Goal: Communication & Community: Answer question/provide support

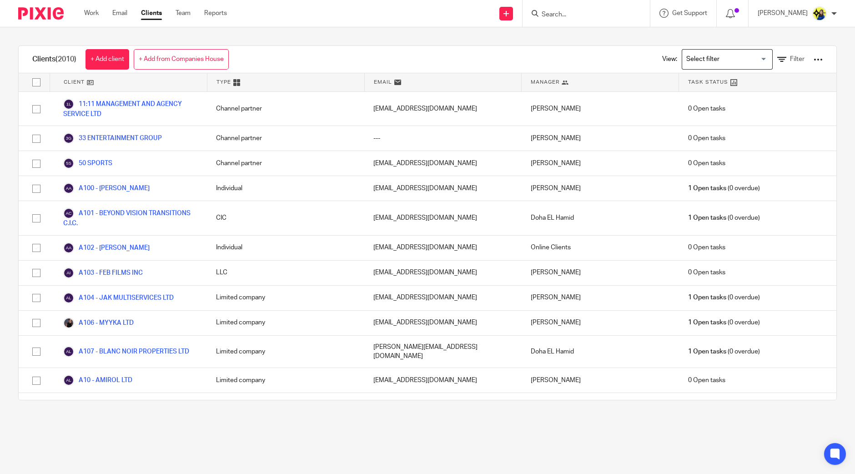
click at [611, 19] on div at bounding box center [585, 13] width 127 height 27
click at [602, 17] on input "Search" at bounding box center [582, 15] width 82 height 8
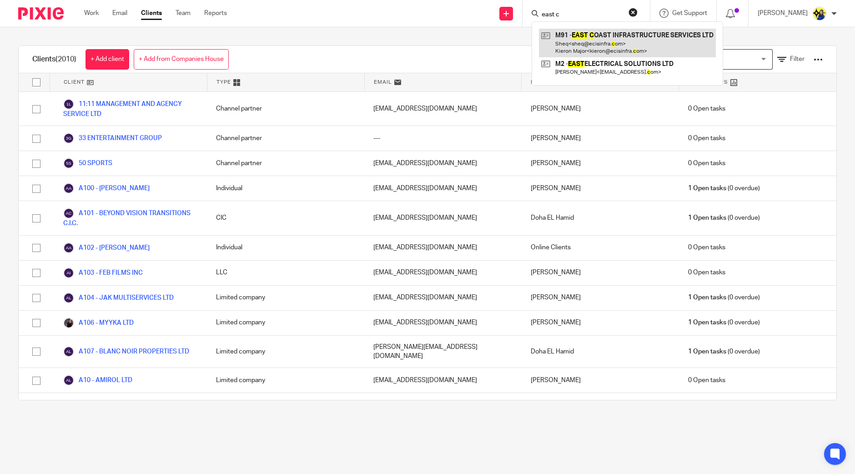
type input "east c"
click at [618, 39] on link at bounding box center [627, 43] width 177 height 28
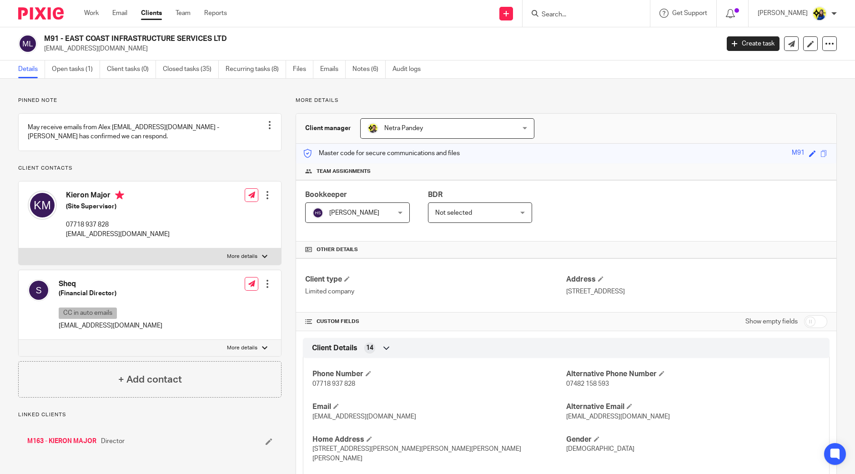
click at [82, 69] on link "Open tasks (1)" at bounding box center [76, 69] width 48 height 18
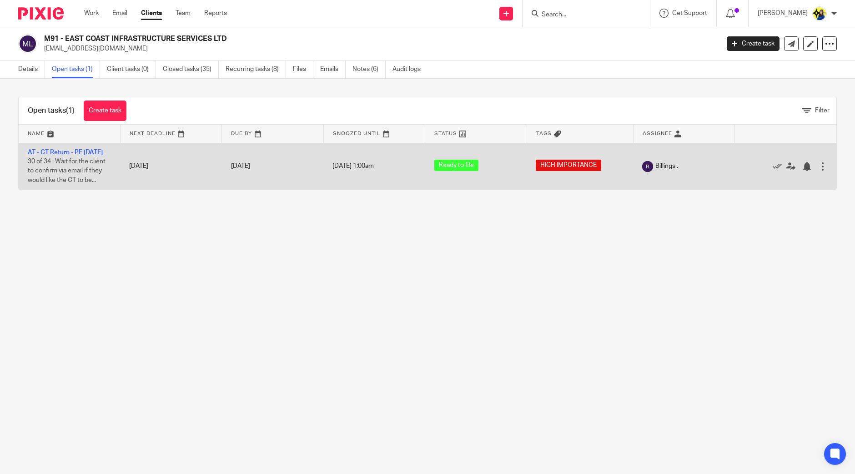
click at [80, 148] on td "AT - CT Return - PE [DATE] 30 of 34 · Wait for the client to confirm via email …" at bounding box center [69, 166] width 101 height 47
click at [84, 151] on link "AT - CT Return - PE [DATE]" at bounding box center [65, 152] width 75 height 6
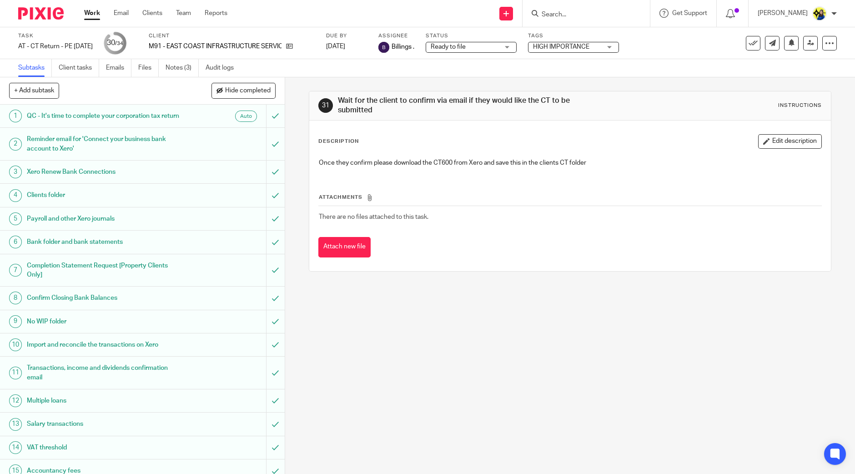
click at [466, 44] on span "Ready to file" at bounding box center [448, 47] width 35 height 6
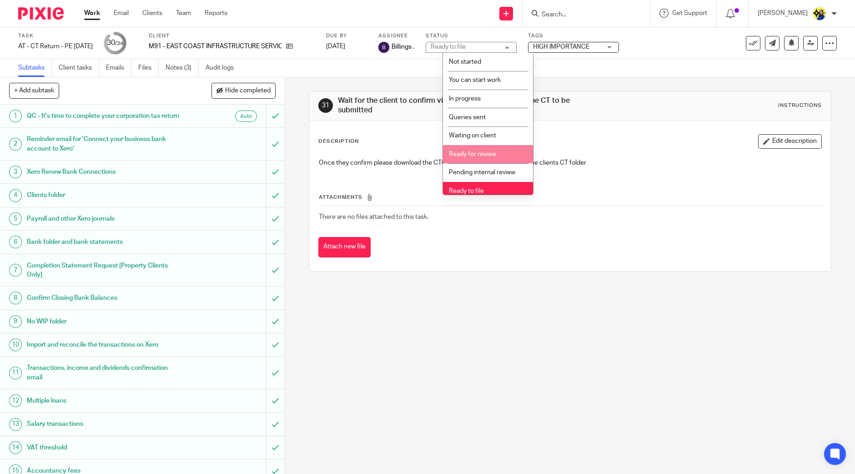
click at [516, 150] on li "Ready for review" at bounding box center [488, 154] width 90 height 19
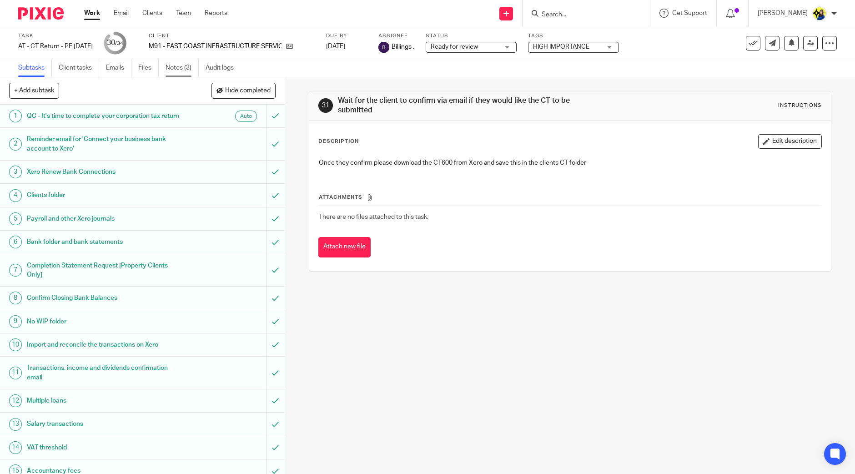
click at [176, 68] on link "Notes (3)" at bounding box center [182, 68] width 33 height 18
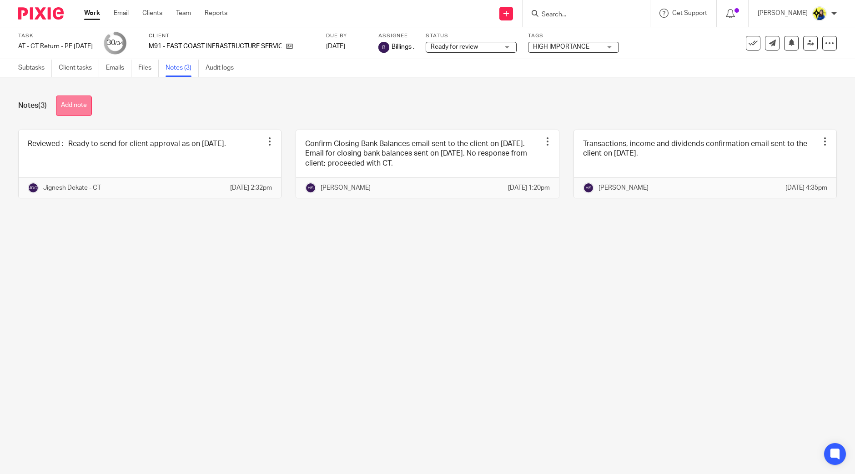
click at [82, 102] on button "Add note" at bounding box center [74, 105] width 36 height 20
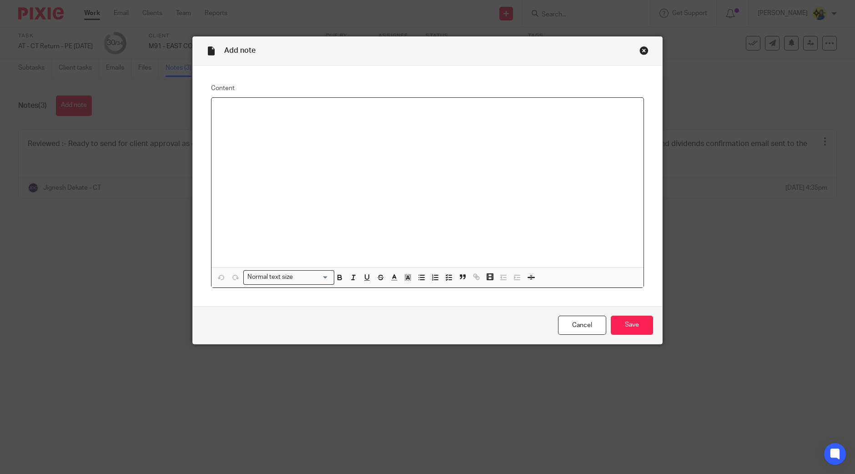
click at [363, 174] on div at bounding box center [427, 183] width 432 height 170
click at [617, 327] on input "Save" at bounding box center [632, 326] width 42 height 20
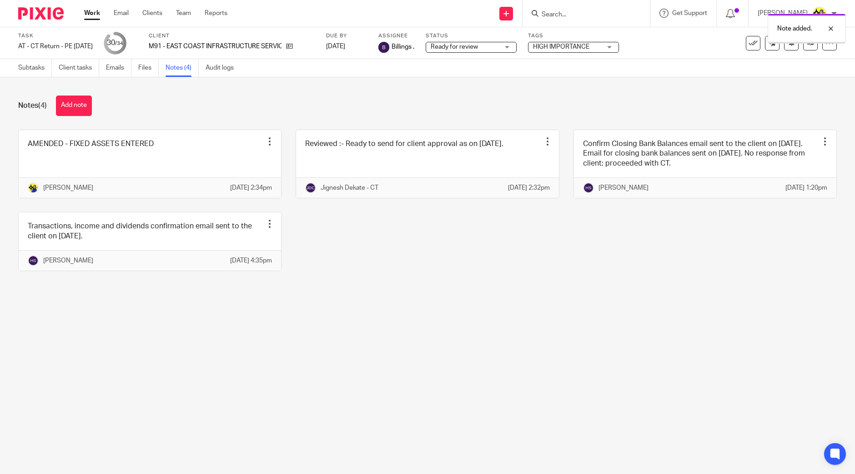
click at [699, 303] on div "Notes (4) Add note AMENDED - FIXED ASSETS ENTERED Edit note Delete note [PERSON…" at bounding box center [427, 190] width 855 height 226
click at [803, 49] on link at bounding box center [810, 43] width 15 height 15
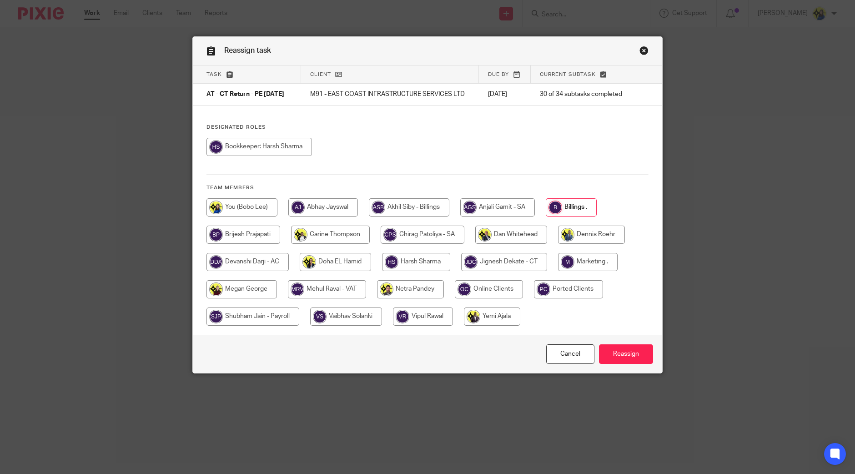
click at [377, 296] on input "radio" at bounding box center [410, 289] width 67 height 18
radio input "true"
click at [618, 360] on input "Reassign" at bounding box center [626, 354] width 54 height 20
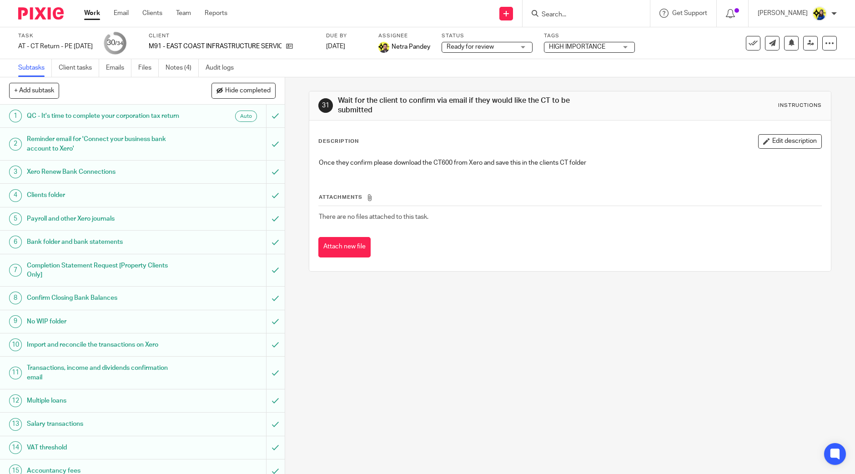
click at [615, 15] on input "Search" at bounding box center [582, 15] width 82 height 8
type input "a11"
click at [634, 39] on link at bounding box center [637, 39] width 196 height 21
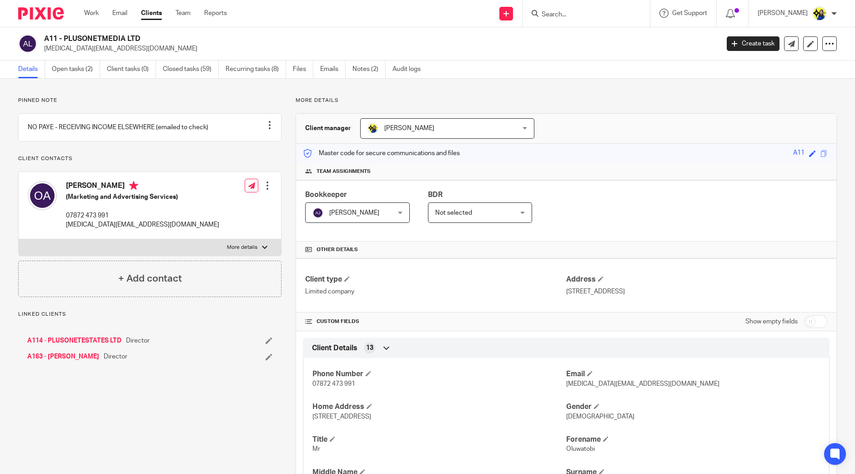
click at [66, 361] on link "A163 - [PERSON_NAME]" at bounding box center [63, 356] width 72 height 9
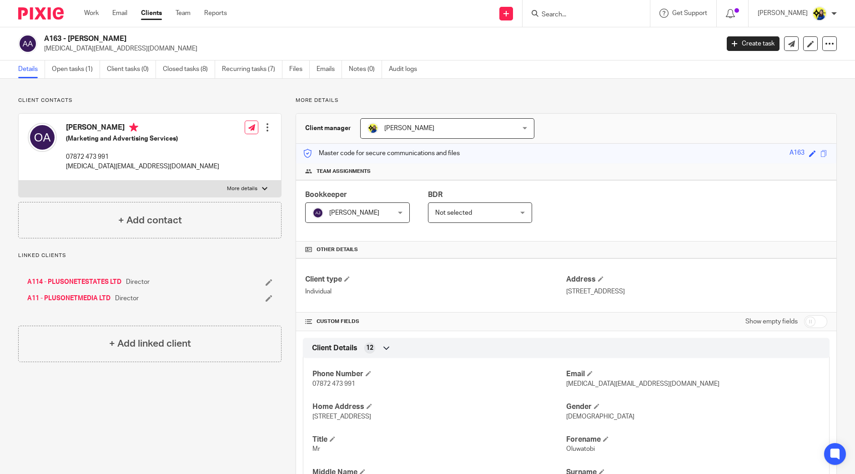
click at [90, 297] on link "A11 - PLUSONETMEDIA LTD" at bounding box center [68, 298] width 83 height 9
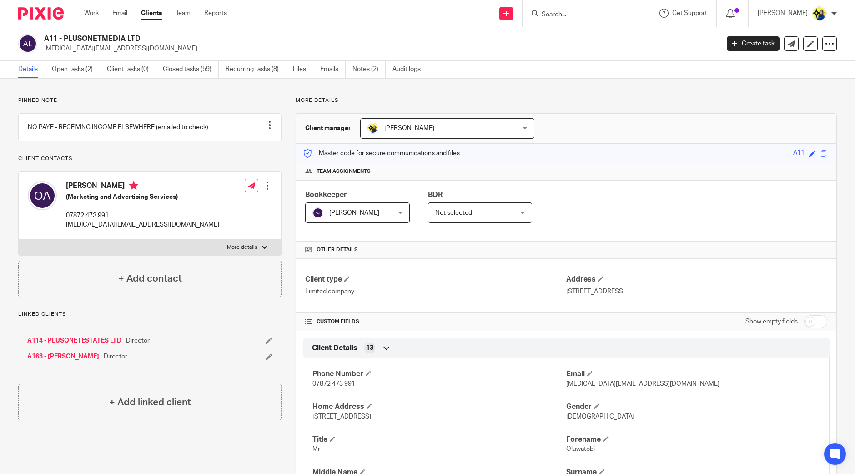
click at [115, 97] on p "Pinned note" at bounding box center [149, 100] width 263 height 7
click at [77, 67] on link "Open tasks (2)" at bounding box center [76, 69] width 48 height 18
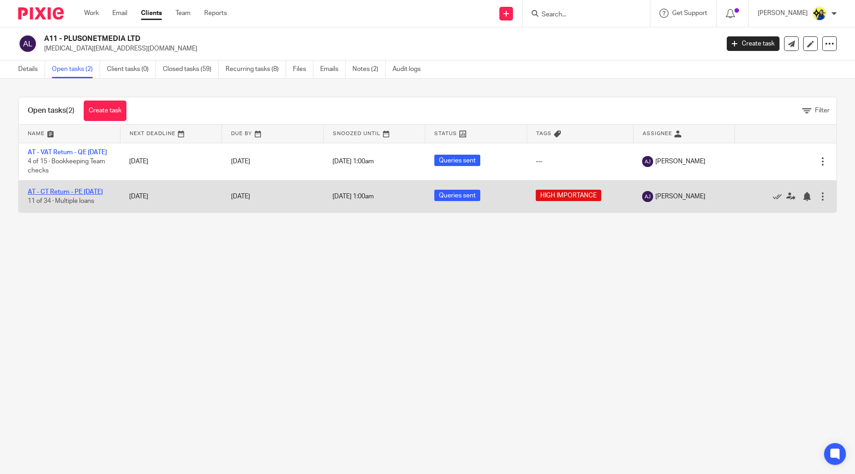
click at [90, 195] on link "AT - CT Return - PE [DATE]" at bounding box center [65, 192] width 75 height 6
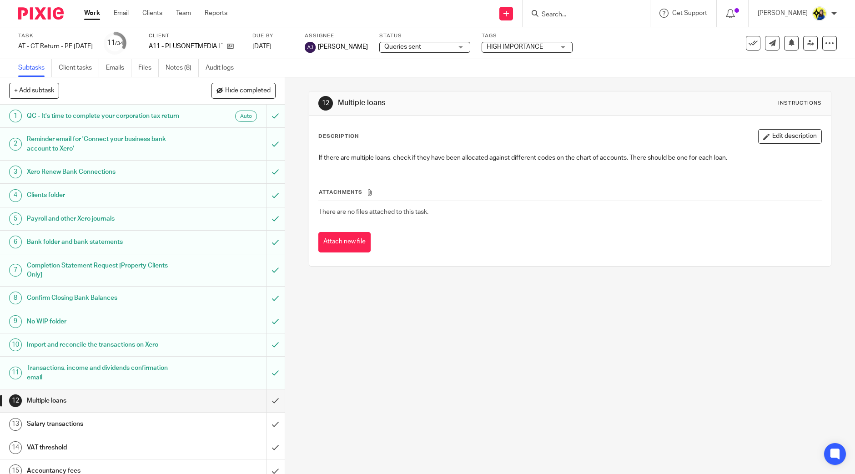
click at [437, 42] on div "Queries sent Queries sent" at bounding box center [424, 47] width 91 height 11
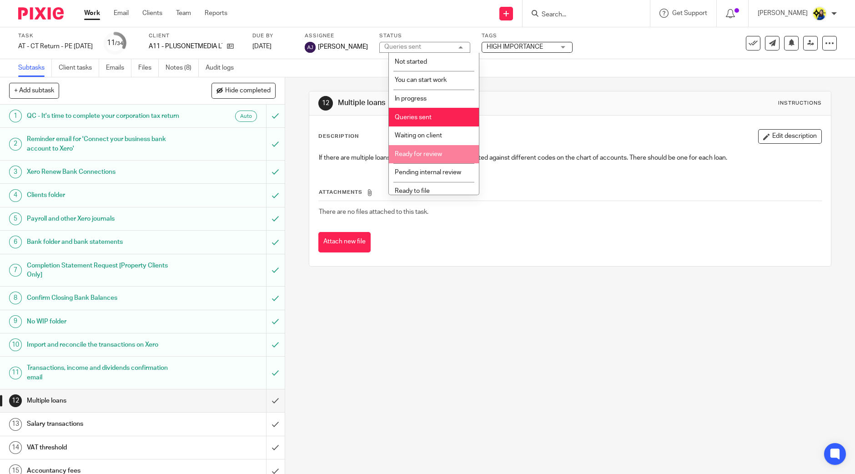
click at [447, 163] on li "Pending internal review" at bounding box center [434, 172] width 90 height 19
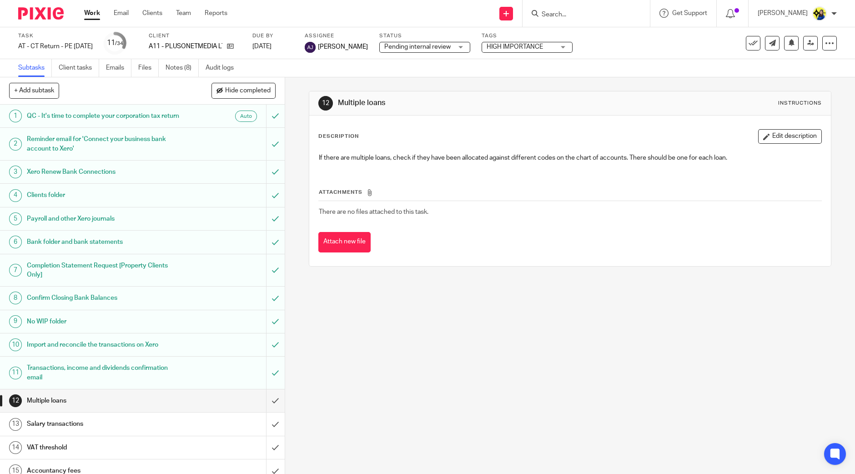
click at [434, 353] on div "12 Multiple loans Instructions Description Edit description If there are multip…" at bounding box center [570, 275] width 570 height 396
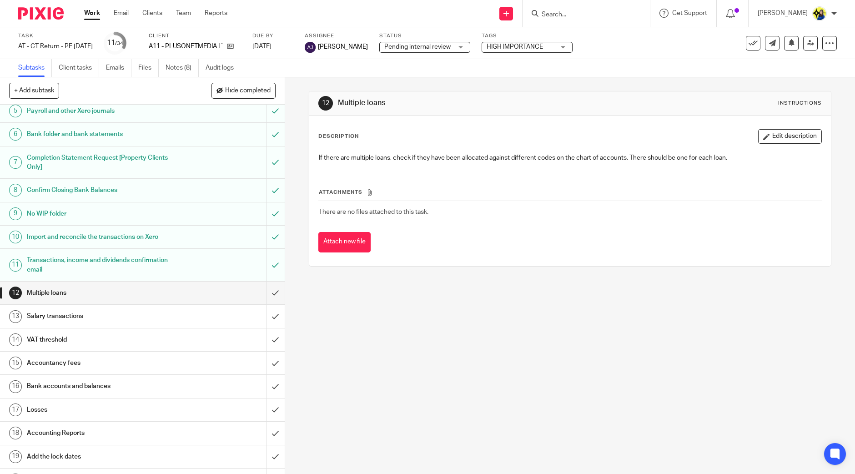
scroll to position [227, 0]
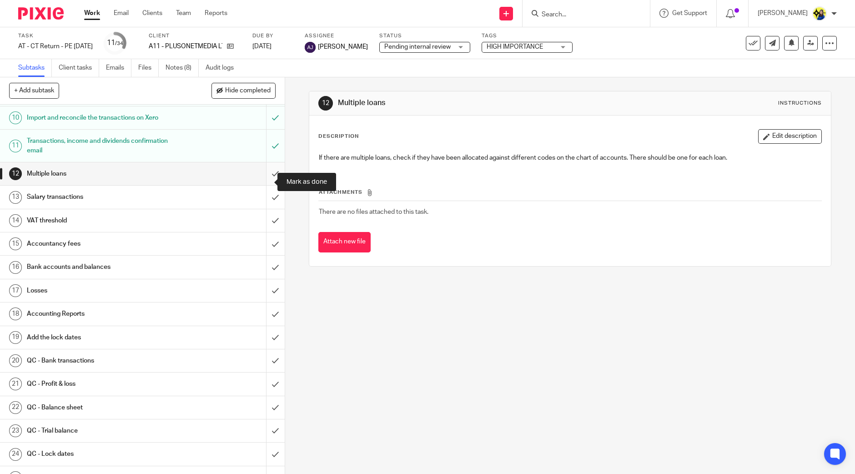
click at [267, 181] on input "submit" at bounding box center [142, 173] width 285 height 23
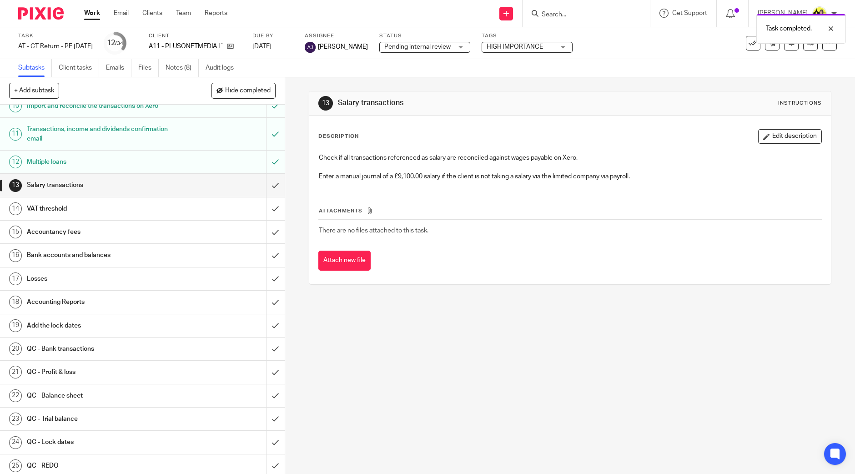
scroll to position [227, 0]
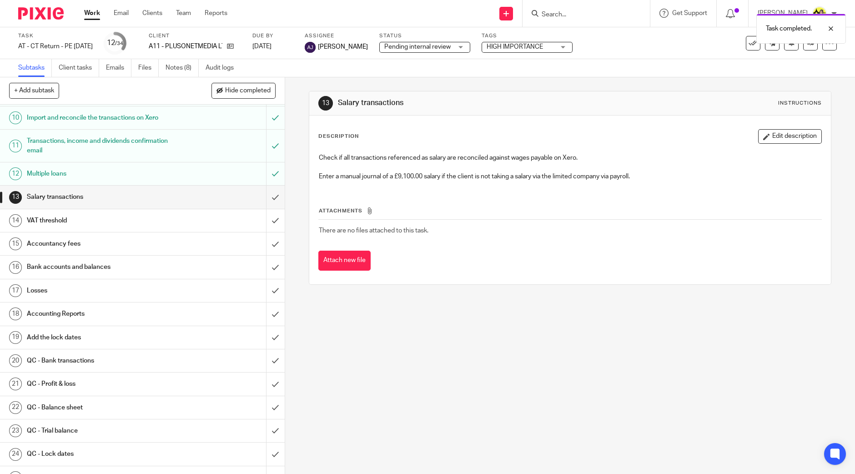
click at [379, 362] on div "13 Salary transactions Instructions Description Edit description Check if all t…" at bounding box center [570, 275] width 570 height 396
click at [262, 206] on input "submit" at bounding box center [142, 197] width 285 height 23
click at [264, 230] on input "submit" at bounding box center [142, 220] width 285 height 23
click at [264, 247] on input "submit" at bounding box center [142, 243] width 285 height 23
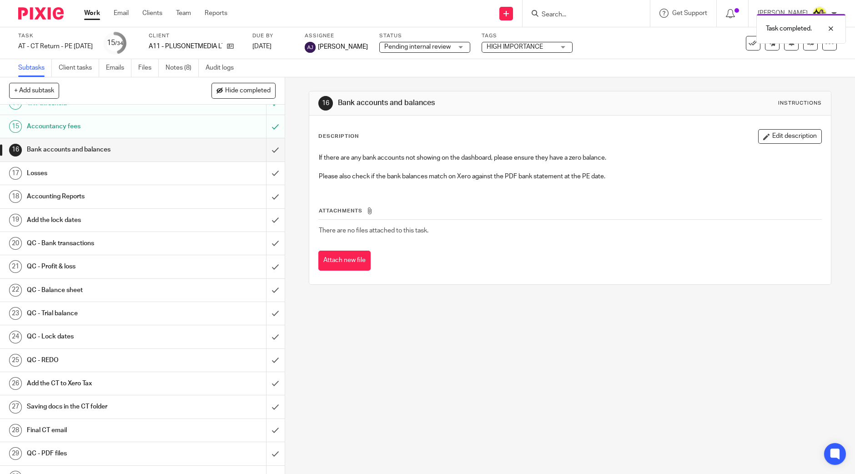
scroll to position [284, 0]
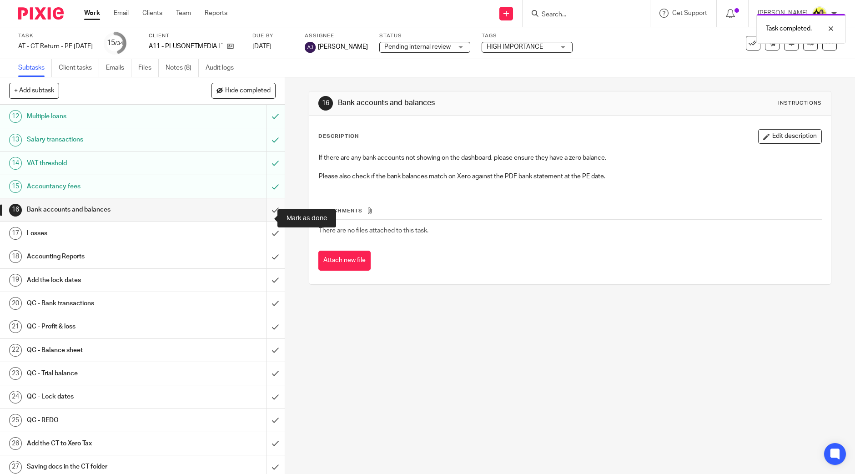
click at [261, 215] on input "submit" at bounding box center [142, 209] width 285 height 23
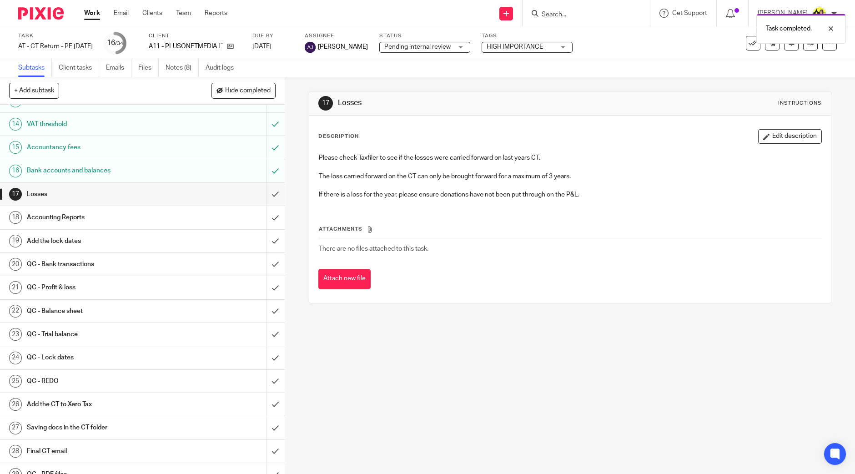
scroll to position [341, 0]
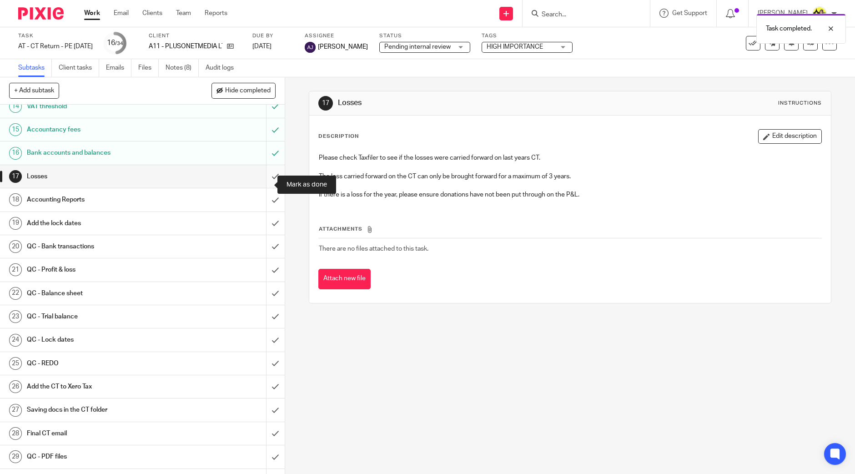
click at [264, 188] on input "submit" at bounding box center [142, 176] width 285 height 23
click at [216, 206] on div "Accounting Reports" at bounding box center [142, 200] width 230 height 14
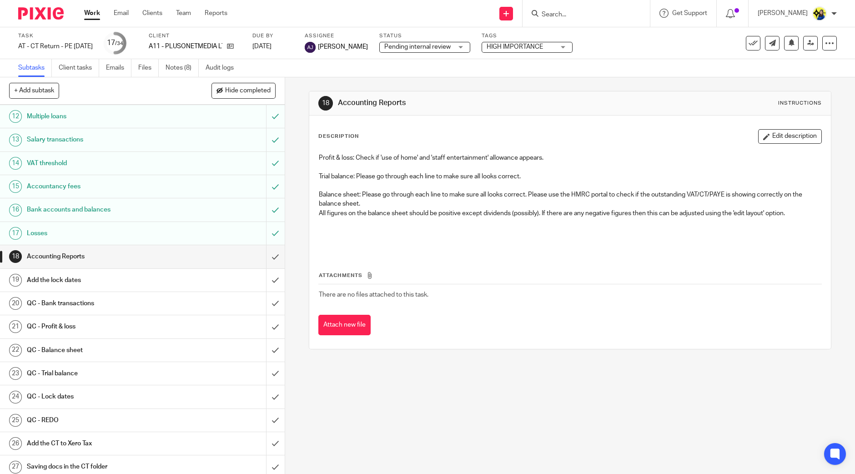
scroll to position [397, 0]
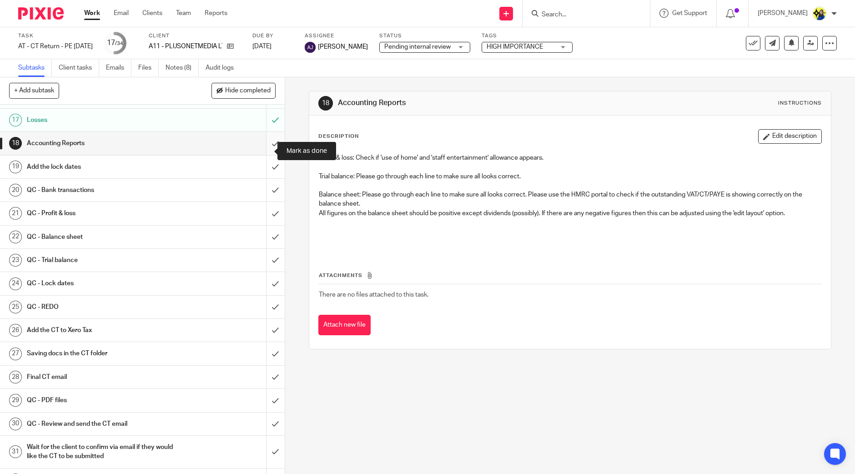
click at [263, 153] on input "submit" at bounding box center [142, 143] width 285 height 23
click at [263, 178] on input "submit" at bounding box center [142, 167] width 285 height 23
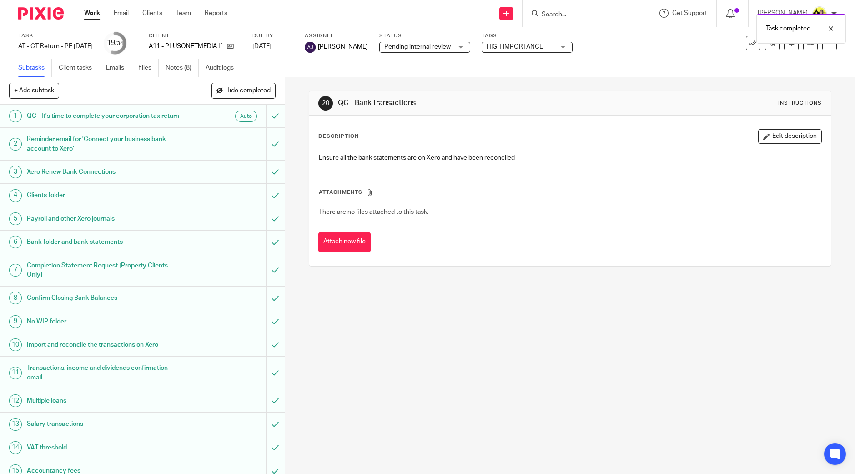
click at [451, 49] on span "Pending internal review" at bounding box center [417, 47] width 66 height 6
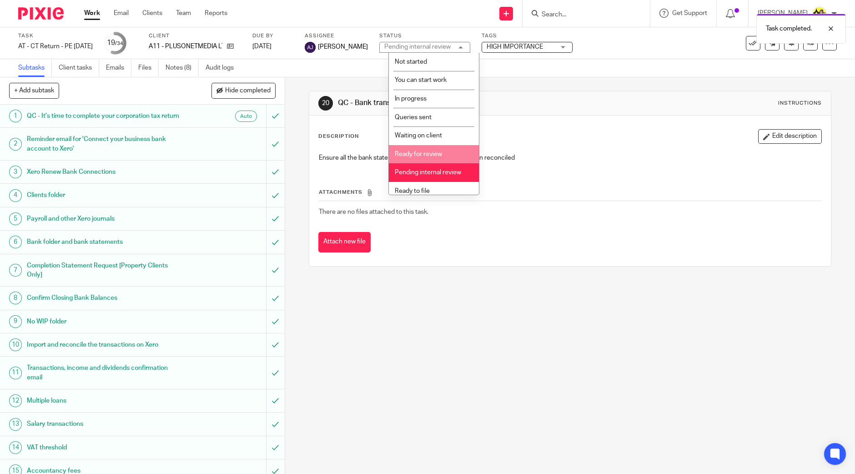
click at [449, 151] on li "Ready for review" at bounding box center [434, 154] width 90 height 19
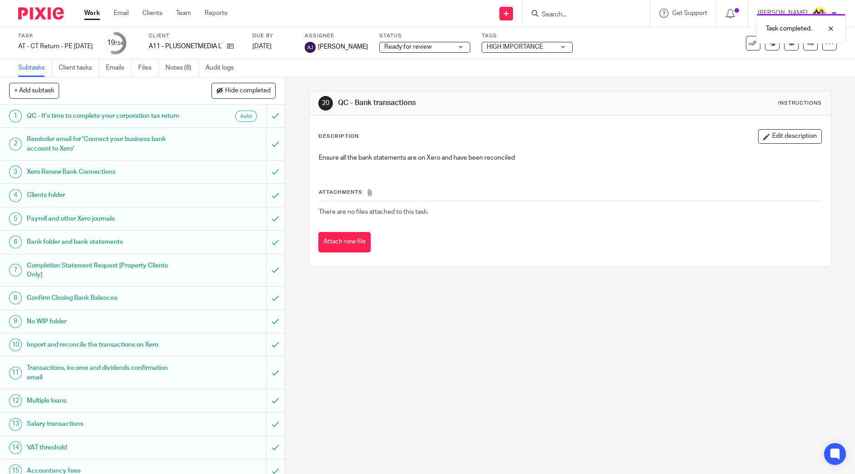
click at [450, 353] on div "20 QC - Bank transactions Instructions Description Edit description Ensure all …" at bounding box center [570, 275] width 570 height 396
click at [803, 47] on link at bounding box center [810, 43] width 15 height 15
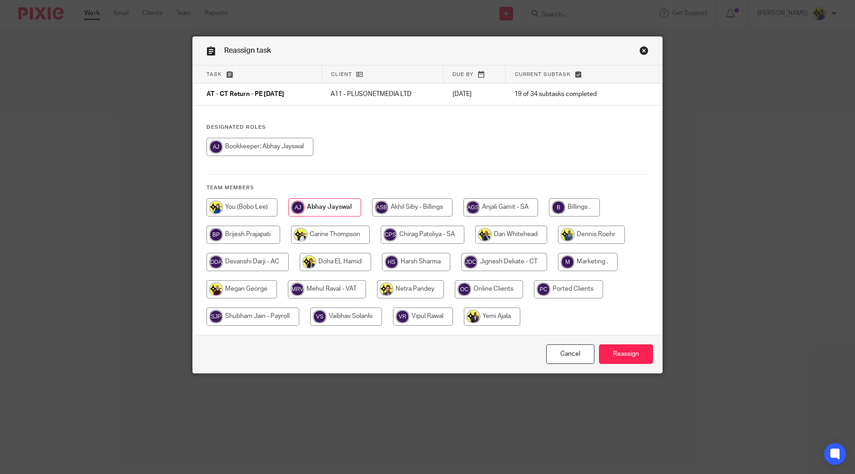
click at [425, 288] on input "radio" at bounding box center [410, 289] width 67 height 18
radio input "true"
click at [623, 354] on input "Reassign" at bounding box center [626, 354] width 54 height 20
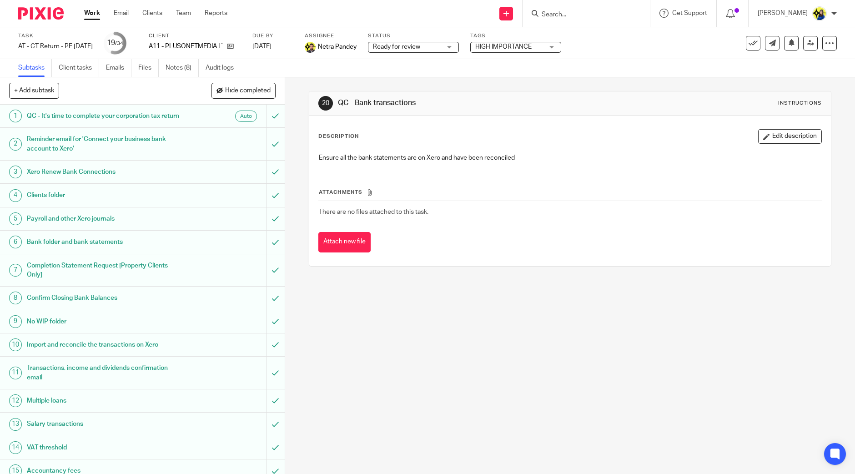
click at [622, 16] on input "Search" at bounding box center [582, 15] width 82 height 8
type input "o37"
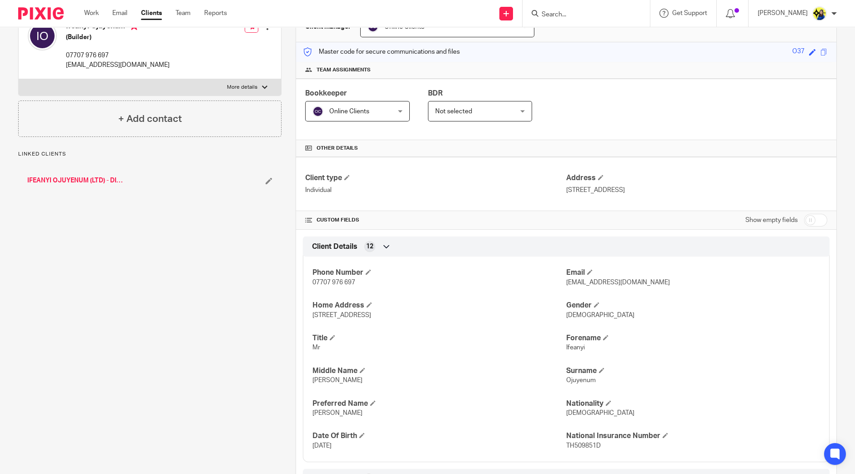
scroll to position [227, 0]
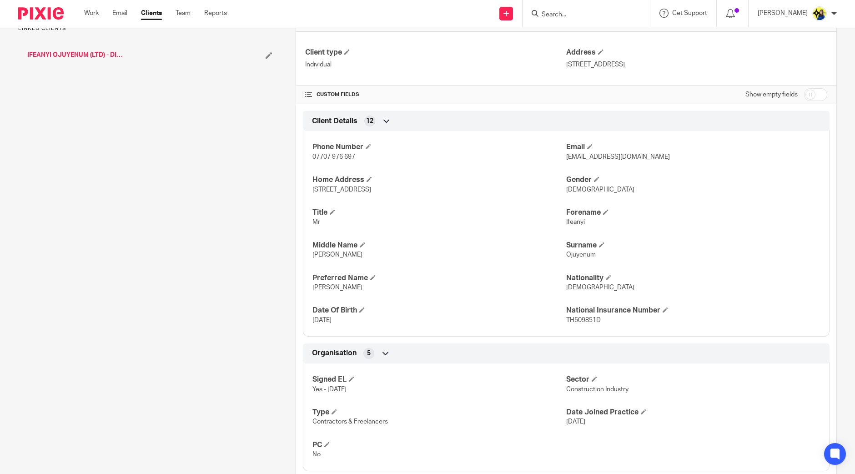
click at [222, 218] on div "Client contacts Ifeanyi Ojuyenum (Builder) 07707 976 697 [EMAIL_ADDRESS][DOMAIN…" at bounding box center [142, 256] width 277 height 773
click at [222, 211] on div "Client contacts Ifeanyi Ojuyenum (Builder) 07707 976 697 ifeanyiojuyenum@gmail.…" at bounding box center [142, 256] width 277 height 773
click at [225, 210] on div "Client contacts Ifeanyi Ojuyenum (Builder) 07707 976 697 ifeanyiojuyenum@gmail.…" at bounding box center [142, 256] width 277 height 773
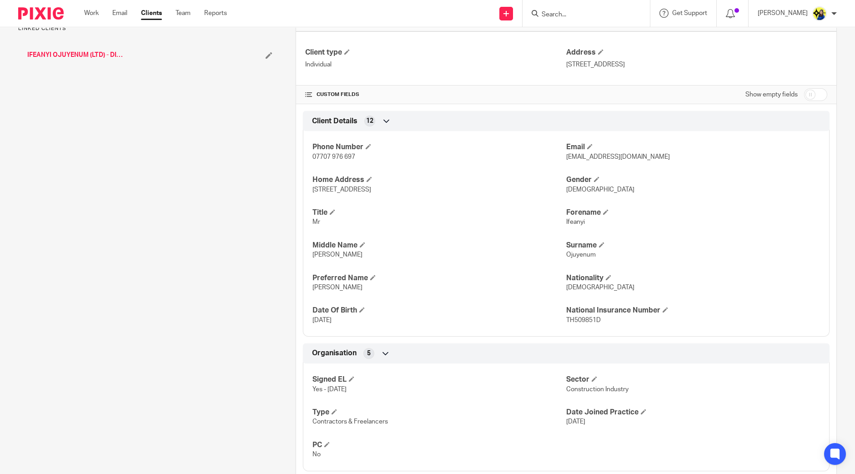
click at [225, 210] on div "Client contacts Ifeanyi Ojuyenum (Builder) 07707 976 697 ifeanyiojuyenum@gmail.…" at bounding box center [142, 256] width 277 height 773
click at [223, 208] on div "Client contacts Ifeanyi Ojuyenum (Builder) 07707 976 697 ifeanyiojuyenum@gmail.…" at bounding box center [142, 256] width 277 height 773
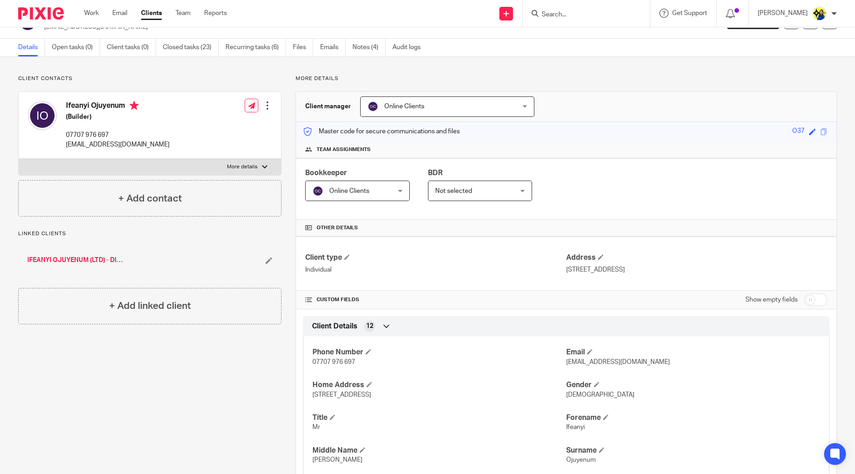
scroll to position [0, 0]
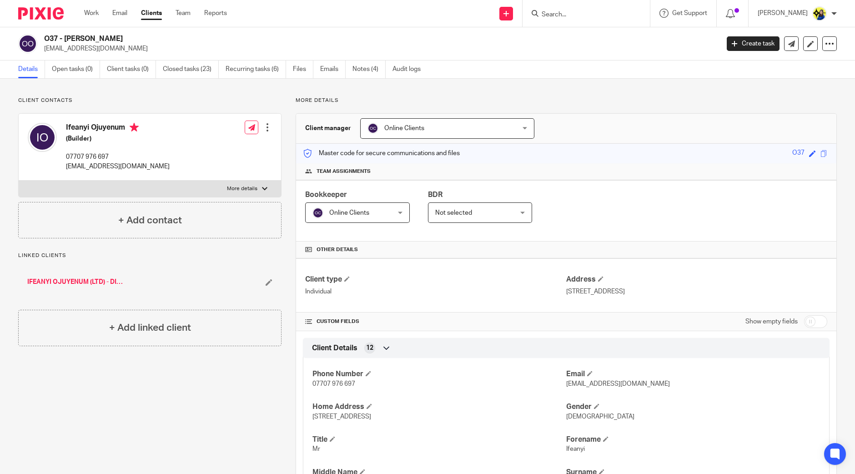
click at [253, 423] on div "Client contacts Ifeanyi Ojuyenum (Builder) 07707 976 697 ifeanyiojuyenum@gmail.…" at bounding box center [142, 483] width 277 height 773
drag, startPoint x: 135, startPoint y: 52, endPoint x: 43, endPoint y: 53, distance: 91.9
click at [43, 53] on div "O37 - PETER OJUYENUM ifeanyiojuyenum@gmail.com" at bounding box center [365, 43] width 695 height 19
copy p "[EMAIL_ADDRESS][DOMAIN_NAME]"
click at [614, 15] on input "Search" at bounding box center [582, 15] width 82 height 8
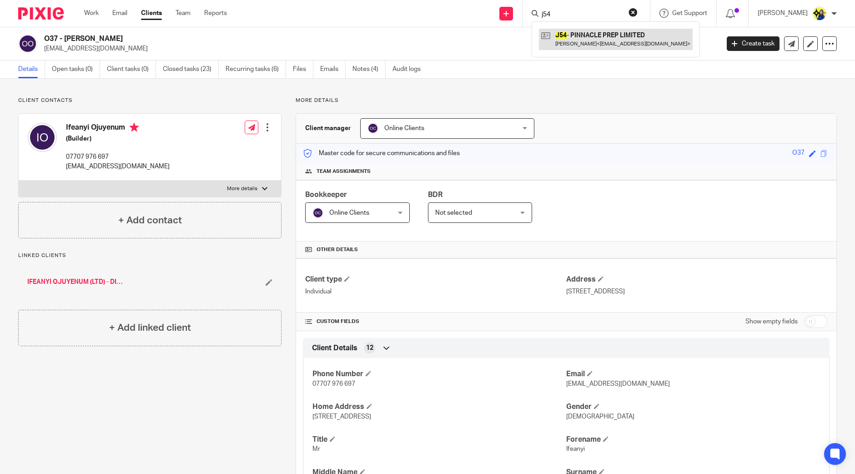
type input "j54"
click at [630, 34] on link at bounding box center [616, 39] width 154 height 21
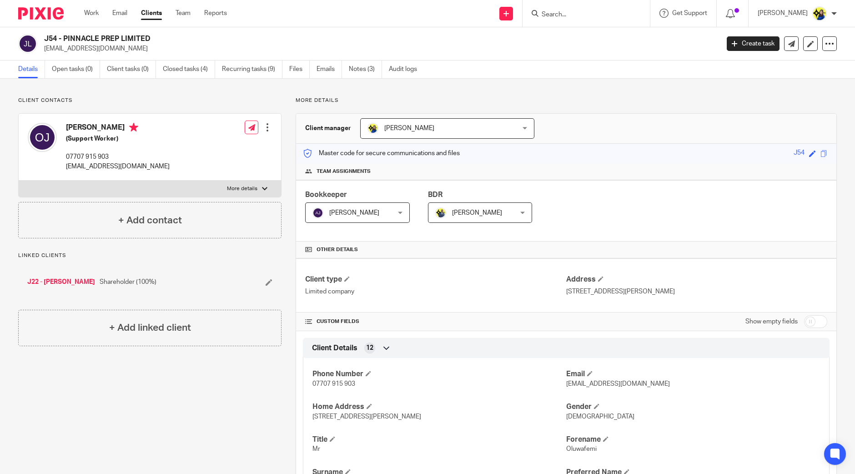
click at [617, 15] on input "Search" at bounding box center [582, 15] width 82 height 8
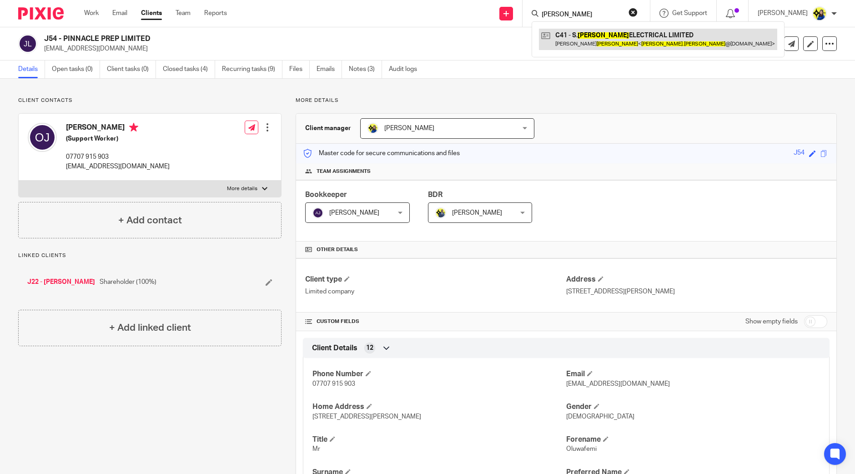
type input "sammy costin"
click at [650, 31] on link at bounding box center [658, 39] width 238 height 21
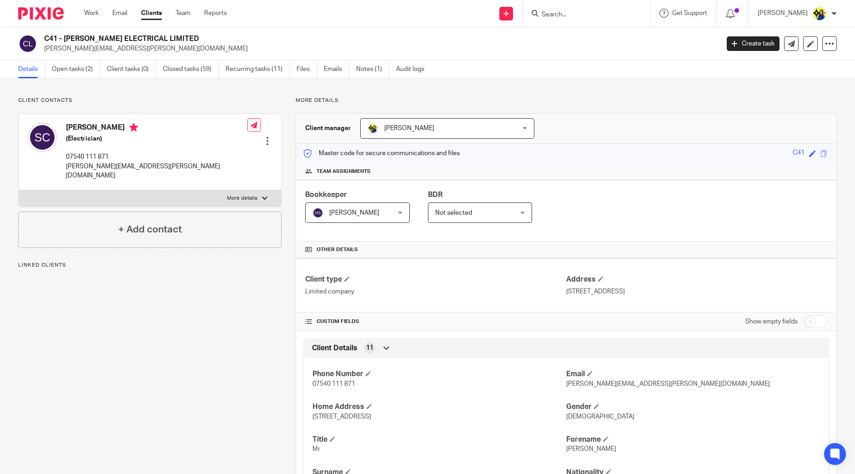
drag, startPoint x: 114, startPoint y: 40, endPoint x: 226, endPoint y: 40, distance: 112.8
click at [226, 40] on div "C41 - [PERSON_NAME] ELECTRICAL LIMITED [PERSON_NAME][EMAIL_ADDRESS][PERSON_NAME…" at bounding box center [365, 43] width 695 height 19
drag, startPoint x: 222, startPoint y: 40, endPoint x: 191, endPoint y: 37, distance: 31.0
click at [221, 40] on h2 "C41 - [PERSON_NAME] ELECTRICAL LIMITED" at bounding box center [311, 39] width 535 height 10
click at [189, 36] on h2 "C41 - [PERSON_NAME] ELECTRICAL LIMITED" at bounding box center [311, 39] width 535 height 10
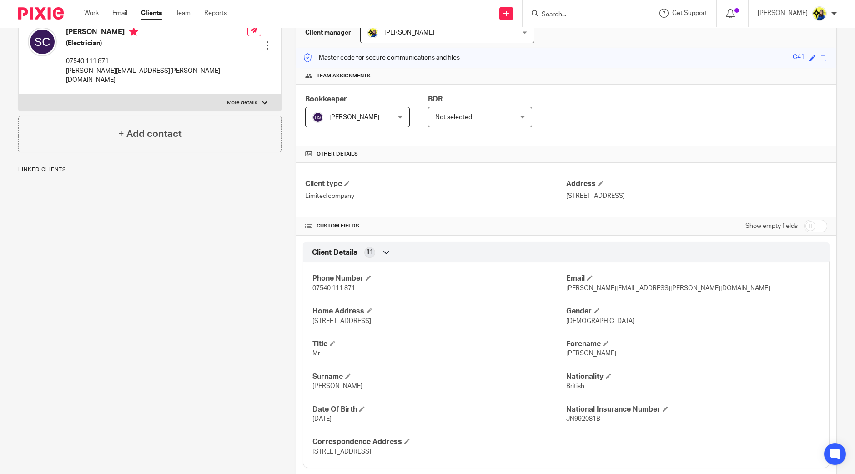
scroll to position [284, 0]
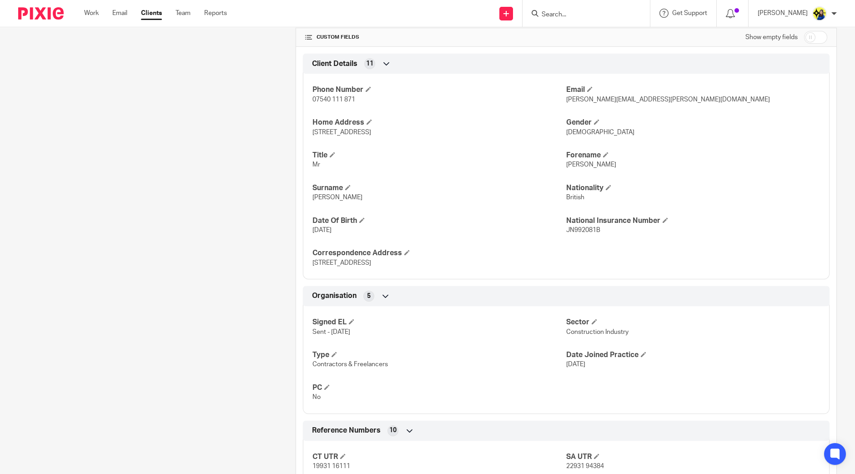
click at [191, 145] on div "Client contacts [PERSON_NAME] (Electrician) 07540 111 871 [PERSON_NAME][EMAIL_A…" at bounding box center [142, 346] width 277 height 1067
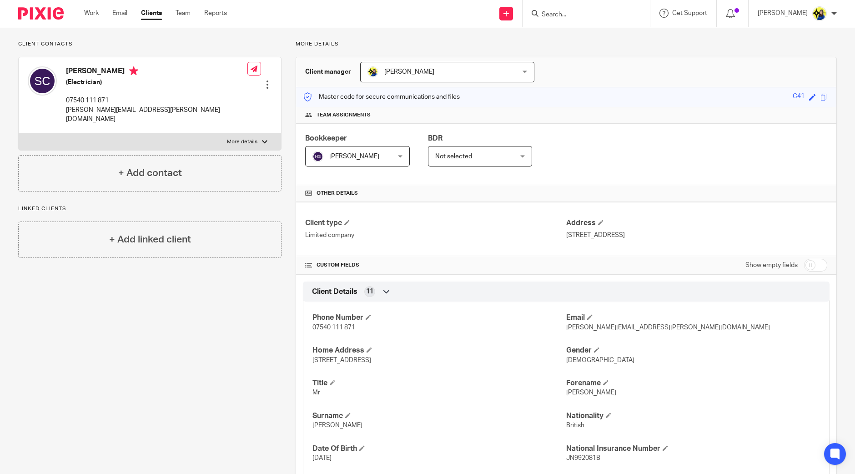
scroll to position [0, 0]
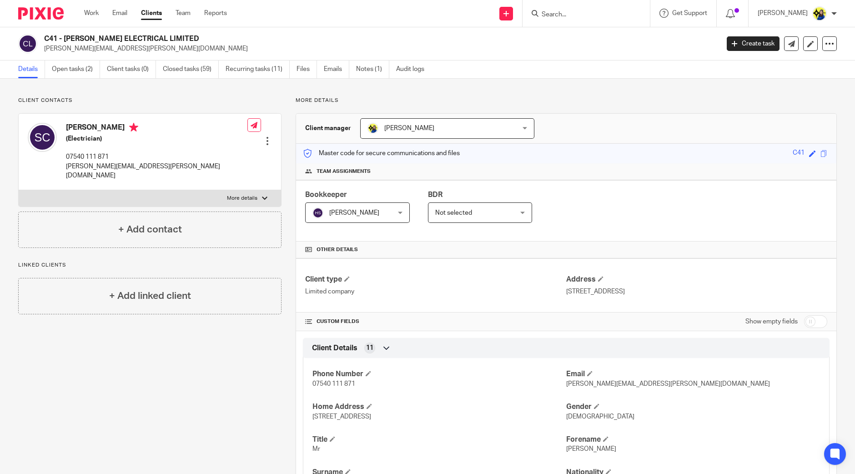
click at [622, 13] on input "Search" at bounding box center [582, 15] width 82 height 8
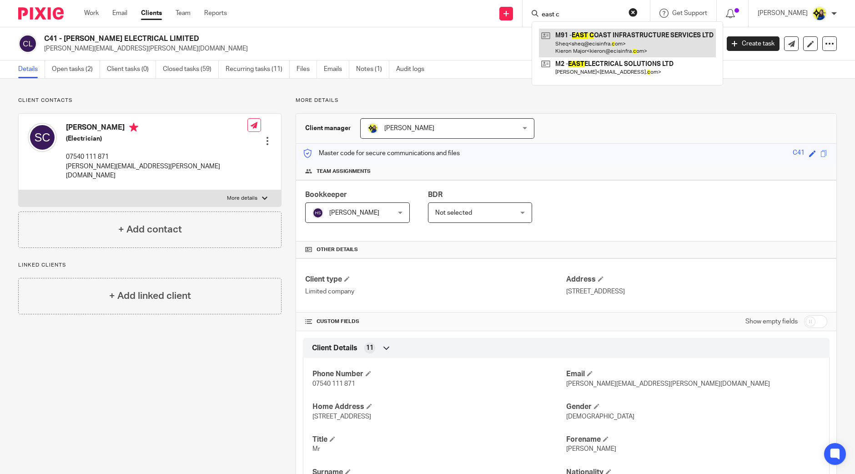
type input "east c"
click at [632, 41] on link at bounding box center [627, 43] width 177 height 28
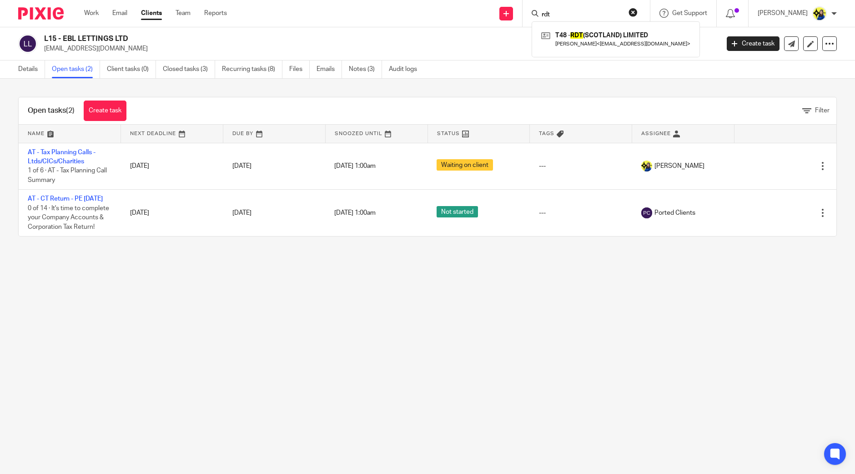
drag, startPoint x: 609, startPoint y: 17, endPoint x: 457, endPoint y: 15, distance: 152.3
click at [457, 15] on div "Send new email Create task Add client Request signature rdt T48 - RDT (SCOTLAND…" at bounding box center [548, 13] width 614 height 27
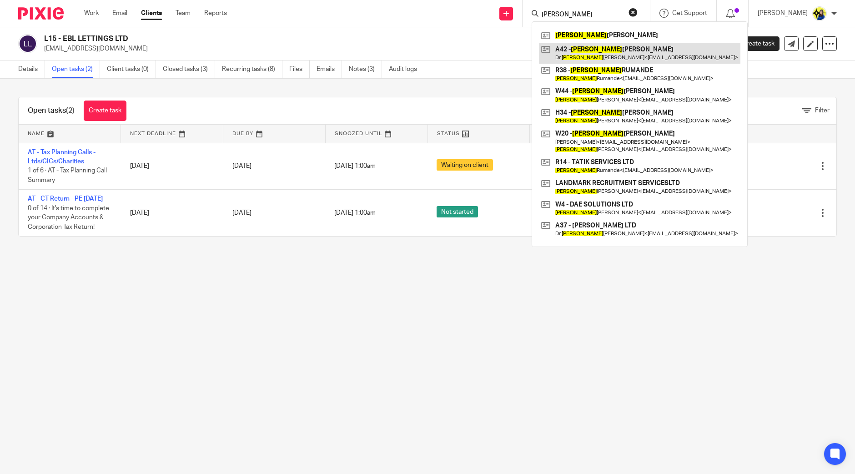
type input "daniel"
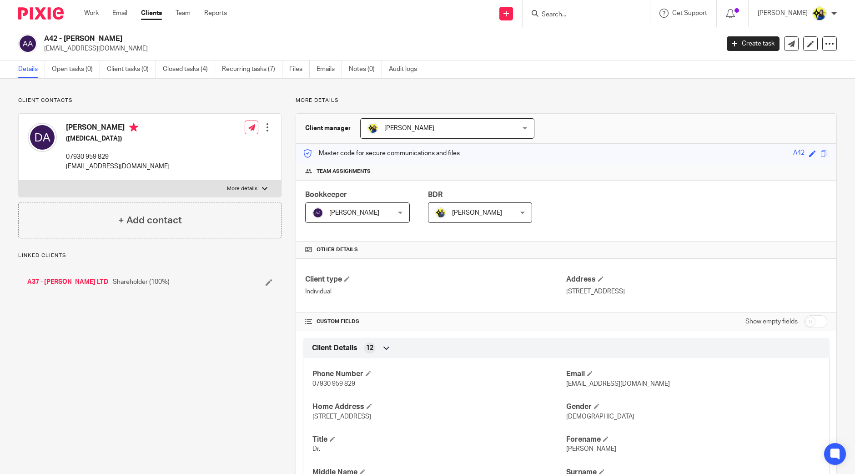
click at [120, 95] on div "Client contacts Dr. Daniel Acheampong (Psychologist) 07930 959 829 hello@zerauk…" at bounding box center [427, 449] width 855 height 740
click at [118, 94] on div "Client contacts Dr. Daniel Acheampong (Psychologist) 07930 959 829 hello@zerauk…" at bounding box center [427, 449] width 855 height 740
click at [98, 84] on div "Client contacts Dr. Daniel Acheampong (Psychologist) 07930 959 829 hello@zerauk…" at bounding box center [427, 449] width 855 height 740
click at [100, 86] on div "Client contacts Dr. Daniel Acheampong (Psychologist) 07930 959 829 hello@zerauk…" at bounding box center [427, 449] width 855 height 740
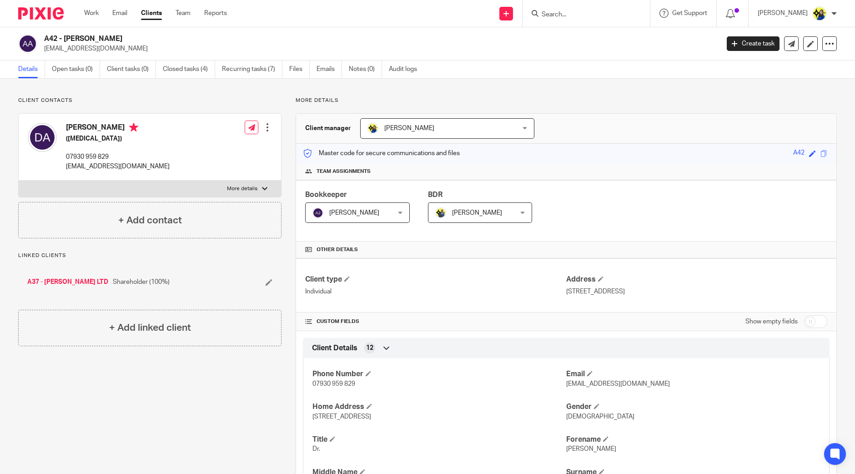
click at [60, 280] on link "A37 - ZERA LTD" at bounding box center [67, 281] width 81 height 9
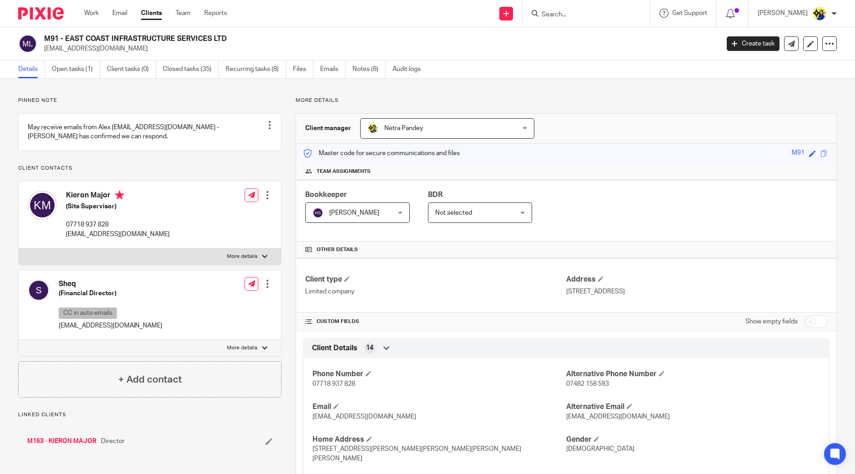
click at [83, 97] on p "Pinned note" at bounding box center [149, 100] width 263 height 7
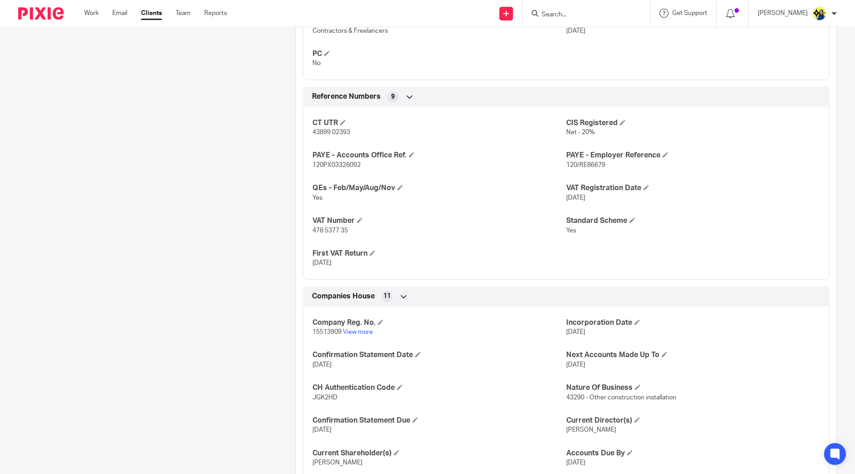
scroll to position [682, 0]
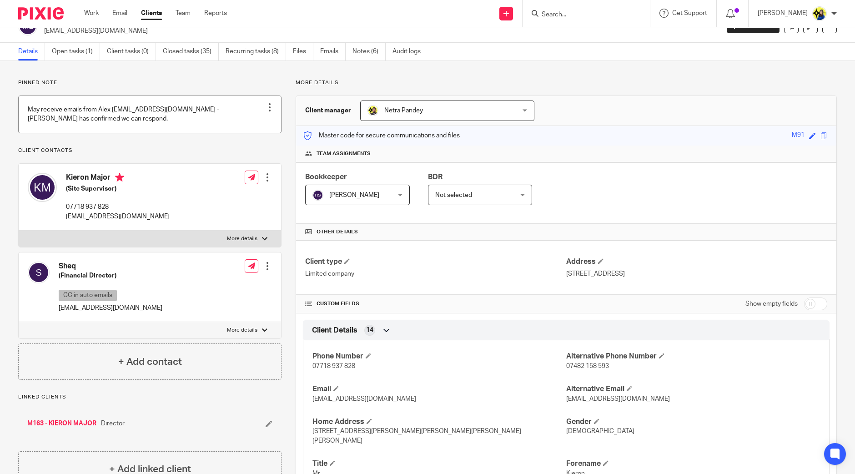
scroll to position [0, 0]
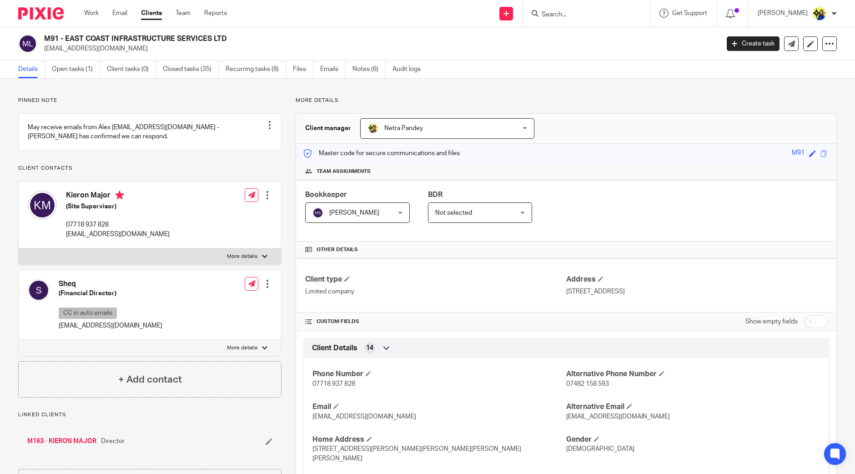
drag, startPoint x: 109, startPoint y: 203, endPoint x: 54, endPoint y: 202, distance: 55.5
click at [54, 202] on div "Kieron Major (Site Supervisor) 07718 937 828 [EMAIL_ADDRESS][DOMAIN_NAME]" at bounding box center [99, 214] width 142 height 57
copy div "Kieron Major"
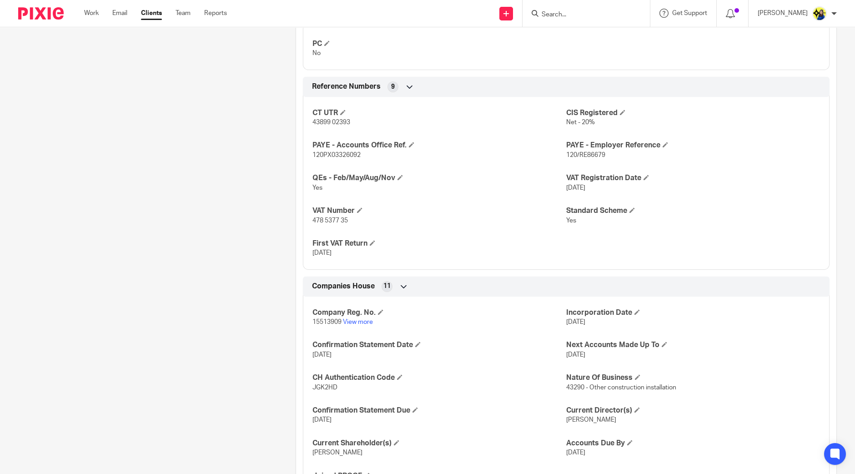
scroll to position [738, 0]
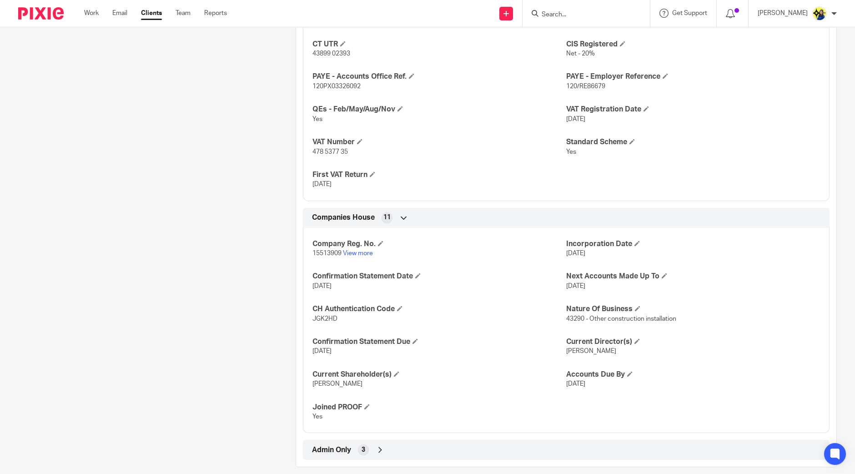
drag, startPoint x: 190, startPoint y: 214, endPoint x: 196, endPoint y: 205, distance: 10.5
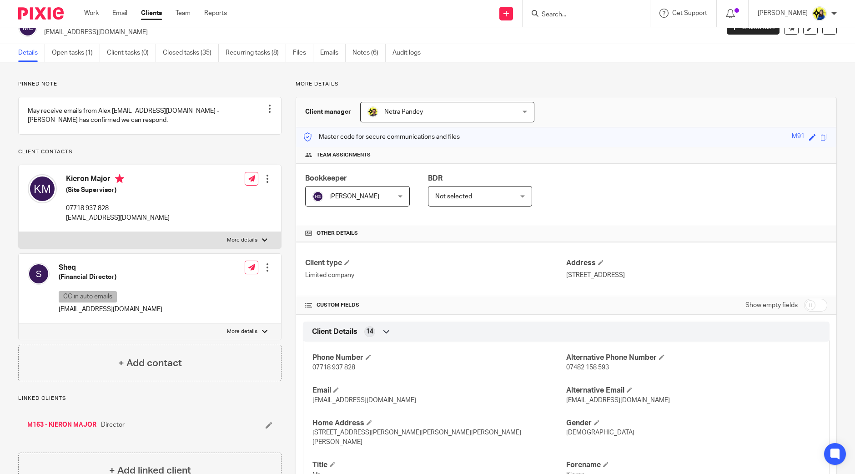
scroll to position [0, 0]
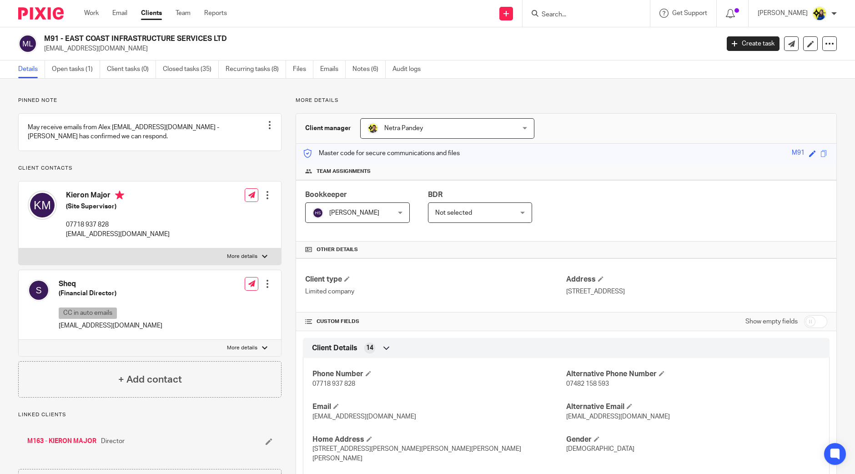
click at [194, 97] on p "Pinned note" at bounding box center [149, 100] width 263 height 7
click at [97, 101] on p "Pinned note" at bounding box center [149, 100] width 263 height 7
click at [83, 71] on link "Open tasks (1)" at bounding box center [76, 69] width 48 height 18
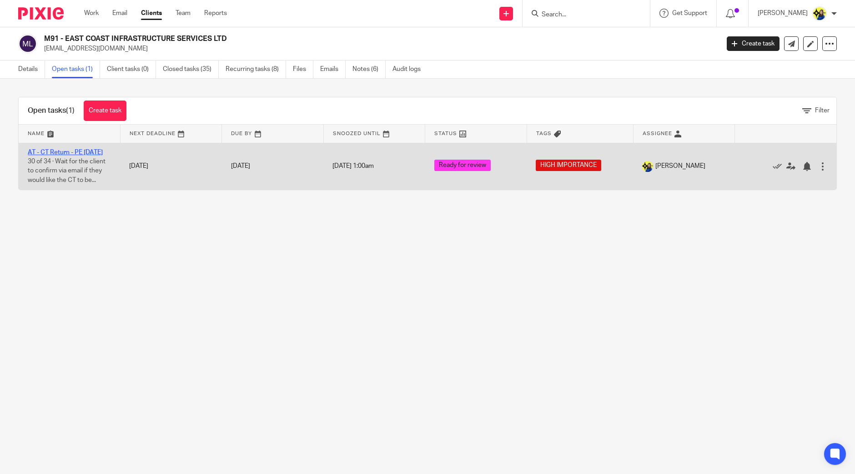
click at [83, 150] on link "AT - CT Return - PE [DATE]" at bounding box center [65, 152] width 75 height 6
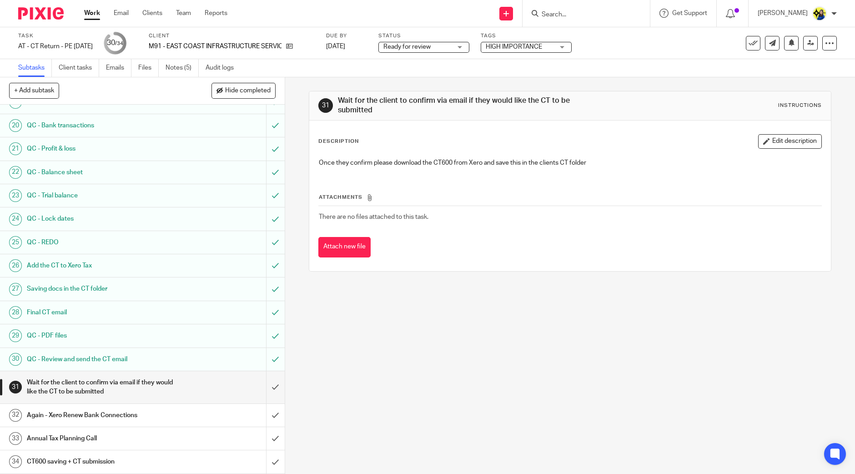
scroll to position [468, 0]
click at [266, 315] on input "submit" at bounding box center [142, 312] width 285 height 23
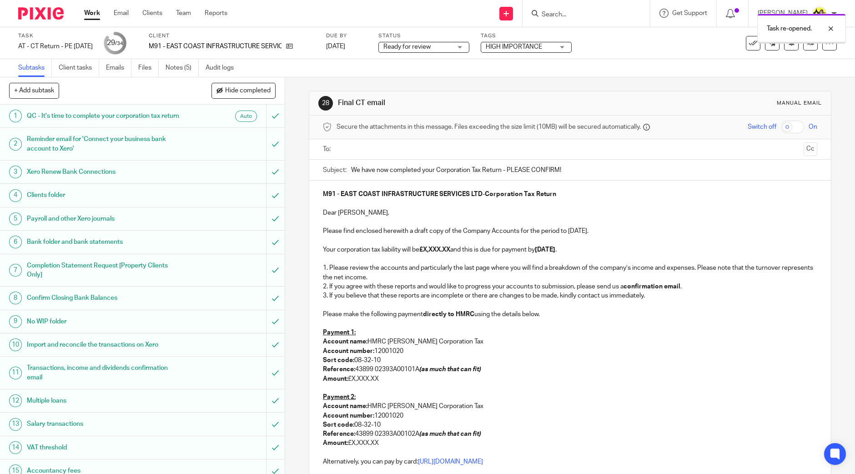
click at [384, 260] on p at bounding box center [570, 258] width 494 height 9
drag, startPoint x: 452, startPoint y: 250, endPoint x: 421, endPoint y: 246, distance: 31.6
click at [421, 246] on strong "£X,XXX.XX" at bounding box center [434, 249] width 31 height 6
drag, startPoint x: 452, startPoint y: 251, endPoint x: 423, endPoint y: 251, distance: 28.6
click at [423, 251] on p "Your corporation tax liability will be £ 20,466.13 and this is due for payment …" at bounding box center [570, 249] width 494 height 9
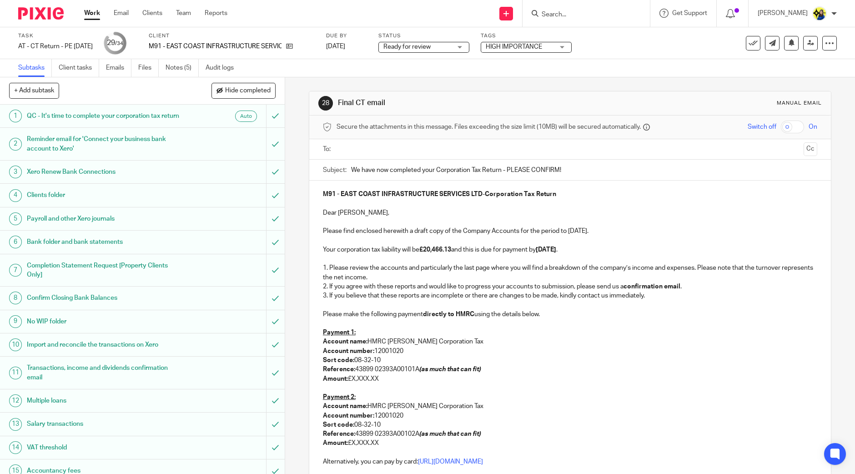
click at [404, 211] on p "Dear Kieron," at bounding box center [570, 212] width 494 height 9
click at [566, 273] on p "1. Please review the accounts and particularly the last page where you will fin…" at bounding box center [570, 272] width 494 height 19
click at [551, 253] on p "Your corporation tax liability will be £20,466.13 and this is due for payment b…" at bounding box center [570, 249] width 494 height 9
click at [546, 286] on p "2. If you agree with these reports and would like to progress your accounts to …" at bounding box center [570, 286] width 494 height 9
click at [405, 377] on p "Amount: £X,XXX.XX" at bounding box center [570, 378] width 494 height 9
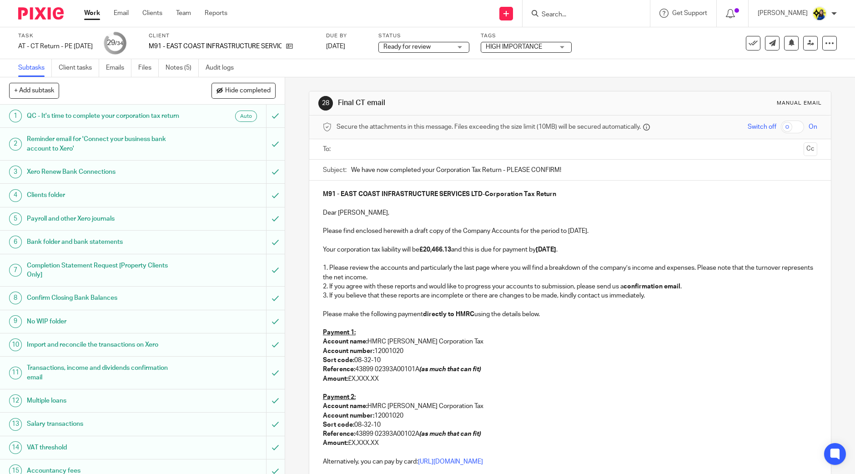
click at [380, 380] on p "Amount: £X,XXX.XX" at bounding box center [570, 378] width 494 height 9
drag, startPoint x: 382, startPoint y: 376, endPoint x: 346, endPoint y: 378, distance: 36.0
click at [346, 378] on p "Amount: £X,XXX.XX" at bounding box center [570, 378] width 494 height 9
click at [349, 378] on p "Amount: 20,072.97" at bounding box center [570, 378] width 494 height 9
click at [346, 376] on p "Amount: £ 20,072.97" at bounding box center [570, 378] width 494 height 9
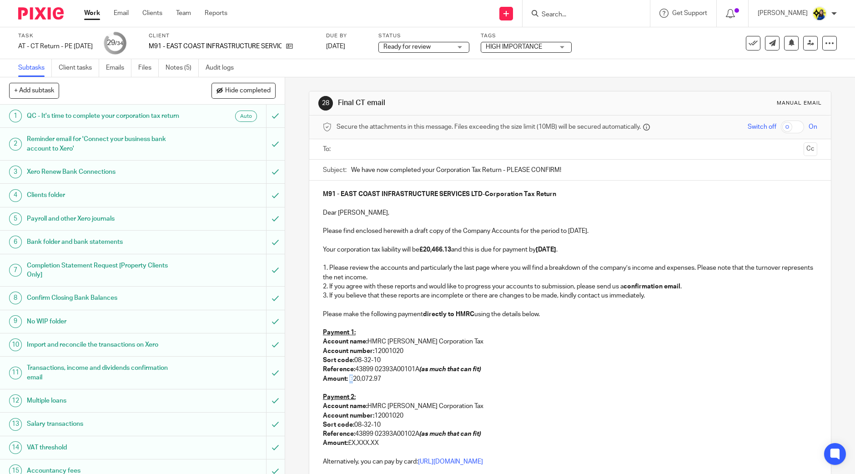
scroll to position [171, 0]
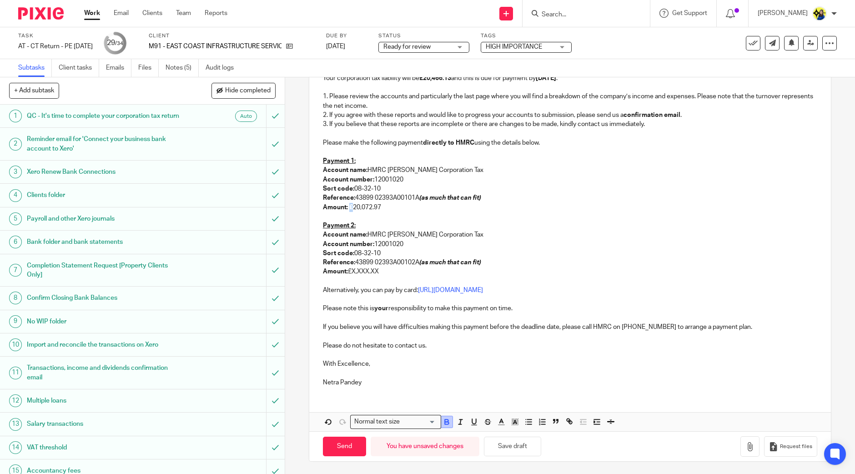
click at [447, 418] on icon "button" at bounding box center [446, 421] width 8 height 8
click at [477, 193] on p "Reference: 43899 02393A00101A (as much that can fit)" at bounding box center [570, 197] width 494 height 9
click at [383, 270] on p "Amount: £X,XXX.XX" at bounding box center [570, 271] width 494 height 9
drag, startPoint x: 378, startPoint y: 270, endPoint x: 349, endPoint y: 272, distance: 29.6
click at [349, 272] on p "Amount: £X,XXX.XX" at bounding box center [570, 271] width 494 height 9
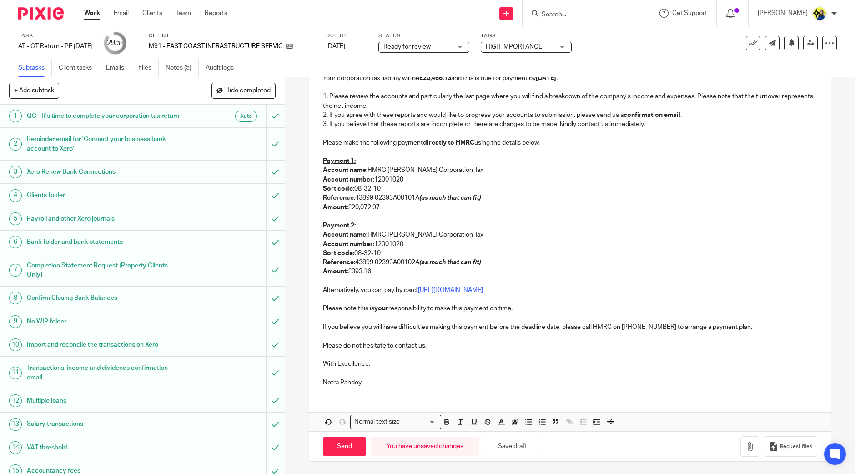
click at [394, 272] on p "Amount: £393.16" at bounding box center [570, 271] width 494 height 9
click at [431, 360] on p "With Excellence," at bounding box center [570, 363] width 494 height 9
click at [513, 445] on button "Save draft" at bounding box center [512, 447] width 57 height 20
drag, startPoint x: 369, startPoint y: 379, endPoint x: 321, endPoint y: 383, distance: 48.4
click at [323, 383] on p "Netra Pandey" at bounding box center [570, 382] width 494 height 9
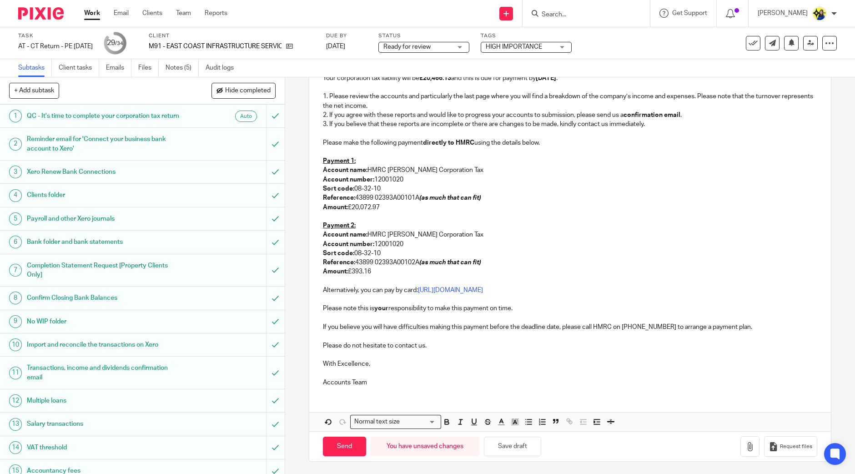
click at [568, 368] on p at bounding box center [570, 372] width 494 height 9
click at [522, 445] on button "Save draft" at bounding box center [512, 447] width 57 height 20
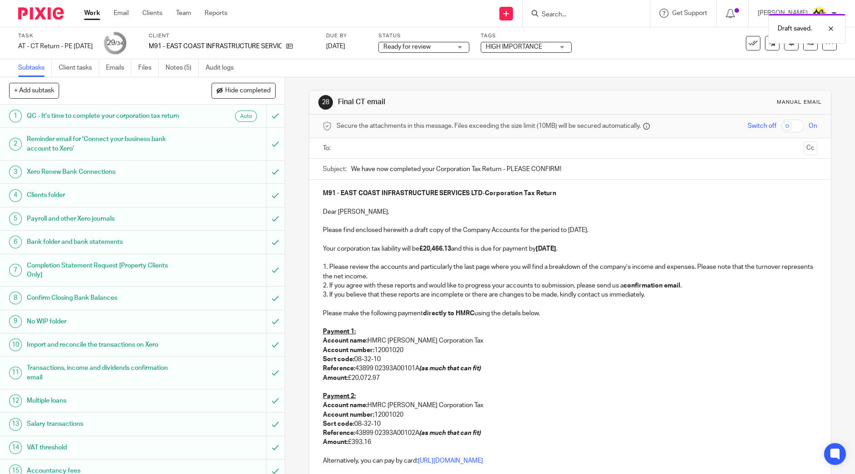
scroll to position [0, 0]
click at [704, 311] on p "Please make the following payment directly to HMRC using the details below." at bounding box center [570, 314] width 494 height 9
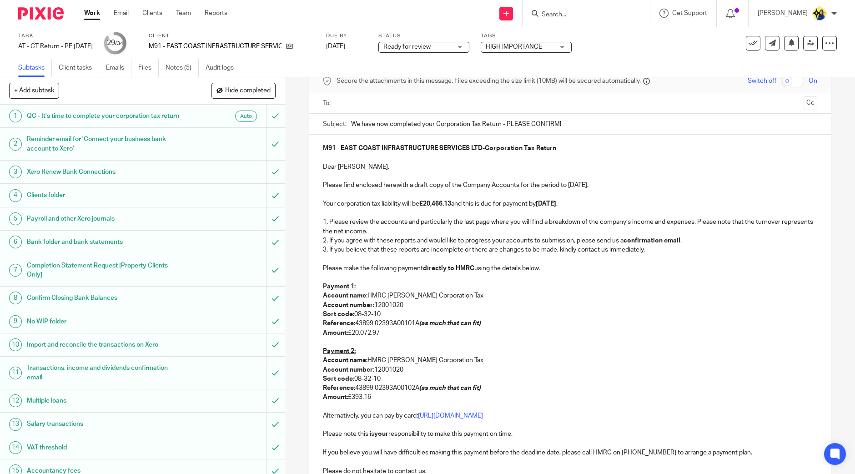
scroll to position [1, 0]
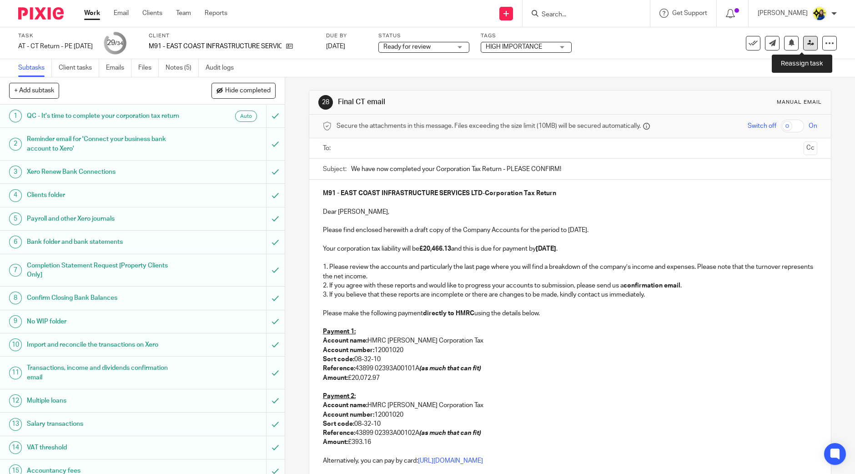
click at [807, 42] on icon at bounding box center [810, 43] width 7 height 7
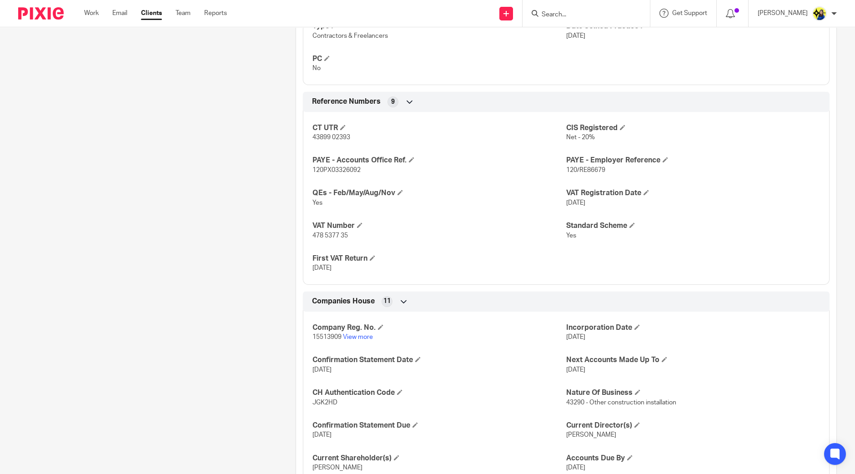
scroll to position [738, 0]
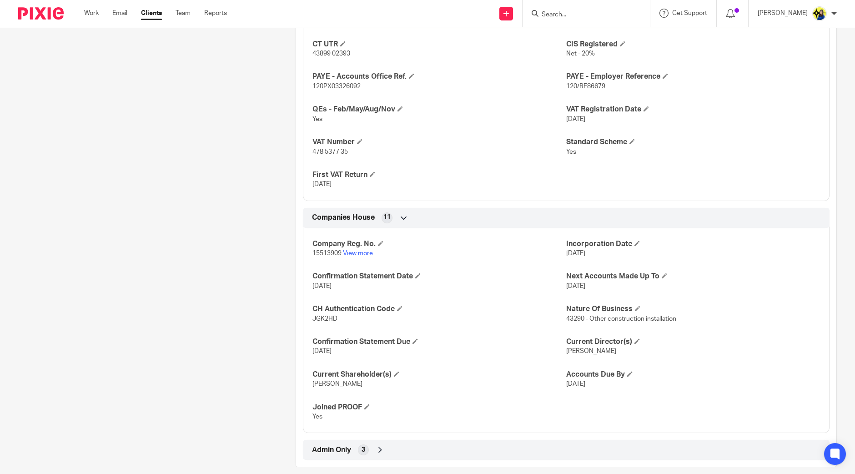
click at [359, 250] on link "View more" at bounding box center [358, 253] width 30 height 6
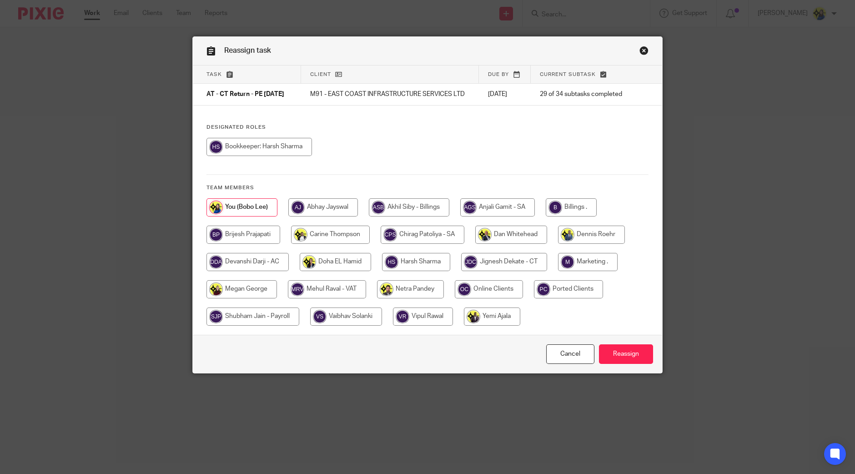
click at [415, 295] on input "radio" at bounding box center [410, 289] width 67 height 18
radio input "true"
click at [639, 362] on input "Reassign" at bounding box center [626, 354] width 54 height 20
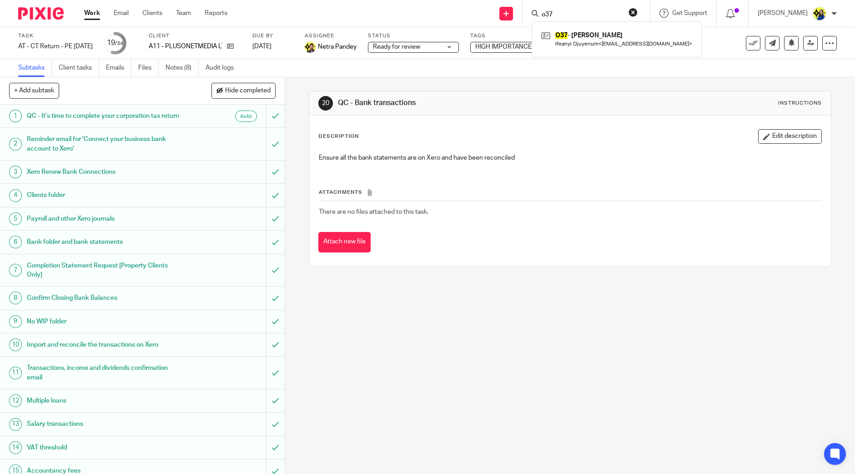
click at [502, 307] on div "20 QC - Bank transactions Instructions Description Edit description Ensure all …" at bounding box center [570, 275] width 570 height 396
click at [502, 310] on div "20 QC - Bank transactions Instructions Description Edit description Ensure all …" at bounding box center [570, 275] width 570 height 396
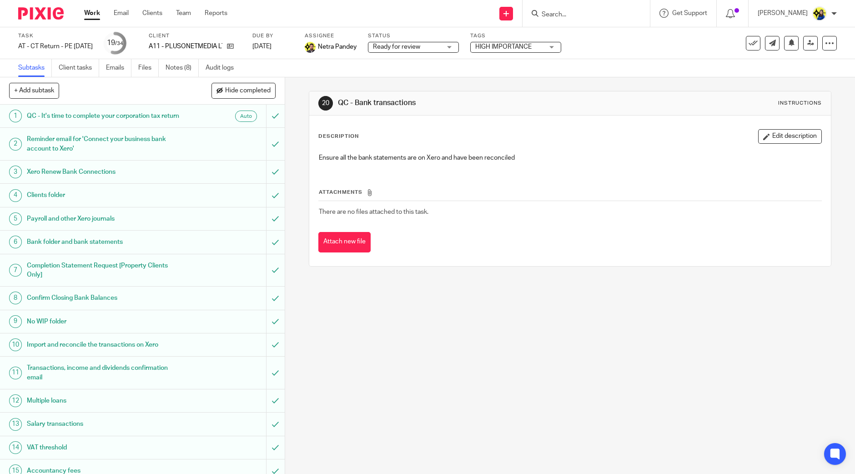
click at [502, 310] on div "20 QC - Bank transactions Instructions Description Edit description Ensure all …" at bounding box center [570, 275] width 570 height 396
click at [508, 310] on div "20 QC - Bank transactions Instructions Description Edit description Ensure all …" at bounding box center [570, 275] width 570 height 396
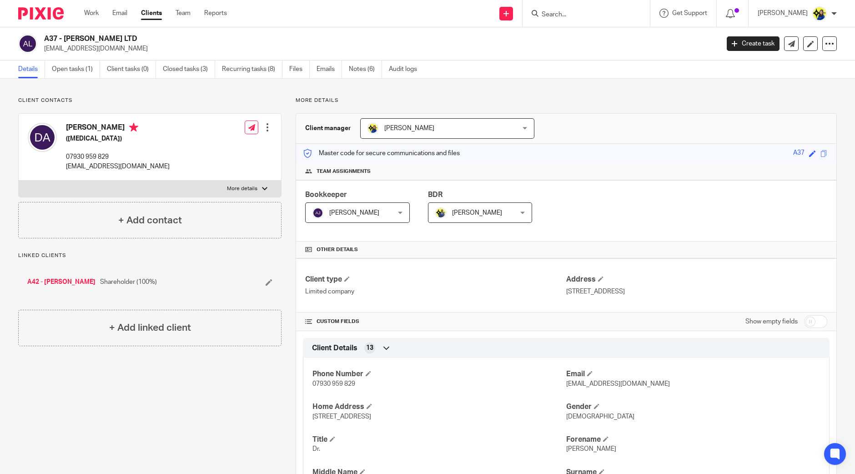
drag, startPoint x: 115, startPoint y: 88, endPoint x: 128, endPoint y: 83, distance: 14.3
click at [607, 12] on input "Search" at bounding box center [582, 15] width 82 height 8
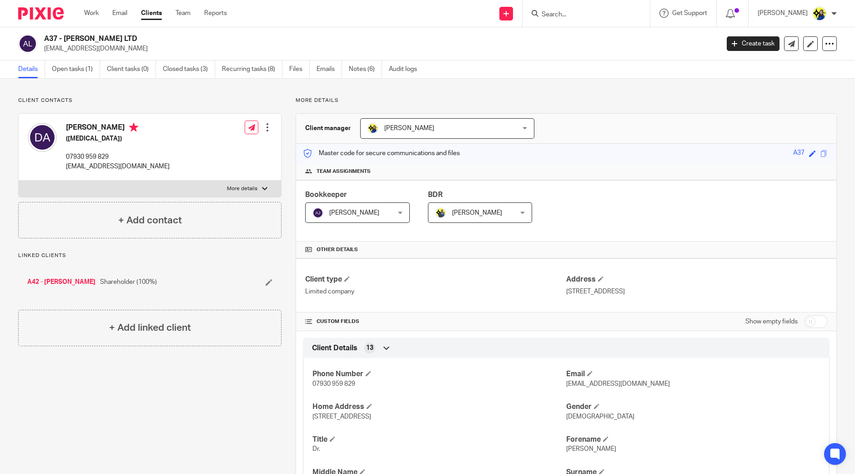
click at [599, 19] on form at bounding box center [589, 13] width 97 height 11
click at [596, 17] on input "Search" at bounding box center [582, 15] width 82 height 8
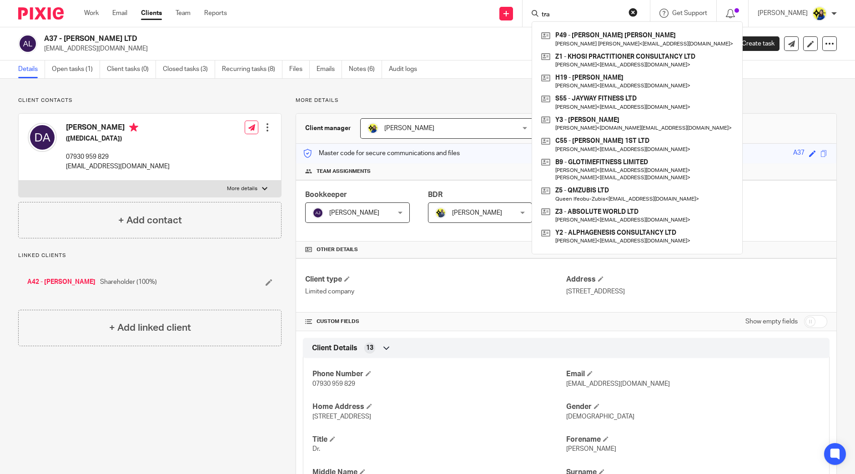
click at [610, 17] on input "tra" at bounding box center [582, 15] width 82 height 8
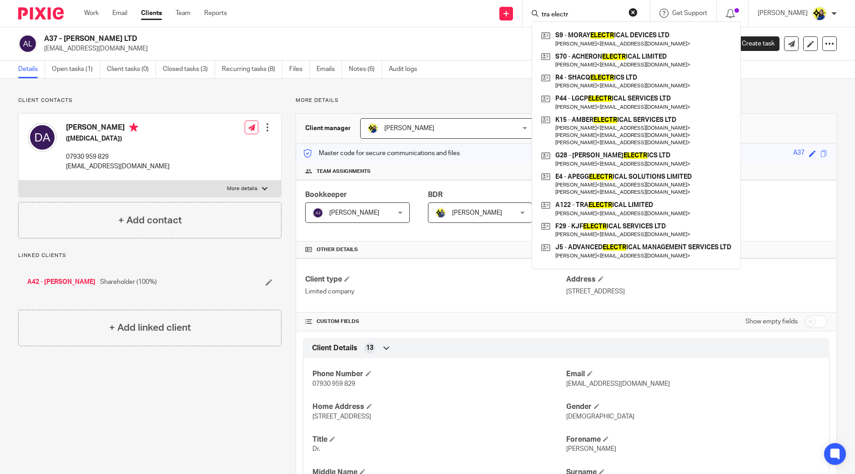
type input "tra electr"
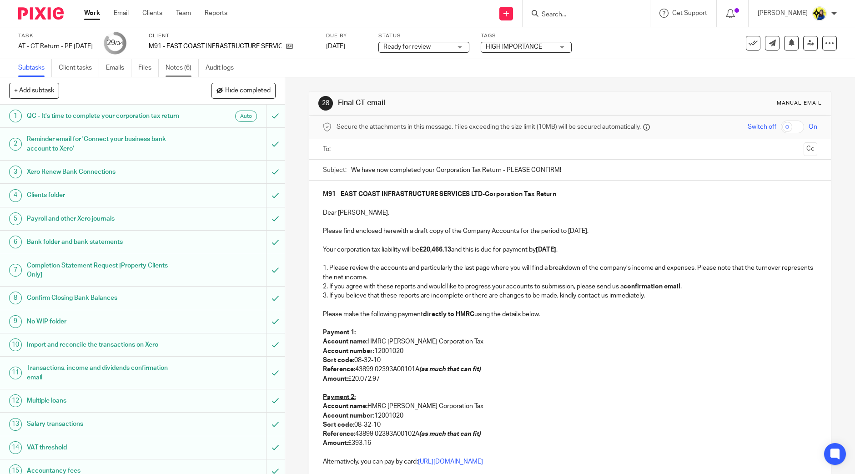
click at [190, 68] on link "Notes (6)" at bounding box center [182, 68] width 33 height 18
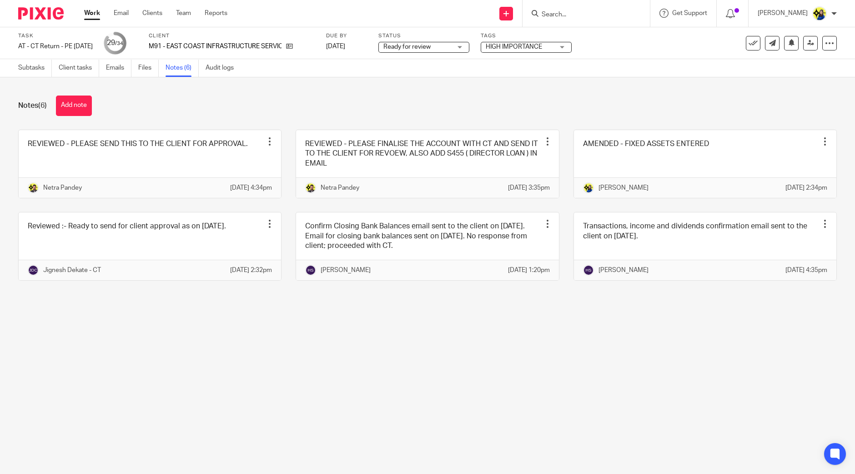
click at [469, 45] on div "Ready for review Ready for review" at bounding box center [423, 47] width 91 height 11
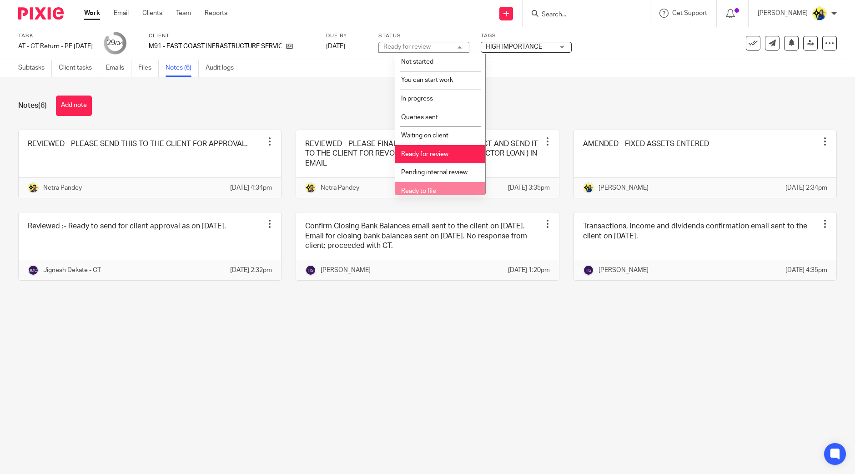
click at [446, 186] on li "Ready to file" at bounding box center [440, 191] width 90 height 19
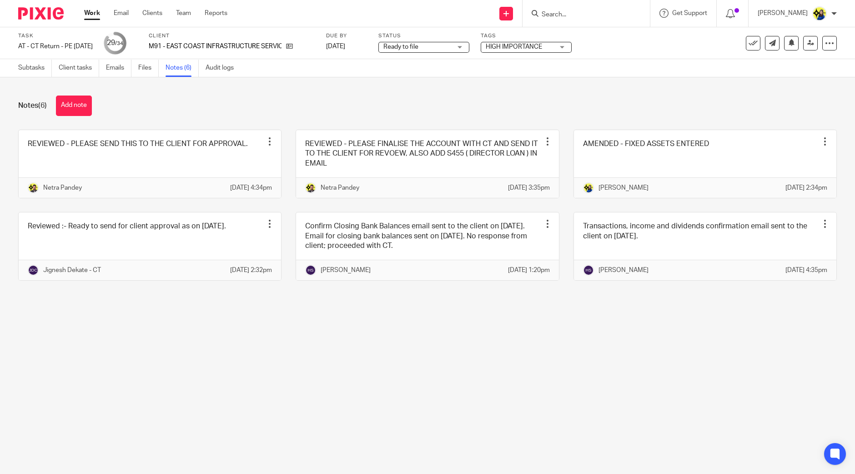
click at [368, 102] on div "Notes (6) Add note" at bounding box center [427, 105] width 818 height 20
click at [206, 121] on div "Notes (6) Add note REVIEWED - PLEASE SEND THIS TO THE CLIENT FOR APPROVAL. Edit…" at bounding box center [427, 194] width 855 height 235
click at [30, 60] on link "Subtasks" at bounding box center [35, 68] width 34 height 18
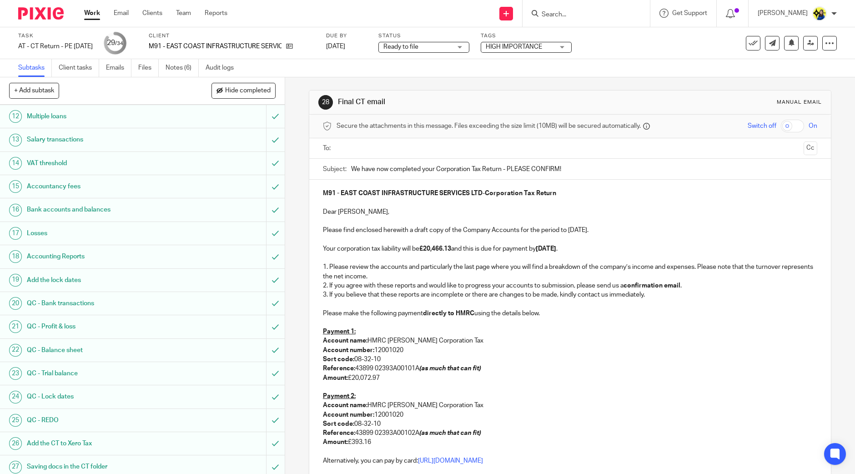
scroll to position [171, 0]
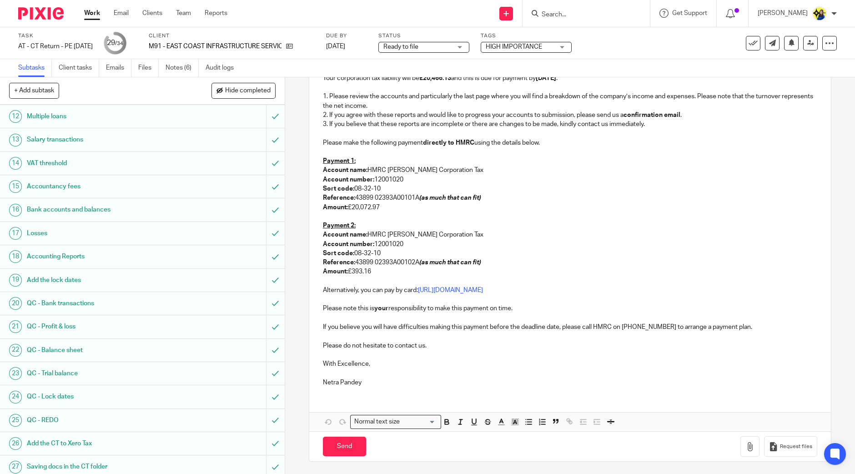
drag, startPoint x: 423, startPoint y: 363, endPoint x: 635, endPoint y: 403, distance: 216.1
click at [423, 363] on p "With Excellence," at bounding box center [570, 363] width 494 height 9
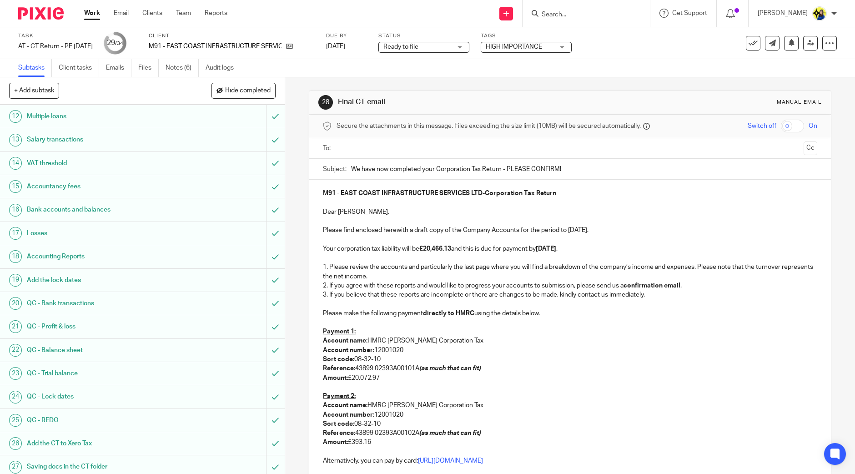
scroll to position [0, 0]
click at [434, 150] on input "text" at bounding box center [570, 149] width 460 height 10
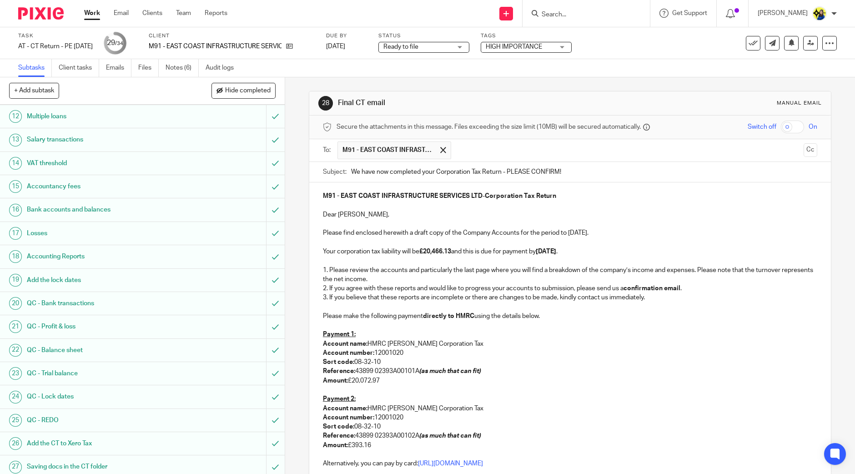
click at [495, 149] on input "text" at bounding box center [628, 150] width 344 height 18
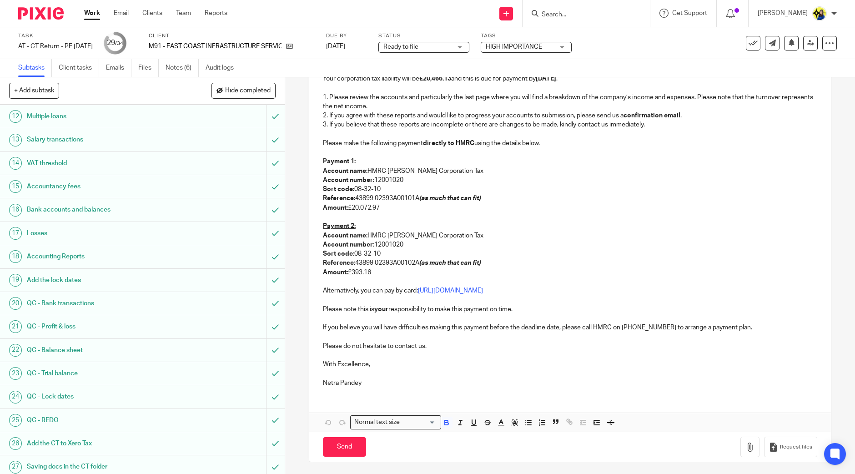
scroll to position [174, 0]
click at [742, 452] on button "button" at bounding box center [749, 446] width 19 height 20
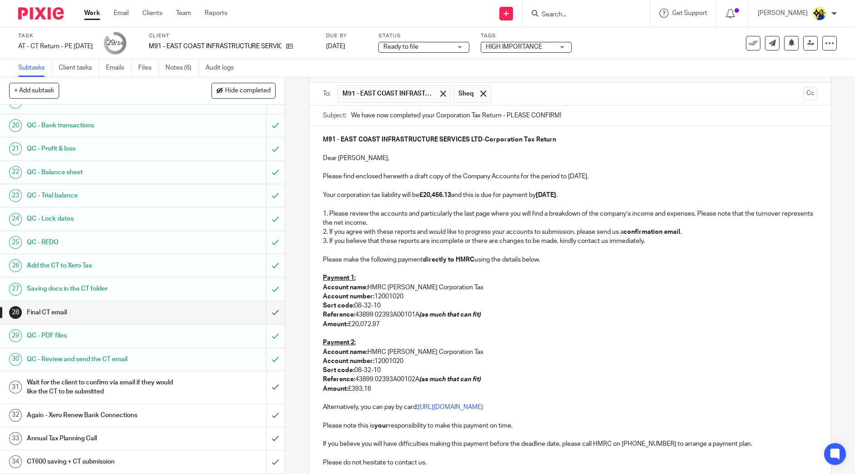
scroll to position [0, 0]
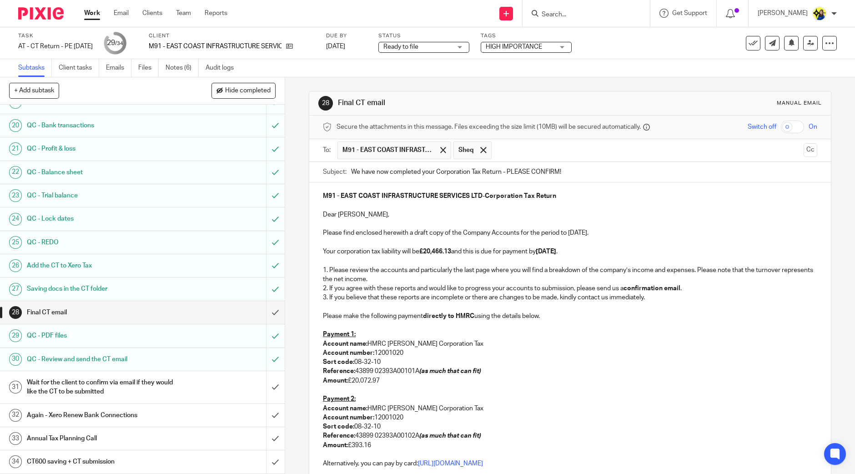
click at [346, 173] on div "Subject: We have now completed your Corporation Tax Return - PLEASE CONFIRM!" at bounding box center [570, 172] width 494 height 20
click at [351, 171] on input "We have now completed your Corporation Tax Return - PLEASE CONFIRM!" at bounding box center [584, 172] width 466 height 20
type input "AMENDED - We have now completed your Corporation Tax Return - PLEASE CONFIRM!"
click at [412, 233] on div "M91 - EAST COAST INFRASTRUCTURE SERVICES LTD - Corporation Tax Return Dear Kier…" at bounding box center [570, 374] width 522 height 385
click at [425, 310] on p at bounding box center [570, 306] width 494 height 9
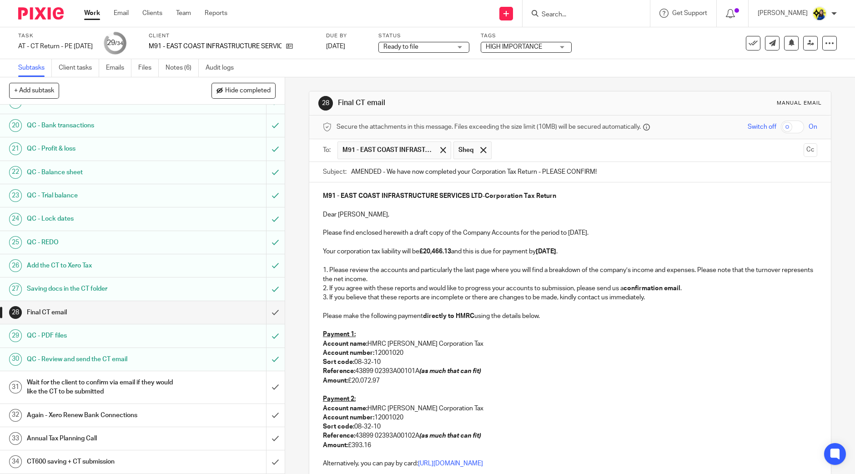
scroll to position [225, 0]
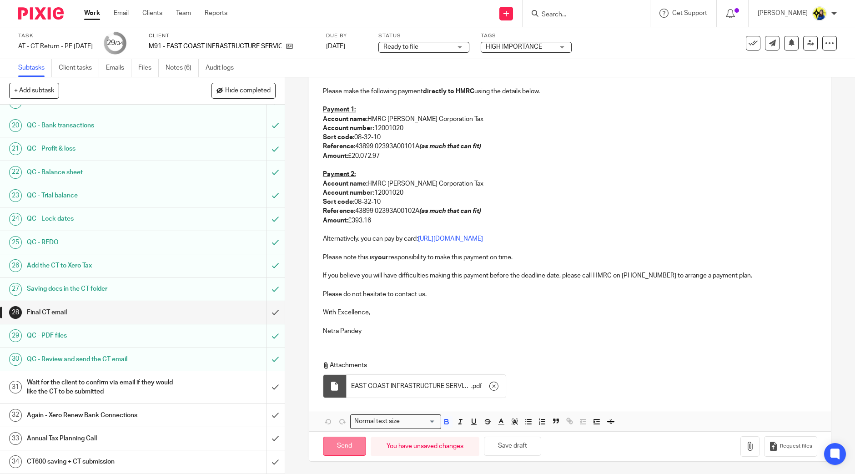
click at [344, 440] on input "Send" at bounding box center [344, 447] width 43 height 20
type input "Sent"
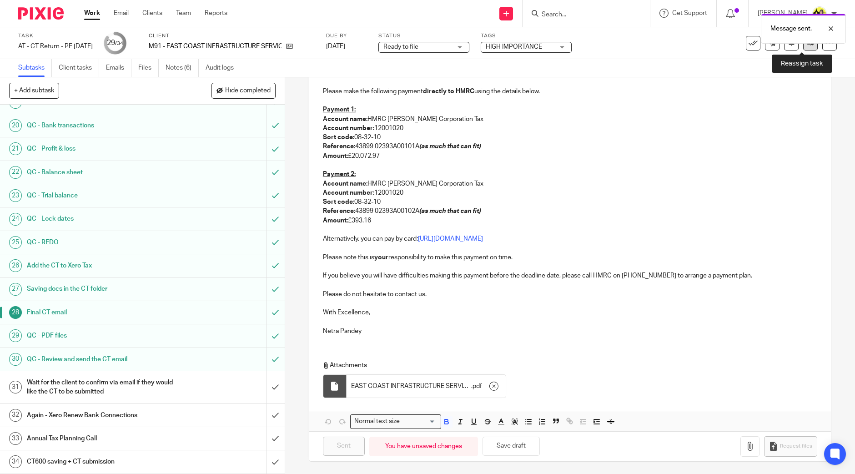
click at [807, 46] on icon at bounding box center [810, 43] width 7 height 7
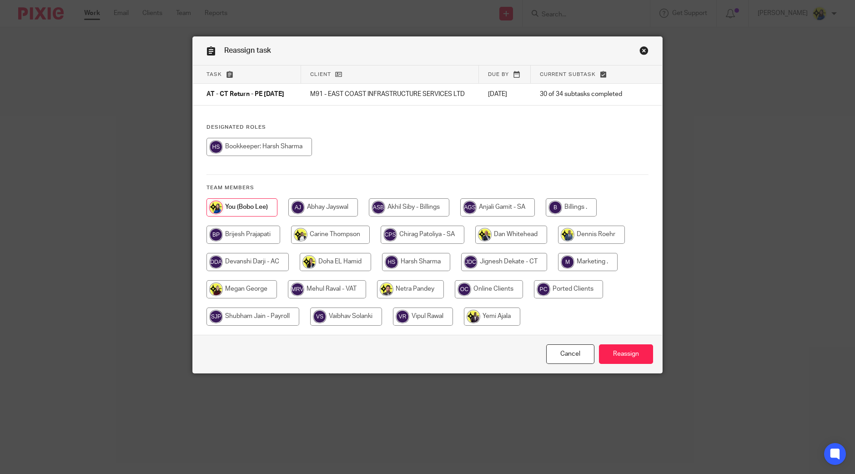
click at [562, 211] on input "radio" at bounding box center [571, 207] width 51 height 18
radio input "true"
click at [637, 361] on input "Reassign" at bounding box center [626, 354] width 54 height 20
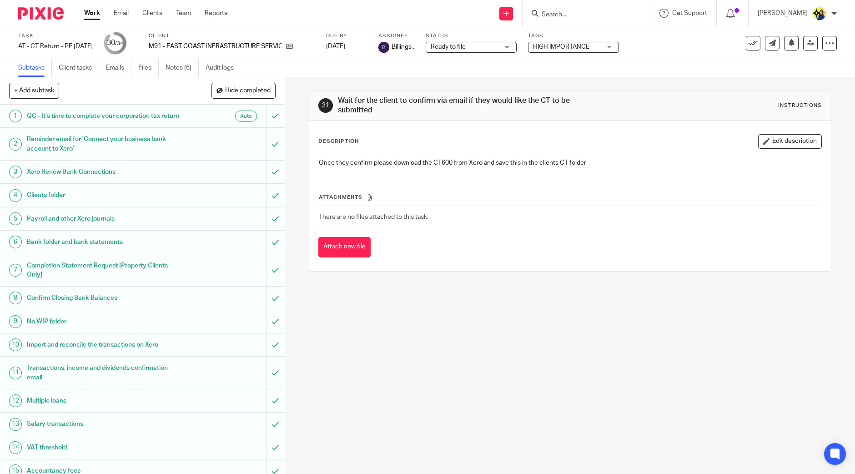
click at [452, 370] on div "31 Wait for the client to confirm via email if they would like the CT to be sub…" at bounding box center [570, 275] width 570 height 396
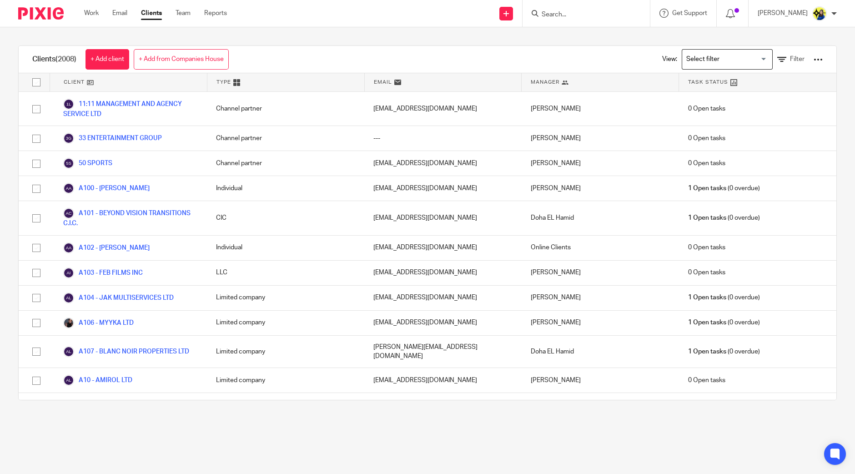
click at [614, 17] on input "Search" at bounding box center [582, 15] width 82 height 8
type input "a11"
click at [636, 38] on link at bounding box center [637, 39] width 196 height 21
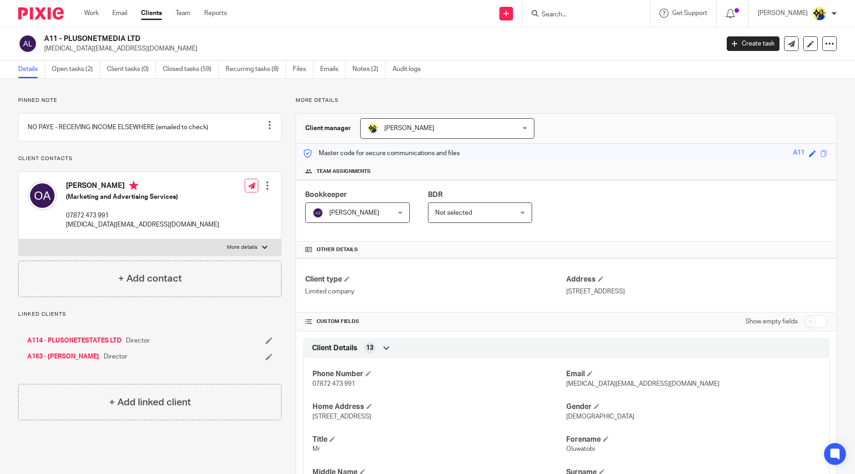
drag, startPoint x: 65, startPoint y: 191, endPoint x: 141, endPoint y: 196, distance: 76.2
click at [141, 196] on div "[PERSON_NAME] (Marketing and Advertising Services) 07872 473 991 [MEDICAL_DATA]…" at bounding box center [123, 204] width 191 height 57
copy h4 "[PERSON_NAME]"
click at [80, 68] on link "Open tasks (2)" at bounding box center [76, 69] width 48 height 18
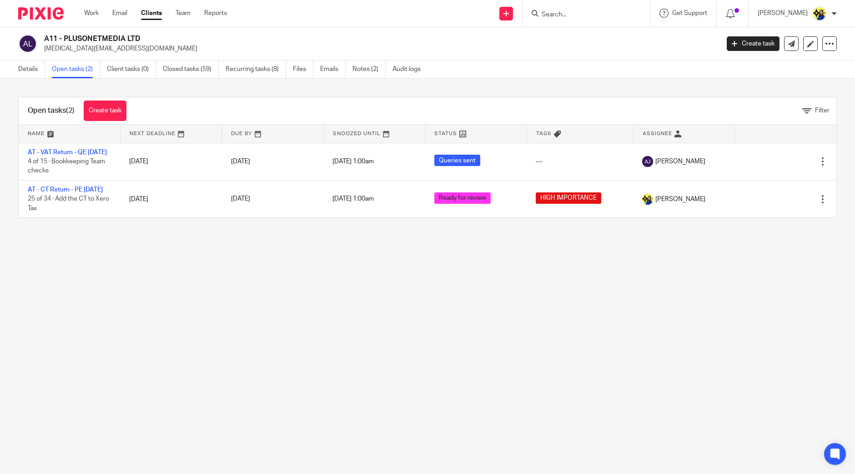
click at [85, 281] on main "A11 - PLUSONETMEDIA LTD [MEDICAL_DATA][EMAIL_ADDRESS][DOMAIN_NAME] Create task …" at bounding box center [427, 237] width 855 height 474
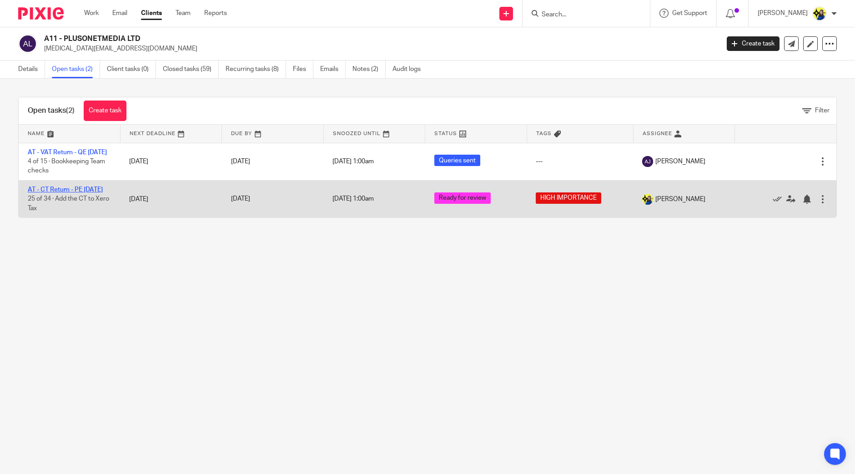
click at [93, 193] on link "AT - CT Return - PE [DATE]" at bounding box center [65, 189] width 75 height 6
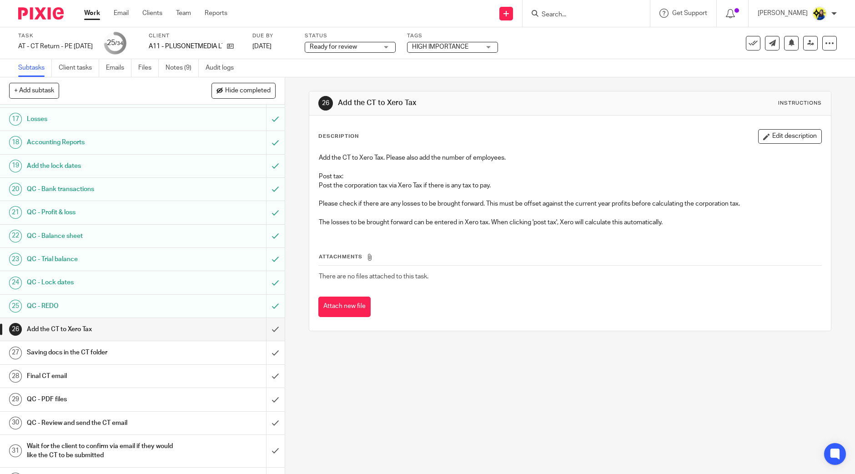
scroll to position [468, 0]
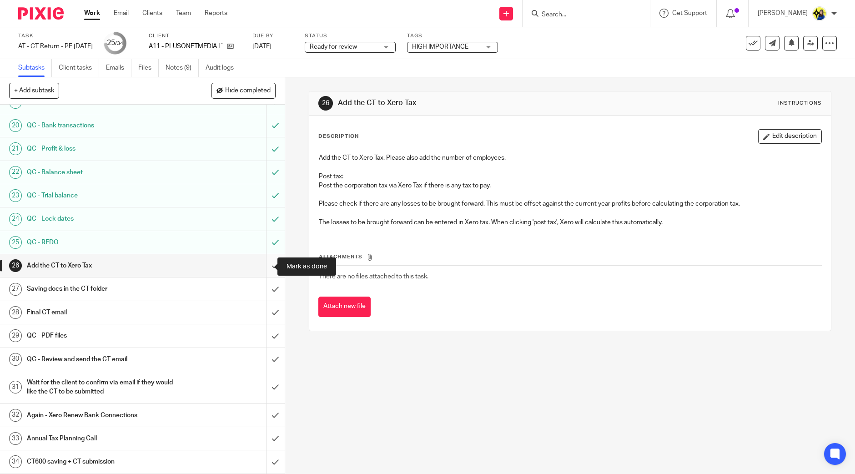
click at [262, 263] on input "submit" at bounding box center [142, 265] width 285 height 23
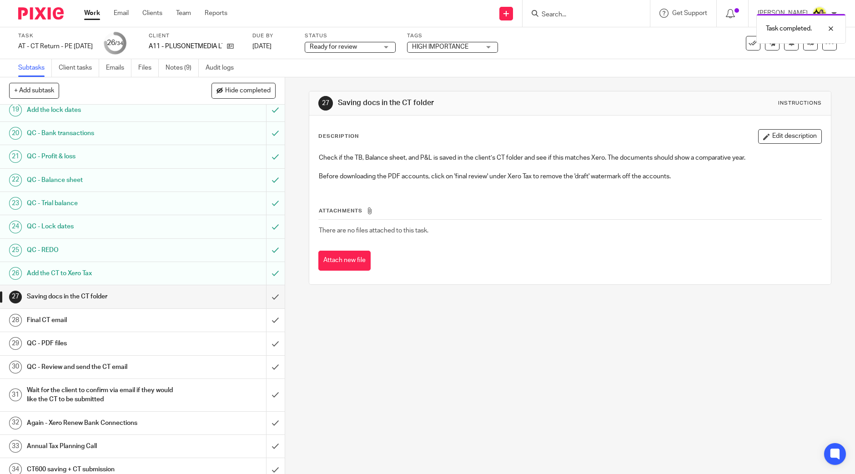
scroll to position [468, 0]
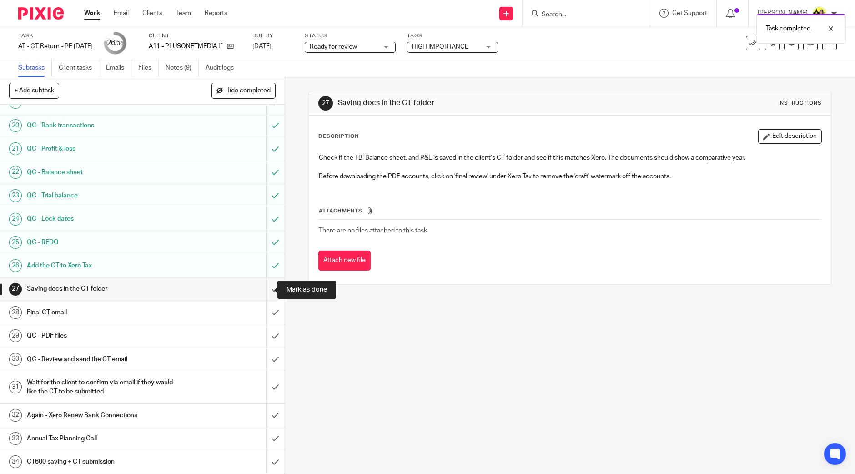
drag, startPoint x: 266, startPoint y: 291, endPoint x: 254, endPoint y: 296, distance: 12.8
click at [266, 291] on input "submit" at bounding box center [142, 288] width 285 height 23
click at [234, 313] on div "Final CT email" at bounding box center [142, 313] width 230 height 14
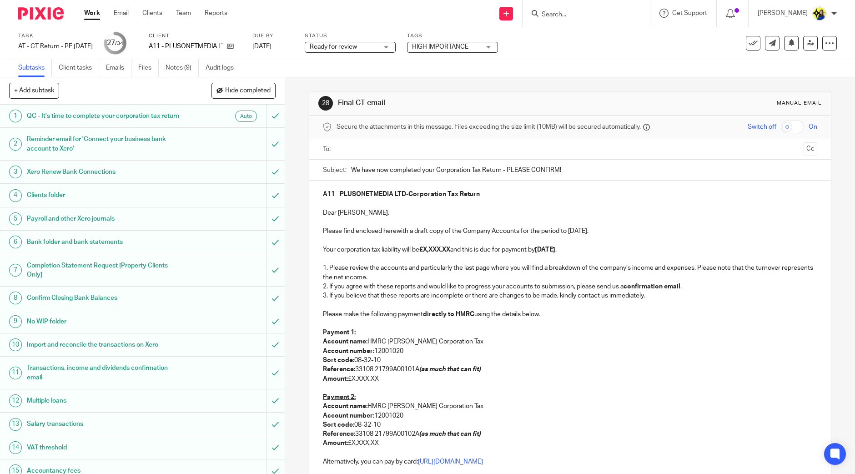
drag, startPoint x: 453, startPoint y: 251, endPoint x: 422, endPoint y: 251, distance: 30.9
click at [422, 251] on strong "£X,XXX.XX" at bounding box center [434, 249] width 31 height 6
click at [430, 277] on p "1. Please review the accounts and particularly the last page where you will fin…" at bounding box center [570, 272] width 494 height 19
click at [317, 331] on div "A11 - PLUSONETMEDIA LTD - Corporation Tax Return Dear [PERSON_NAME], Please fin…" at bounding box center [570, 373] width 522 height 385
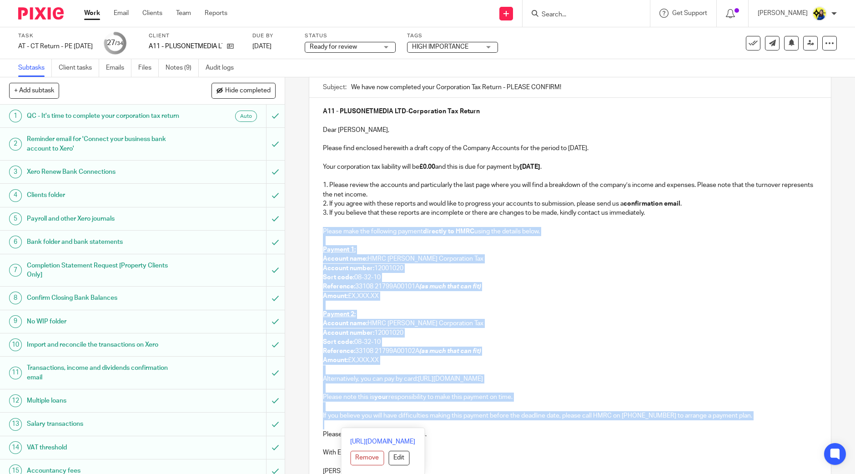
scroll to position [86, 0]
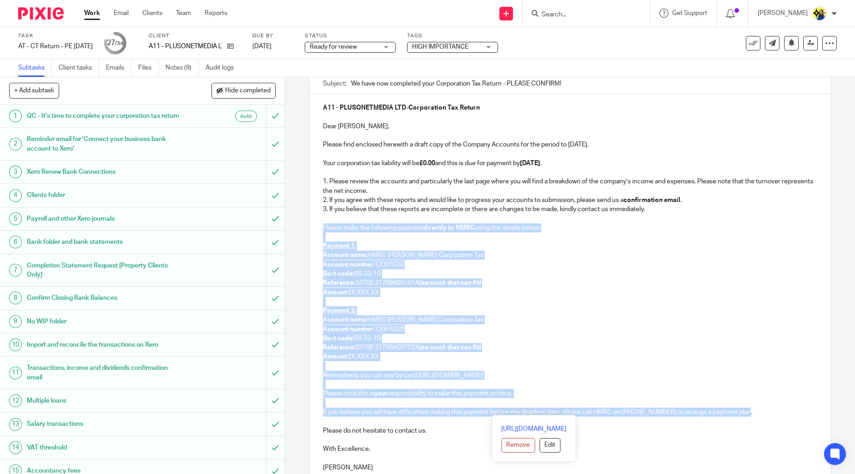
drag, startPoint x: 317, startPoint y: 312, endPoint x: 786, endPoint y: 408, distance: 478.4
click at [786, 408] on div "A11 - PLUSONETMEDIA LTD - Corporation Tax Return Dear [PERSON_NAME], Please fin…" at bounding box center [570, 286] width 522 height 385
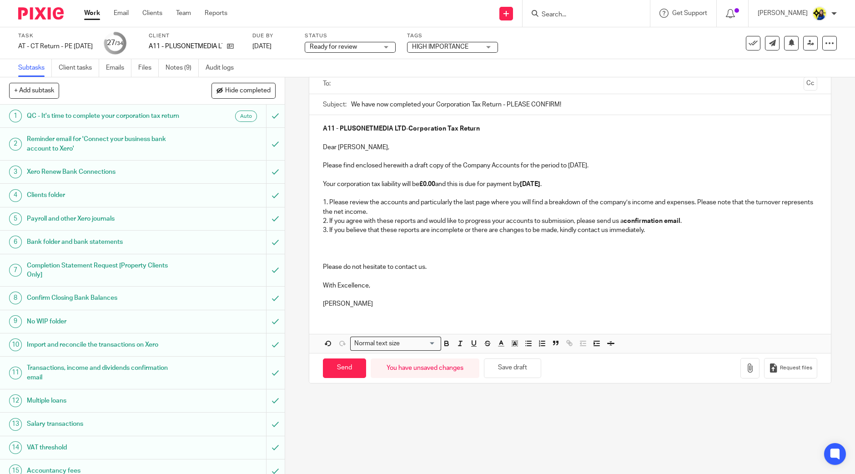
scroll to position [65, 0]
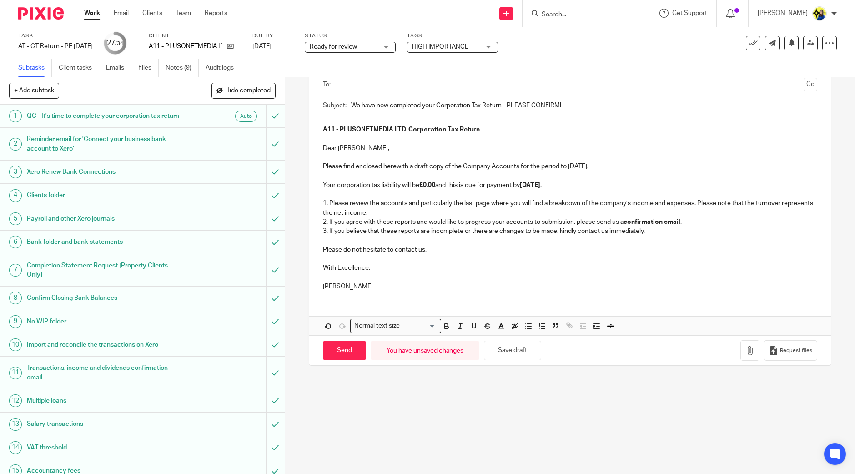
click at [561, 280] on p at bounding box center [570, 276] width 494 height 9
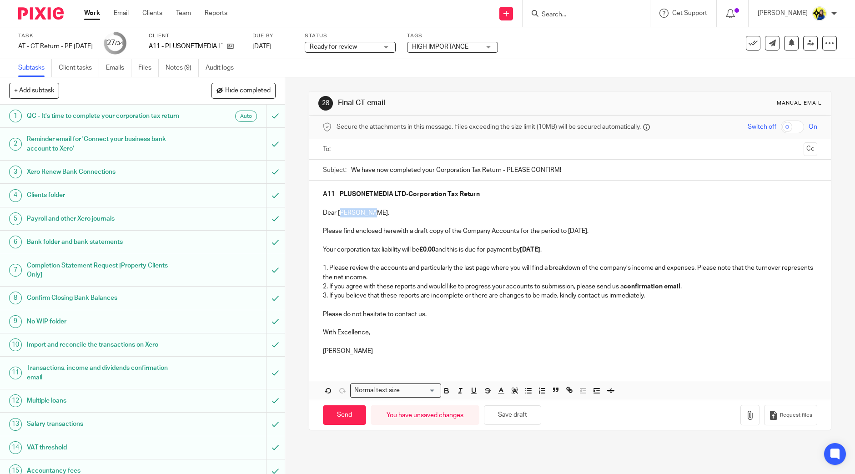
drag, startPoint x: 374, startPoint y: 208, endPoint x: 337, endPoint y: 209, distance: 36.8
click at [337, 209] on p "Dear [PERSON_NAME]," at bounding box center [570, 212] width 494 height 9
click at [371, 150] on input "text" at bounding box center [570, 149] width 460 height 10
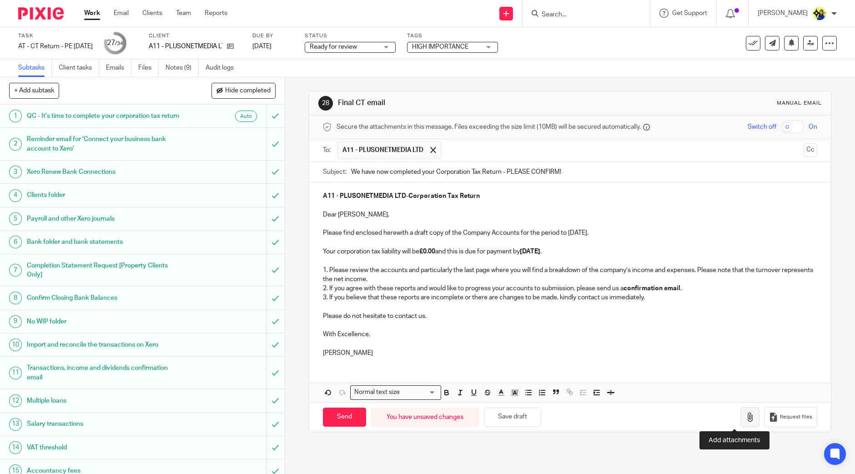
click at [745, 417] on icon "button" at bounding box center [749, 416] width 9 height 9
click at [499, 416] on button "Save draft" at bounding box center [512, 417] width 57 height 20
drag, startPoint x: 525, startPoint y: 337, endPoint x: 651, endPoint y: 391, distance: 137.1
click at [527, 337] on p "With Excellence," at bounding box center [570, 334] width 494 height 9
click at [745, 419] on icon "button" at bounding box center [749, 416] width 9 height 9
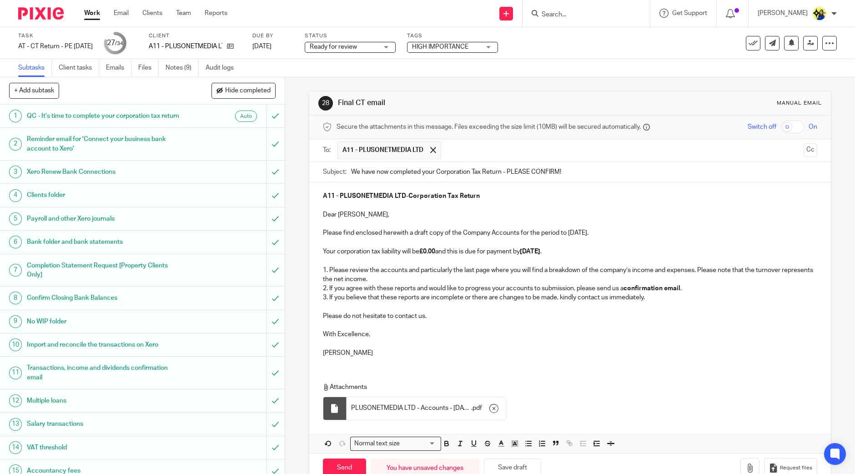
scroll to position [22, 0]
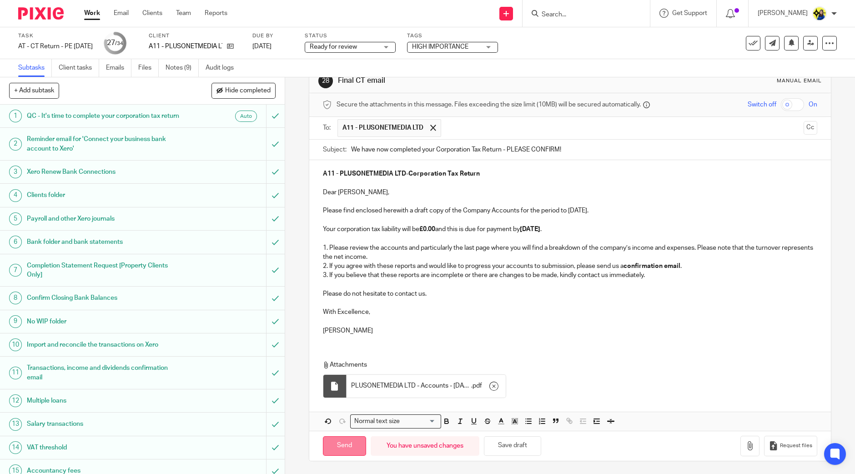
click at [332, 448] on input "Send" at bounding box center [344, 446] width 43 height 20
click at [357, 45] on span "Ready for review" at bounding box center [333, 47] width 47 height 6
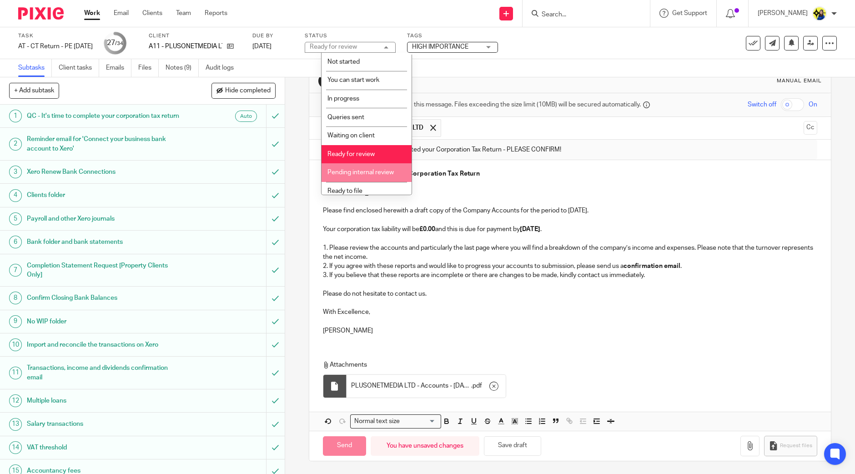
type input "Sent"
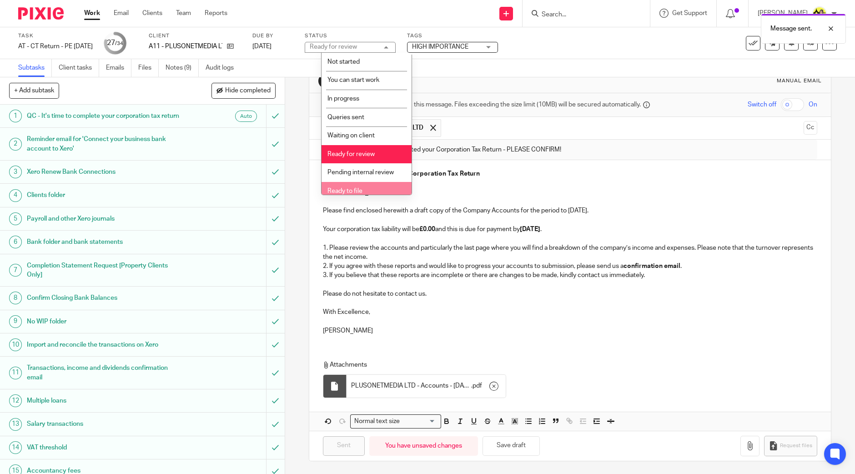
click at [377, 190] on li "Ready to file" at bounding box center [366, 191] width 90 height 19
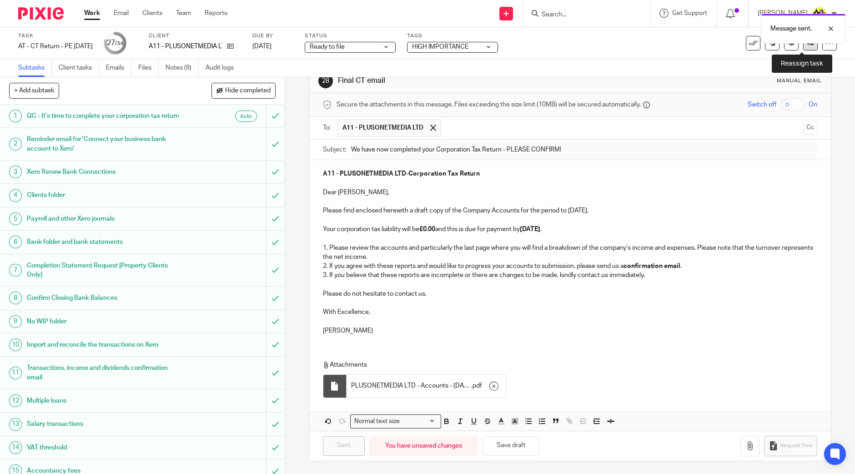
click at [803, 49] on link at bounding box center [810, 43] width 15 height 15
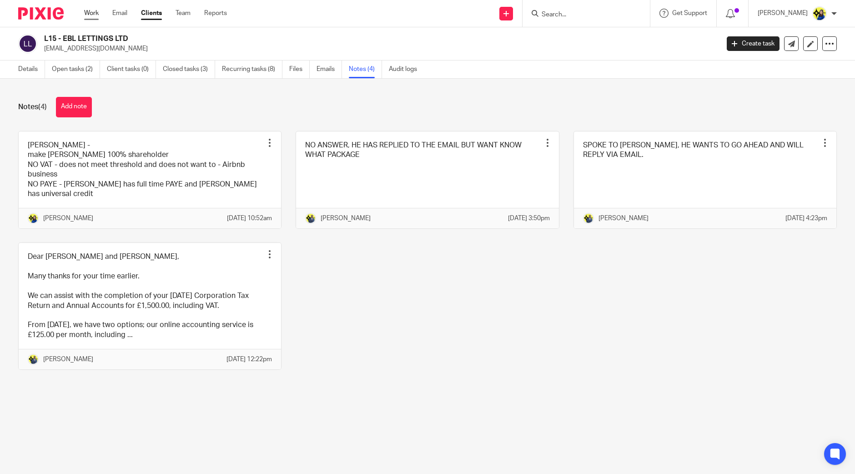
click at [96, 10] on link "Work" at bounding box center [91, 13] width 15 height 9
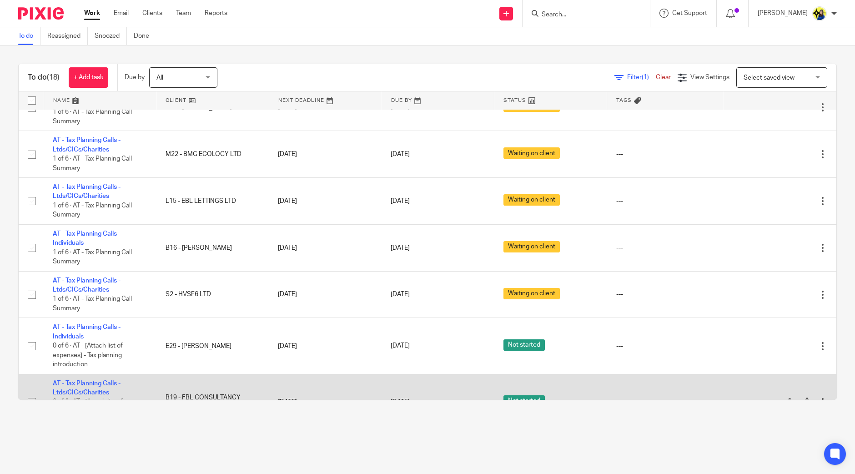
scroll to position [467, 0]
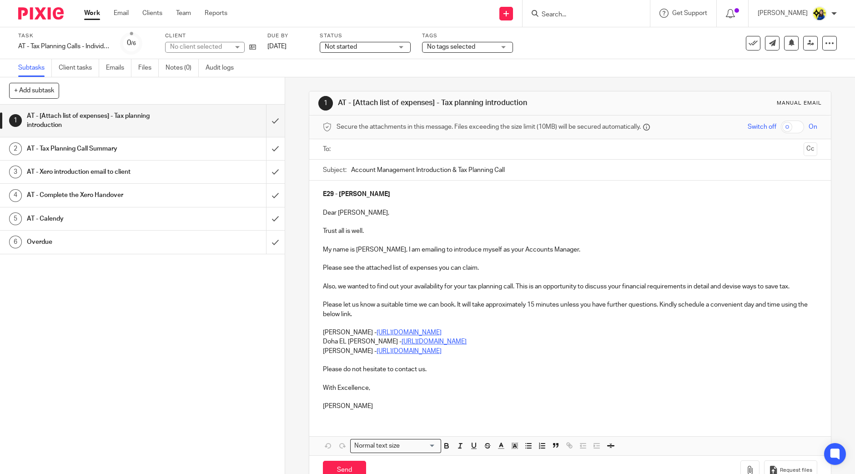
click at [488, 44] on span "No tags selected" at bounding box center [461, 47] width 68 height 10
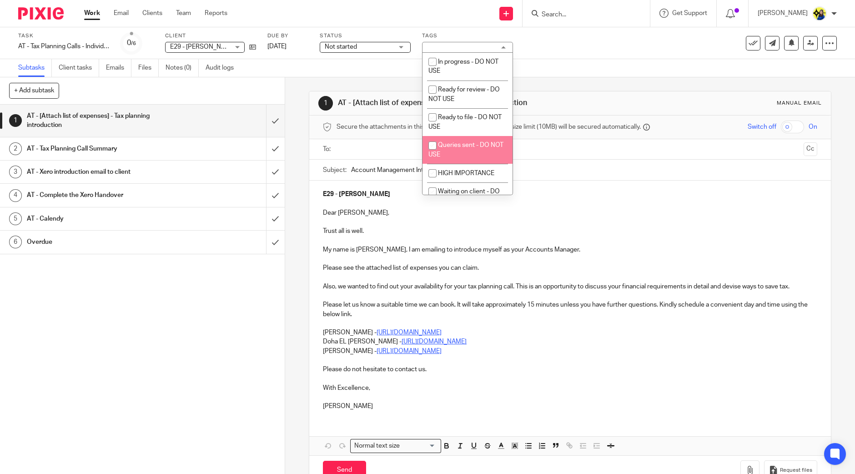
drag, startPoint x: 294, startPoint y: 207, endPoint x: 286, endPoint y: 190, distance: 18.9
click at [294, 207] on div "1 AT - [Attach list of expenses] - Tax planning introduction Manual email Secur…" at bounding box center [570, 275] width 570 height 396
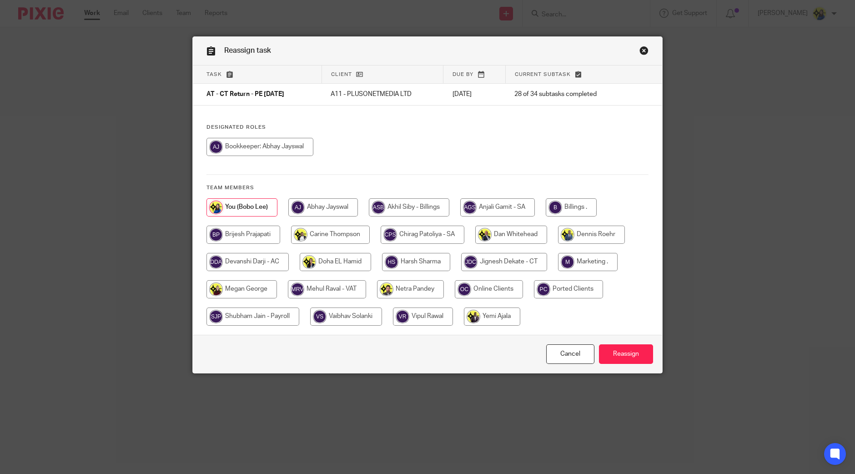
click at [571, 212] on input "radio" at bounding box center [571, 207] width 51 height 18
radio input "true"
click at [632, 354] on input "Reassign" at bounding box center [626, 354] width 54 height 20
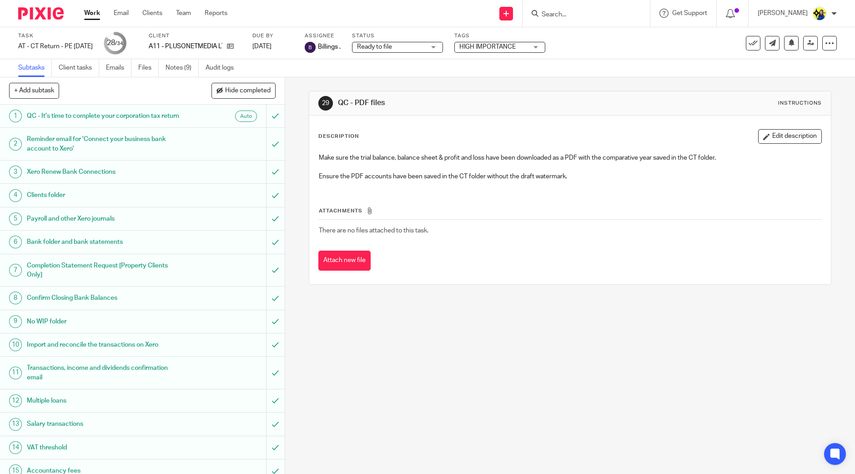
click at [414, 397] on div "29 QC - PDF files Instructions Description Edit description Make sure the trial…" at bounding box center [570, 275] width 570 height 396
click at [622, 12] on input "Search" at bounding box center [582, 15] width 82 height 8
click at [618, 14] on input "Search" at bounding box center [582, 15] width 82 height 8
type input "t48"
click at [628, 31] on link at bounding box center [616, 39] width 154 height 21
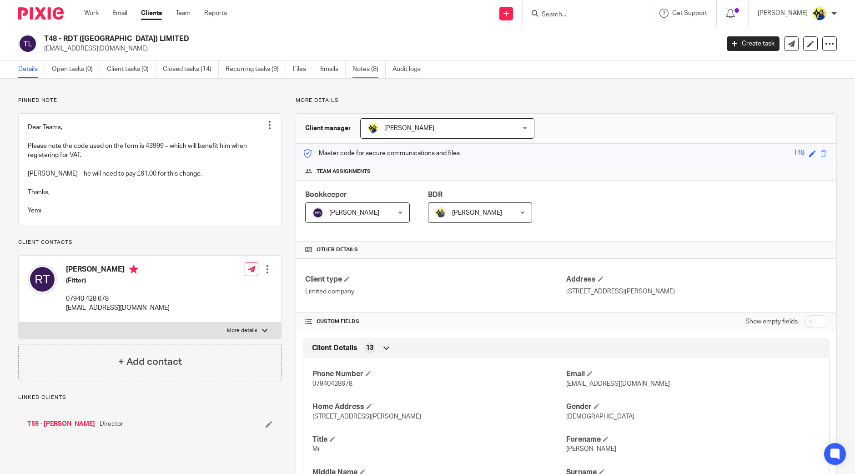
click at [359, 68] on link "Notes (8)" at bounding box center [368, 69] width 33 height 18
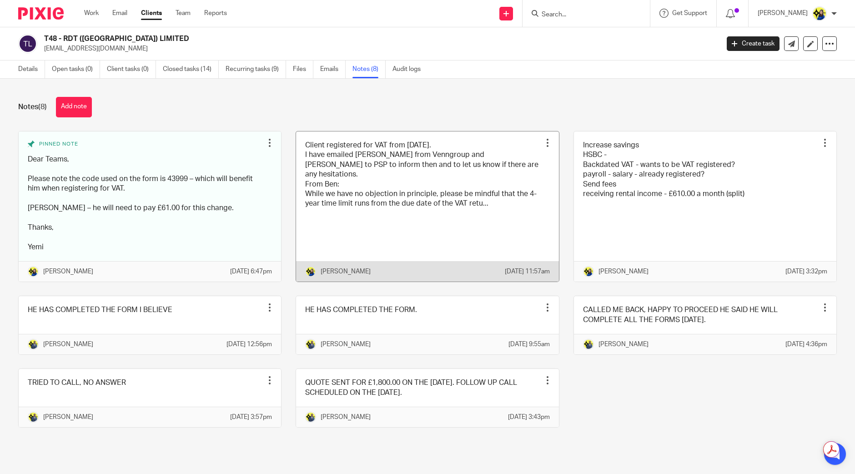
click at [407, 188] on link at bounding box center [427, 206] width 262 height 150
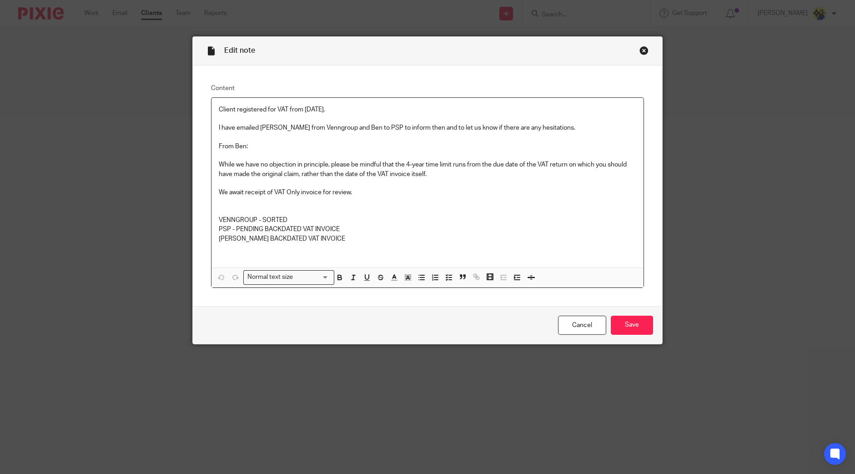
drag, startPoint x: 347, startPoint y: 223, endPoint x: 338, endPoint y: 225, distance: 9.6
click at [294, 223] on p "VENNGROUP - SORTED" at bounding box center [427, 220] width 417 height 9
click at [341, 225] on p "PSP - PENDING BACKDATED VAT INVOICE" at bounding box center [427, 229] width 417 height 9
drag, startPoint x: 342, startPoint y: 226, endPoint x: 234, endPoint y: 229, distance: 108.7
click at [234, 229] on p "PSP - PENDING BACKDATED VAT INVOICE" at bounding box center [427, 229] width 417 height 9
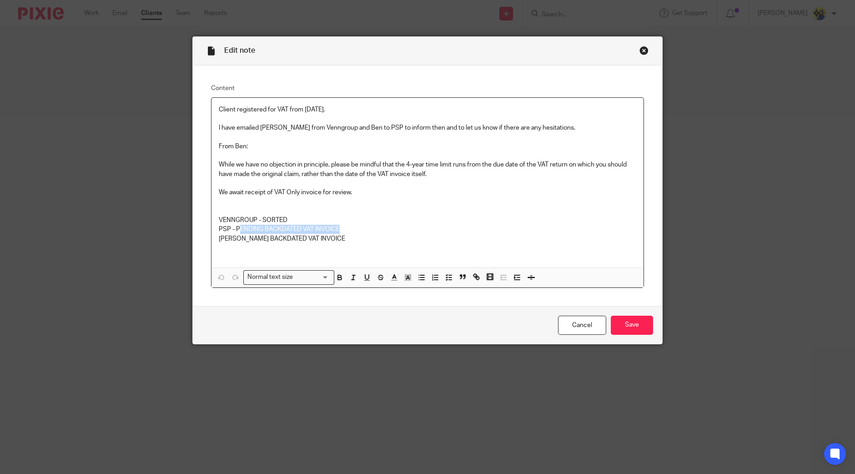
drag, startPoint x: 344, startPoint y: 236, endPoint x: 236, endPoint y: 239, distance: 107.8
click at [236, 239] on p "JESS - PENDING BACKDATED VAT INVOICE" at bounding box center [427, 238] width 417 height 9
click at [340, 228] on p "PSP - PENDING BACKDATED VAT INVOICE" at bounding box center [427, 229] width 417 height 9
drag, startPoint x: 341, startPoint y: 227, endPoint x: 249, endPoint y: 235, distance: 92.2
click at [232, 229] on p "PSP - PENDING BACKDATED VAT INVOICE" at bounding box center [427, 229] width 417 height 9
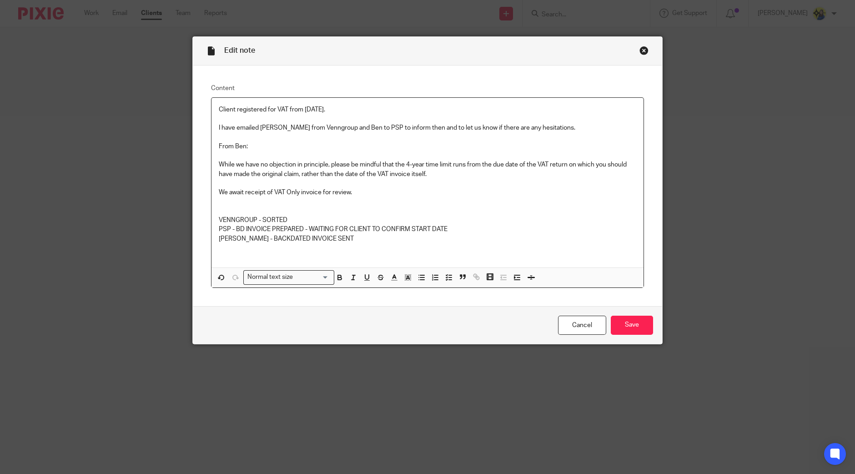
click at [316, 239] on p "JESS - BACKDATED INVOICE SENT" at bounding box center [427, 238] width 417 height 9
drag, startPoint x: 269, startPoint y: 238, endPoint x: 241, endPoint y: 237, distance: 28.2
click at [241, 237] on p "JESS - BACKDATED INVOICE SENT" at bounding box center [427, 238] width 417 height 9
click at [359, 242] on p "JESS - BD INVOICE SENT" at bounding box center [427, 238] width 417 height 9
click at [623, 328] on input "Save" at bounding box center [632, 326] width 42 height 20
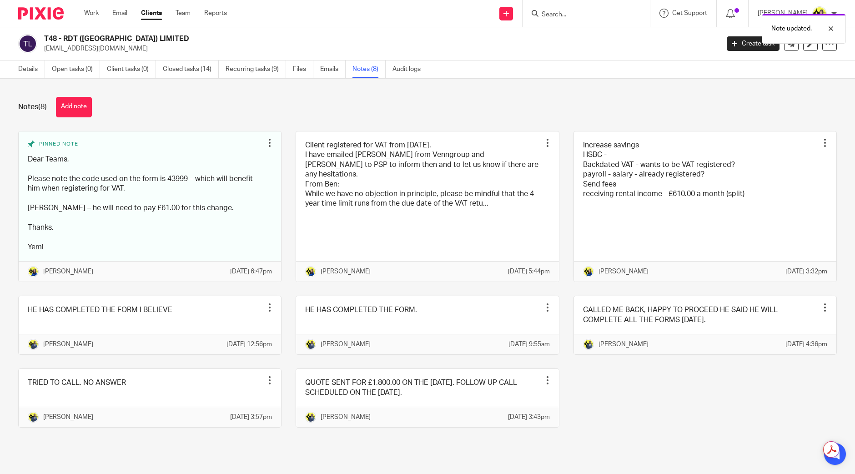
click at [222, 114] on div "Notes (8) Add note" at bounding box center [427, 107] width 818 height 20
click at [90, 14] on link "Work" at bounding box center [91, 13] width 15 height 9
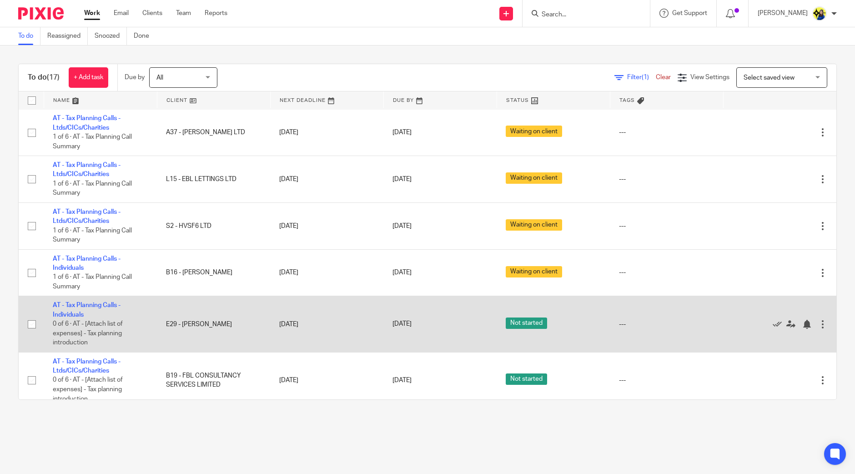
scroll to position [424, 0]
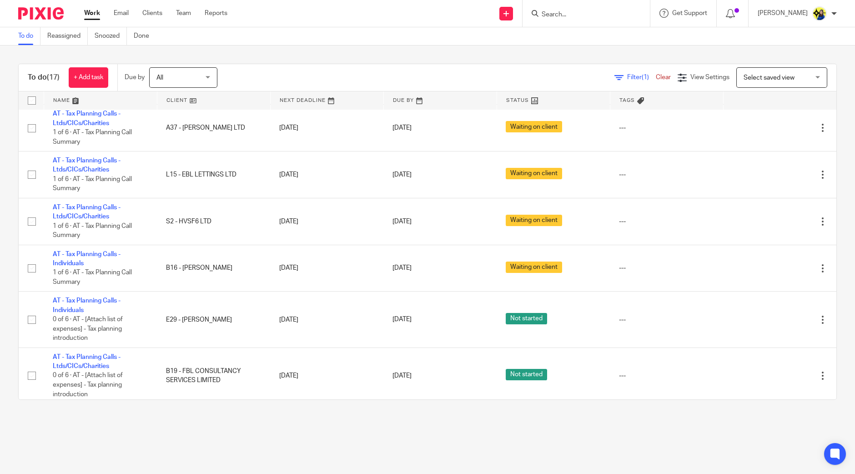
click at [600, 17] on input "Search" at bounding box center [582, 15] width 82 height 8
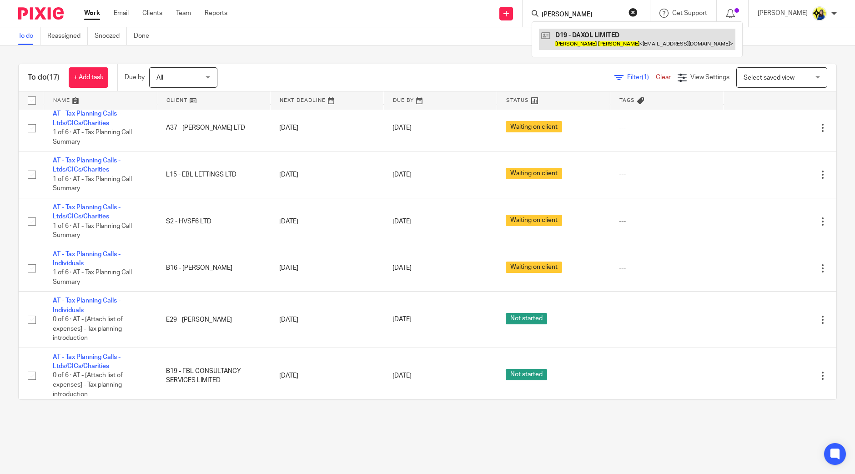
type input "[PERSON_NAME]"
click at [641, 40] on link at bounding box center [637, 39] width 196 height 21
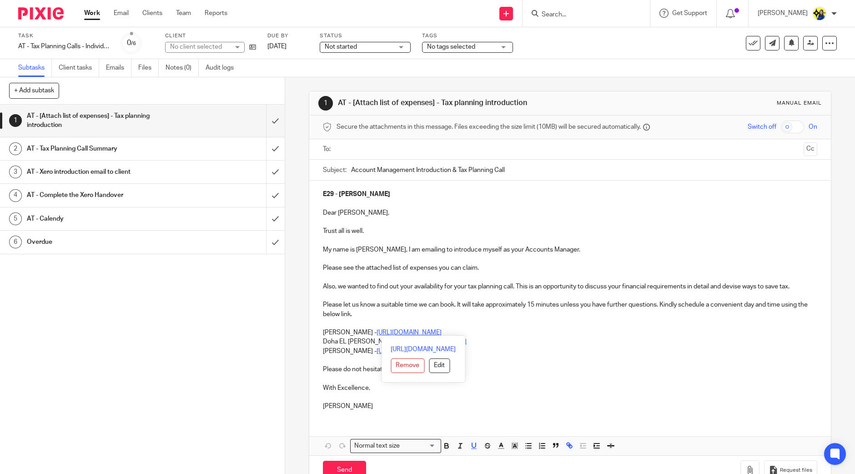
drag, startPoint x: 315, startPoint y: 328, endPoint x: 537, endPoint y: 335, distance: 221.5
click at [537, 335] on div "E29 - DR MOHAMED ELHOWAIRIS Dear Dr. Mohamed, Trust all is well. My name is Bob…" at bounding box center [570, 299] width 522 height 237
click at [537, 335] on p "Carine Thompson - https://calendly.com/meetwithcarinethompson/call" at bounding box center [570, 332] width 494 height 9
drag, startPoint x: 513, startPoint y: 342, endPoint x: 291, endPoint y: 319, distance: 223.1
click at [291, 319] on div "1 AT - [Attach list of expenses] - Tax planning introduction Manual email Secur…" at bounding box center [570, 275] width 570 height 396
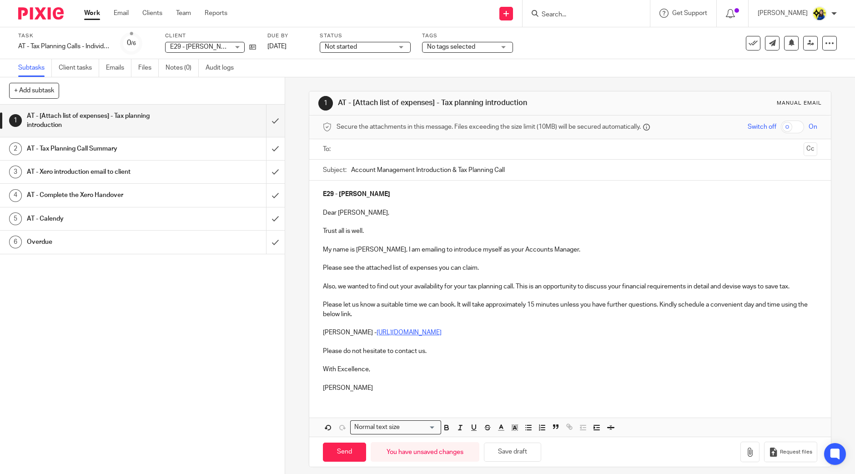
click at [627, 393] on div "E29 - DR MOHAMED ELHOWAIRIS Dear Dr. Mohamed, Trust all is well. My name is Bob…" at bounding box center [570, 290] width 522 height 219
click at [745, 451] on icon "button" at bounding box center [749, 451] width 9 height 9
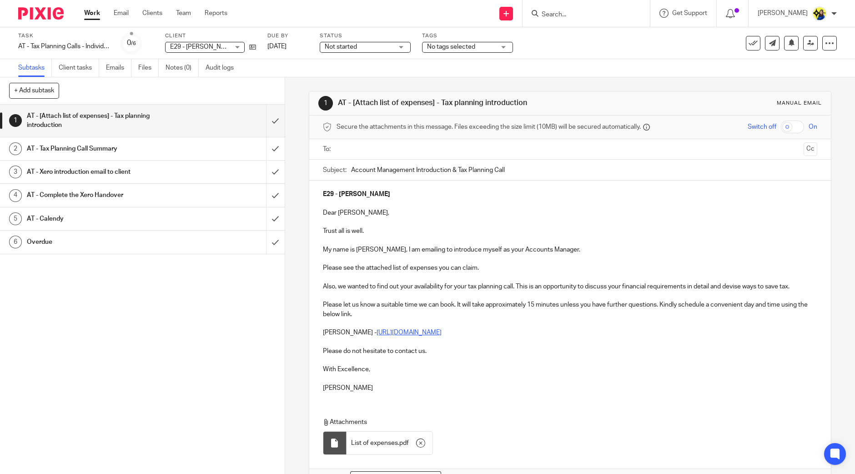
click at [380, 148] on input "text" at bounding box center [570, 149] width 460 height 10
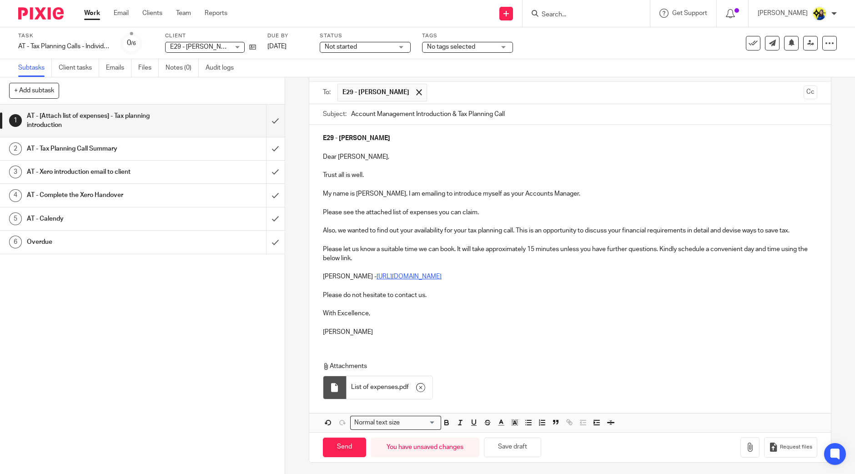
scroll to position [59, 0]
click at [352, 451] on input "Send" at bounding box center [344, 446] width 43 height 20
click at [407, 49] on div "Not started Not started" at bounding box center [365, 47] width 91 height 11
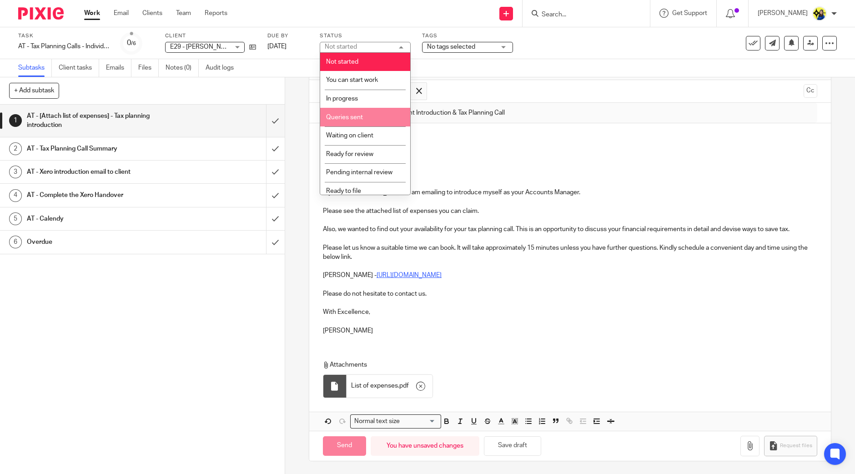
type input "Sent"
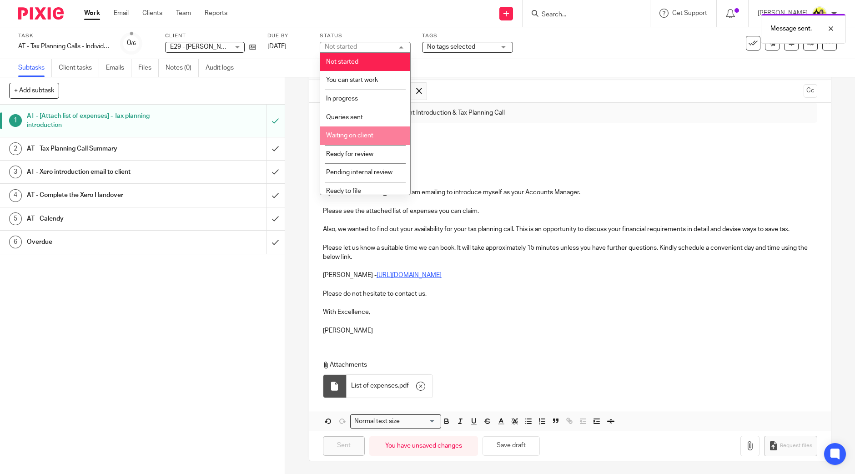
click at [385, 134] on li "Waiting on client" at bounding box center [365, 135] width 90 height 19
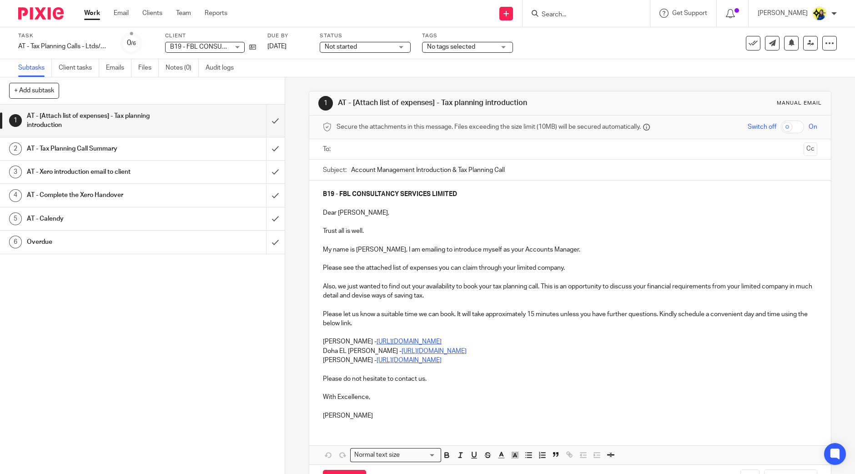
click at [414, 152] on input "text" at bounding box center [570, 149] width 460 height 10
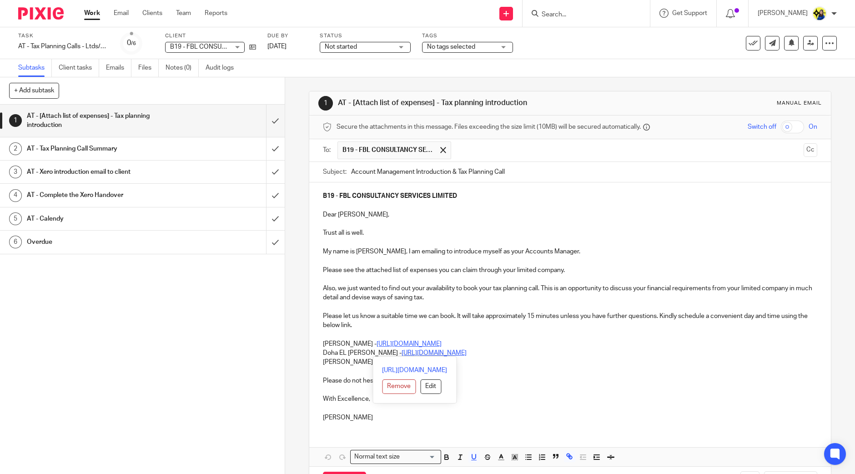
drag, startPoint x: 316, startPoint y: 339, endPoint x: 518, endPoint y: 353, distance: 203.3
click at [518, 353] on div "B19 - FBL CONSULTANCY SERVICES LIMITED Dear [PERSON_NAME], Trust all is well. M…" at bounding box center [570, 305] width 522 height 246
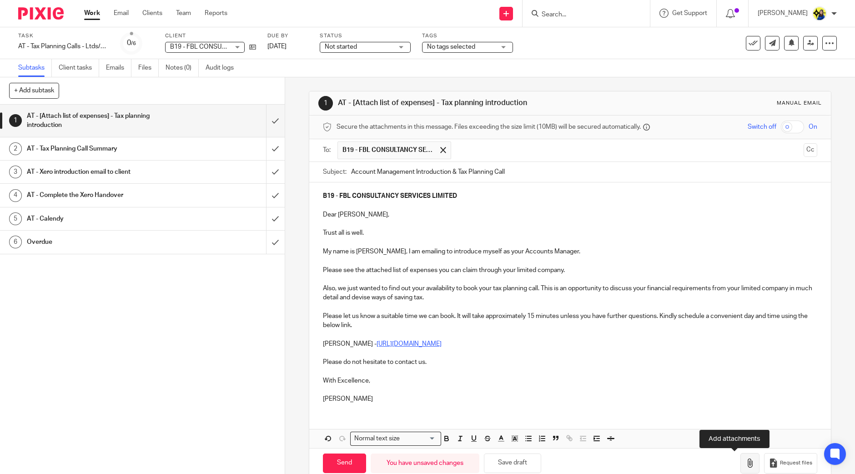
click at [745, 467] on icon "button" at bounding box center [749, 462] width 9 height 9
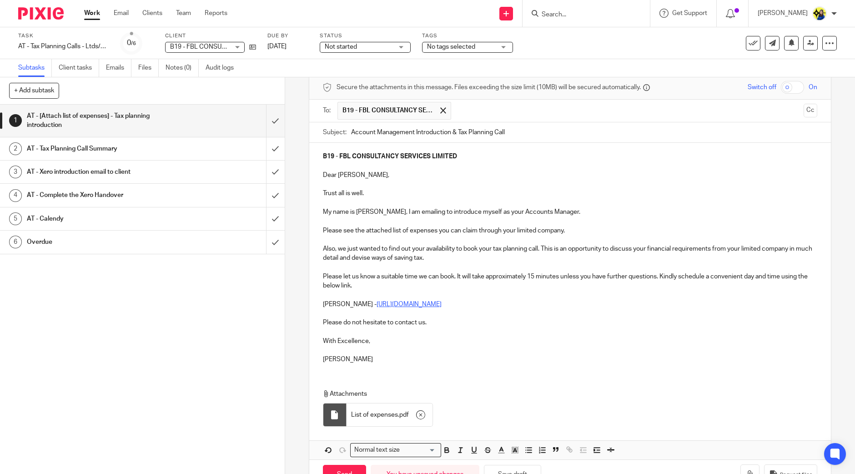
scroll to position [68, 0]
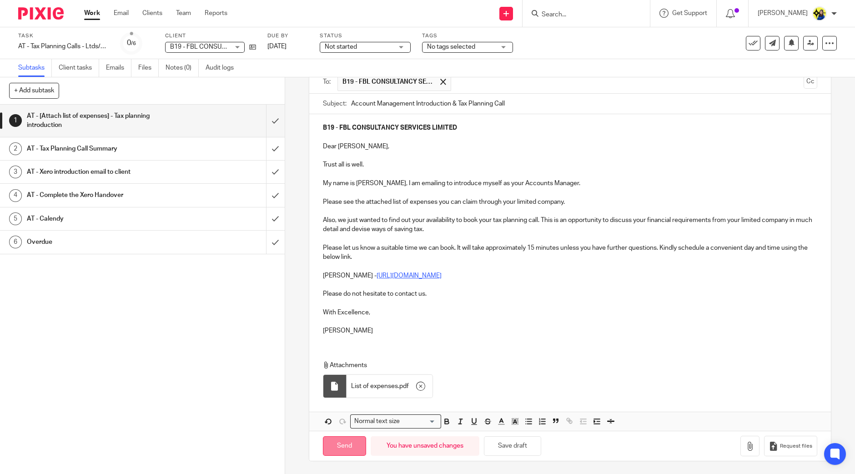
click at [341, 446] on input "Send" at bounding box center [344, 446] width 43 height 20
click at [365, 48] on span "Not started" at bounding box center [359, 47] width 68 height 10
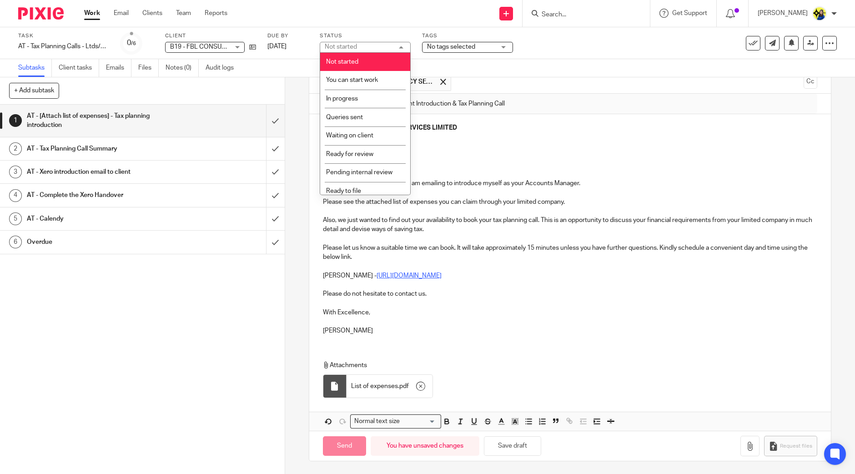
type input "Sent"
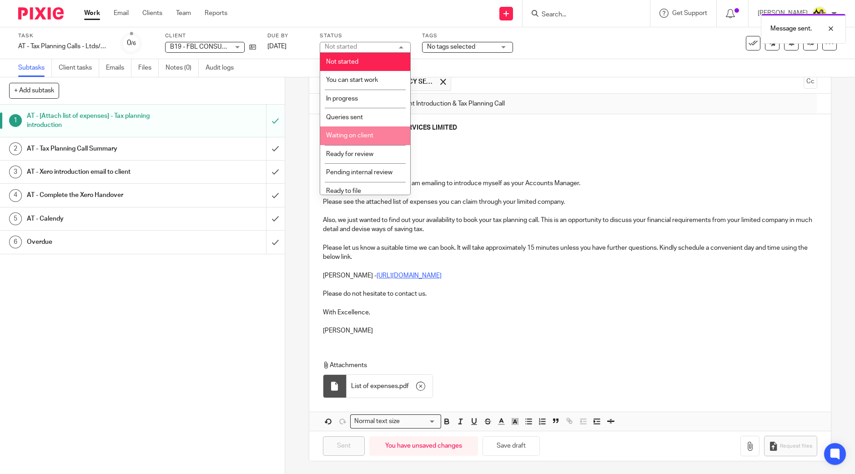
click at [366, 133] on span "Waiting on client" at bounding box center [349, 135] width 47 height 6
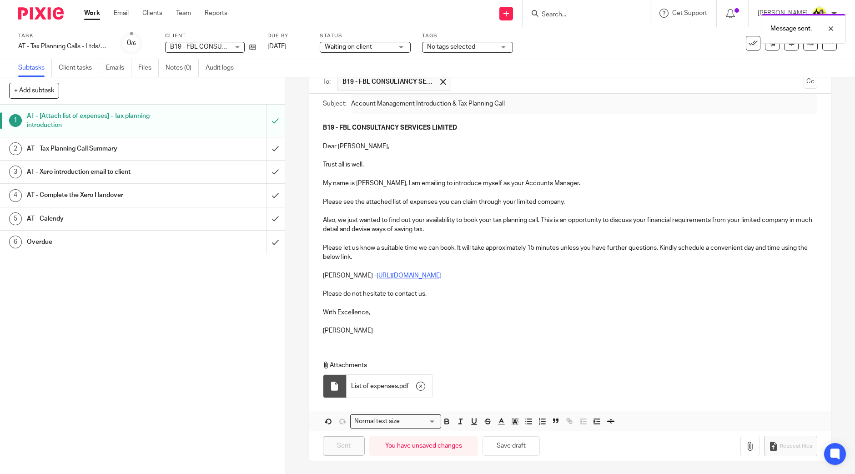
click at [94, 12] on link "Work" at bounding box center [92, 13] width 16 height 9
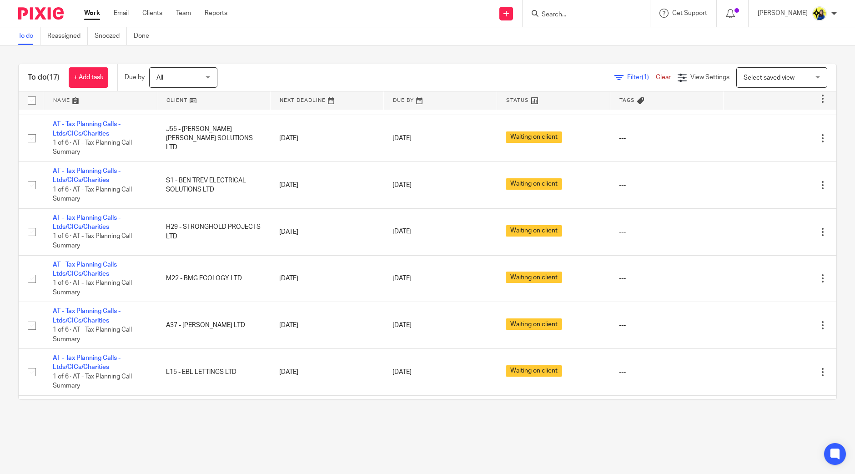
scroll to position [406, 0]
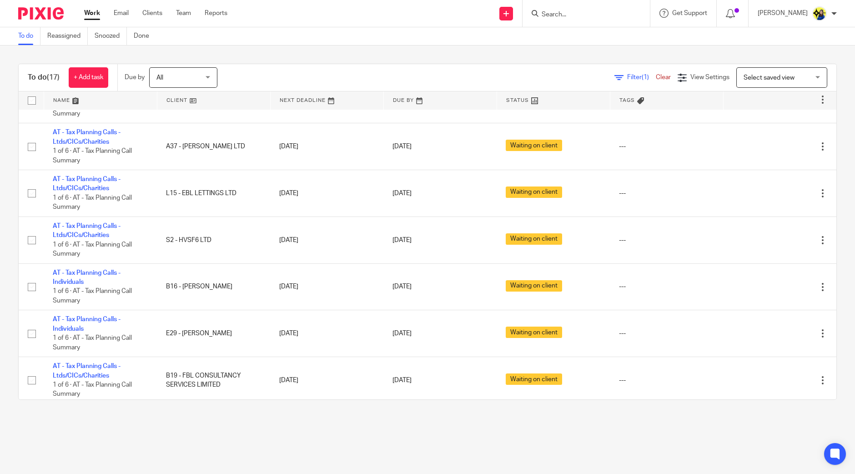
click at [600, 15] on input "Search" at bounding box center [582, 15] width 82 height 8
type input "daxol"
click at [605, 36] on link at bounding box center [616, 39] width 154 height 21
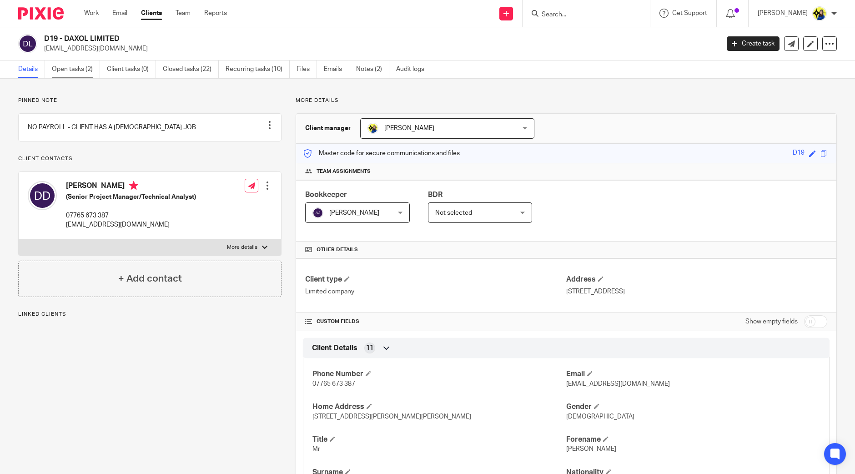
click at [85, 71] on link "Open tasks (2)" at bounding box center [76, 69] width 48 height 18
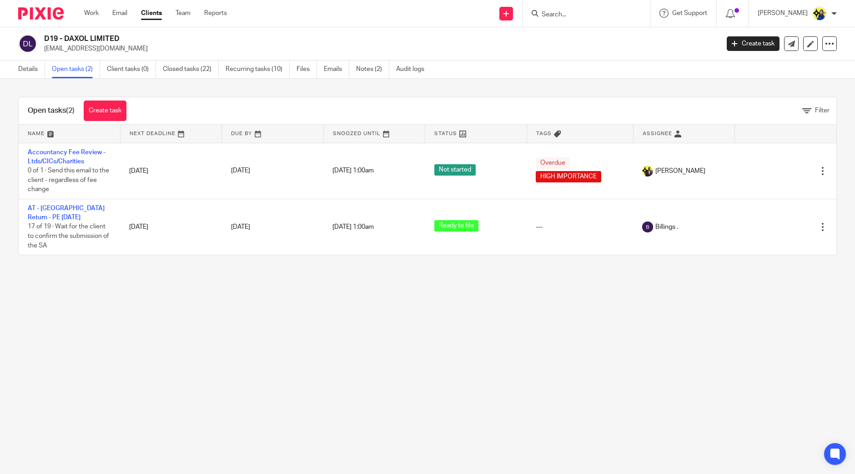
click at [375, 317] on main "D19 - DAXOL LIMITED damiandion@yahoo.co.uk Create task Update from Companies Ho…" at bounding box center [427, 237] width 855 height 474
click at [32, 64] on link "Details" at bounding box center [31, 69] width 27 height 18
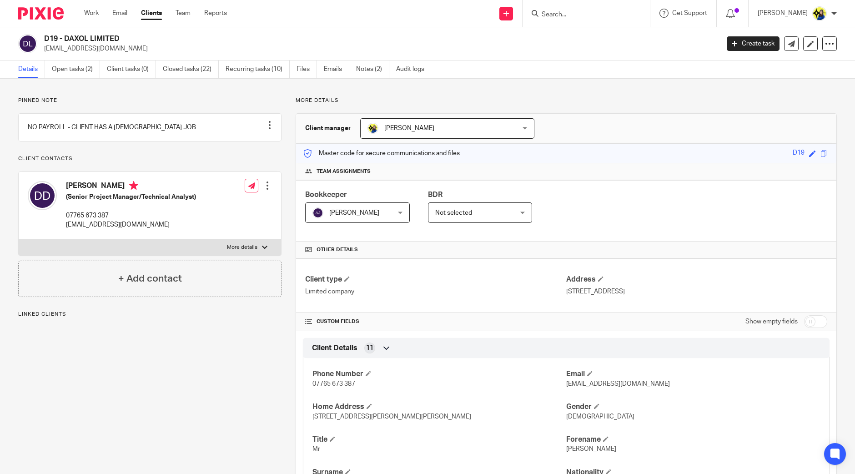
click at [148, 39] on div "D19 - DAXOL LIMITED damiandion@yahoo.co.uk" at bounding box center [365, 43] width 695 height 19
click at [70, 68] on link "Open tasks (2)" at bounding box center [76, 69] width 48 height 18
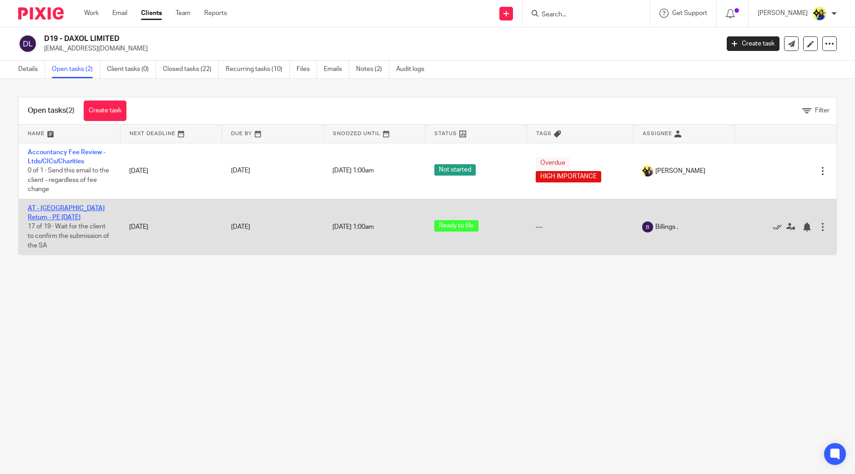
click at [52, 206] on link "AT - [GEOGRAPHIC_DATA] Return - PE [DATE]" at bounding box center [66, 212] width 77 height 15
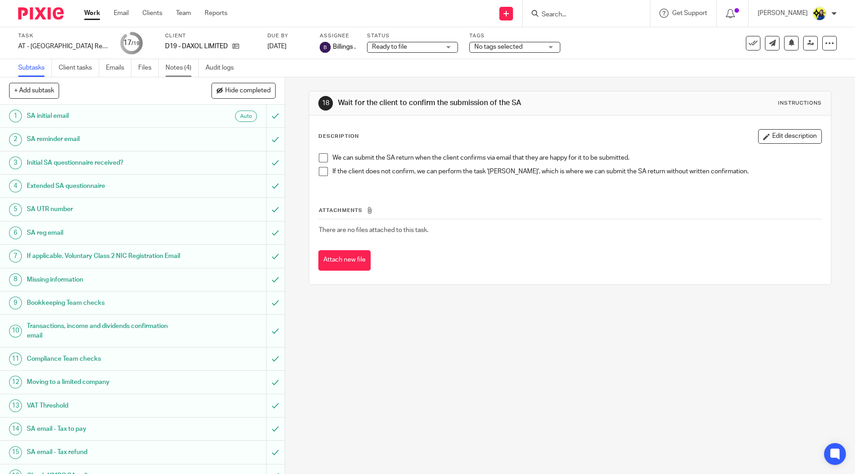
click at [180, 66] on link "Notes (4)" at bounding box center [182, 68] width 33 height 18
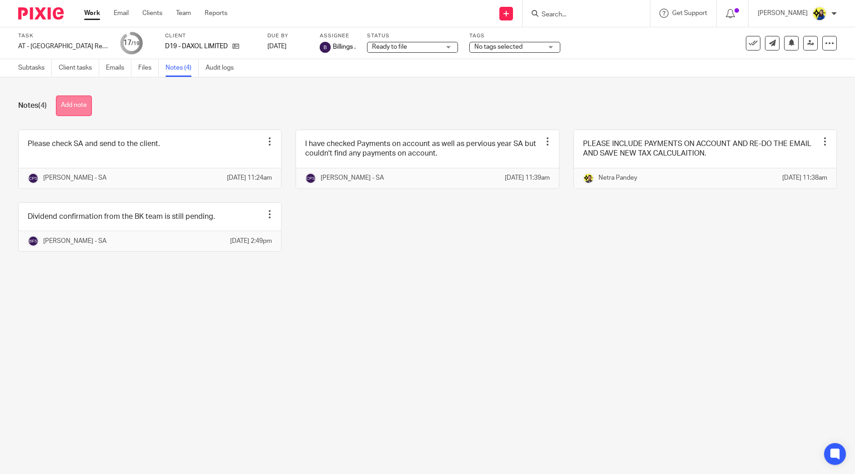
click at [76, 103] on button "Add note" at bounding box center [74, 105] width 36 height 20
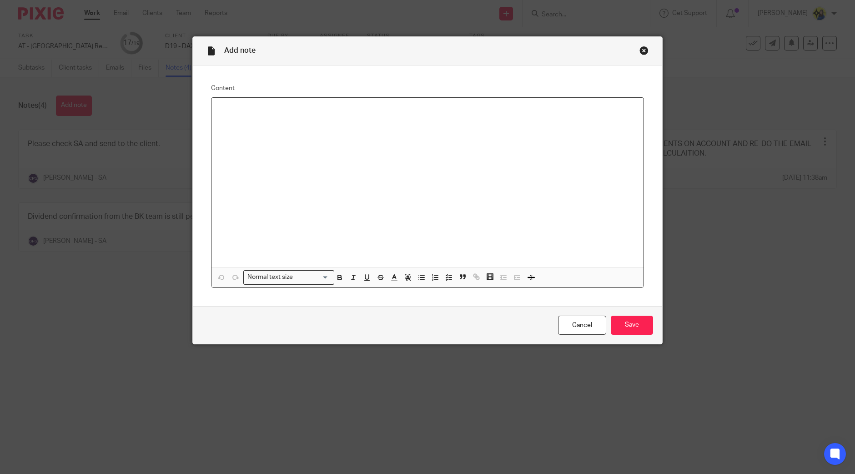
click at [248, 144] on div at bounding box center [427, 183] width 432 height 170
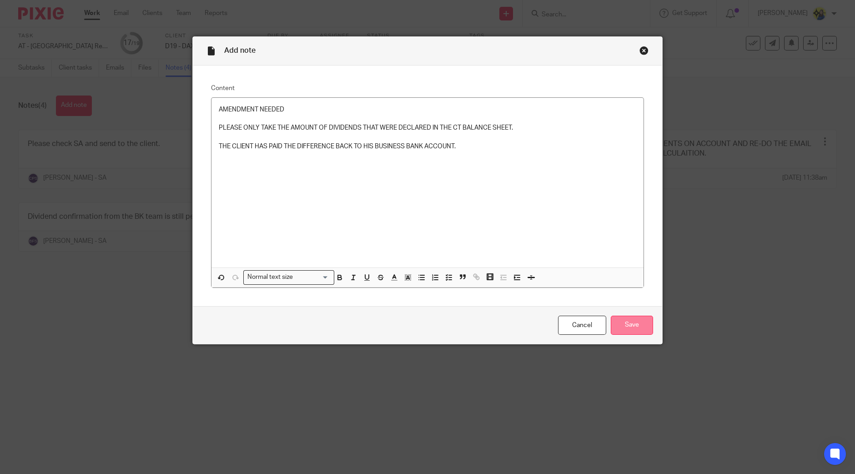
click at [624, 321] on input "Save" at bounding box center [632, 326] width 42 height 20
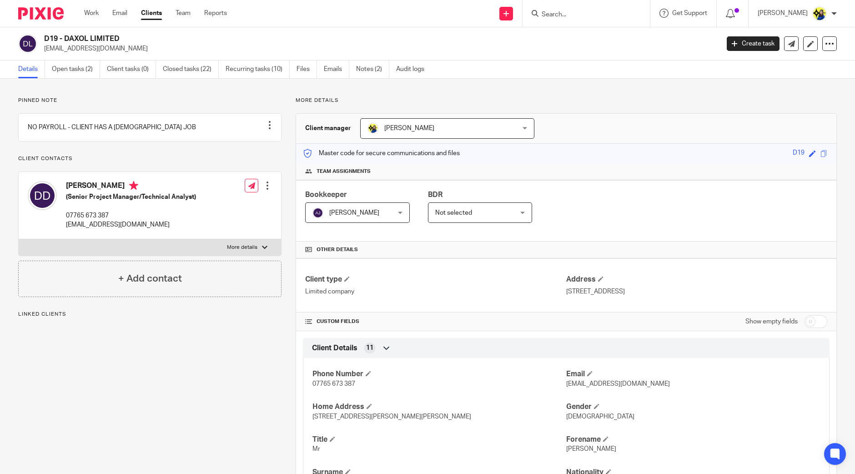
scroll to position [674, 0]
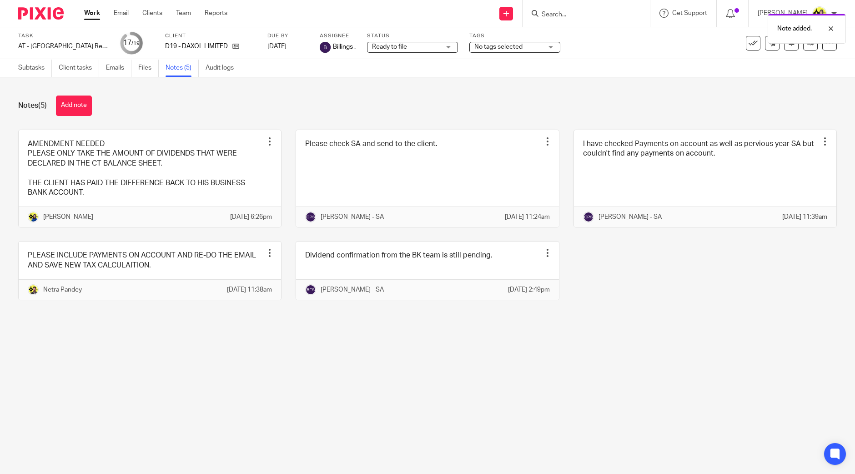
click at [433, 55] on div "Task AT - [GEOGRAPHIC_DATA] Return - PE [DATE] Save AT - [GEOGRAPHIC_DATA] Retu…" at bounding box center [427, 43] width 855 height 32
click at [437, 52] on div "Ready to file Ready to file" at bounding box center [412, 47] width 91 height 11
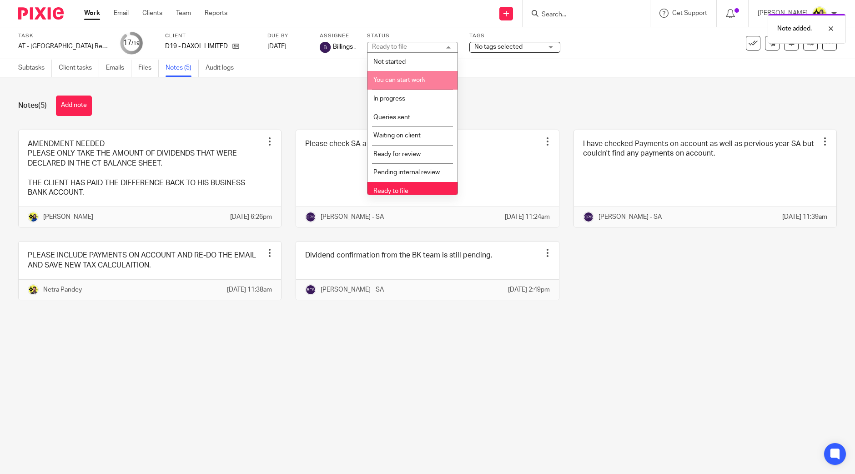
click at [409, 82] on span "You can start work" at bounding box center [399, 80] width 52 height 6
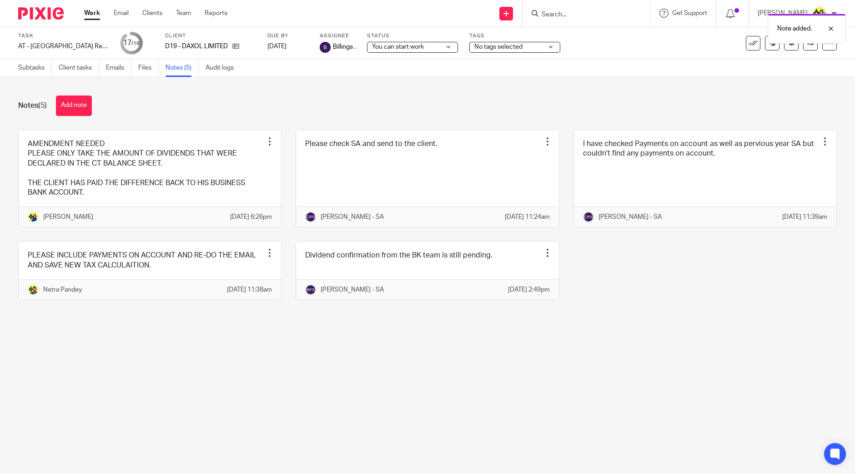
click at [492, 46] on span "No tags selected" at bounding box center [498, 47] width 48 height 6
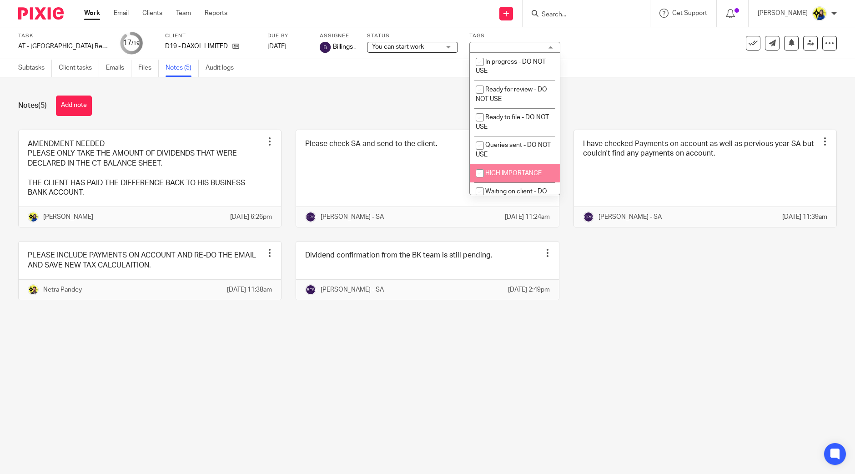
click at [498, 176] on span "HIGH IMPORTANCE" at bounding box center [513, 173] width 56 height 6
checkbox input "true"
click at [422, 98] on div "Notes (5) Add note" at bounding box center [427, 105] width 818 height 20
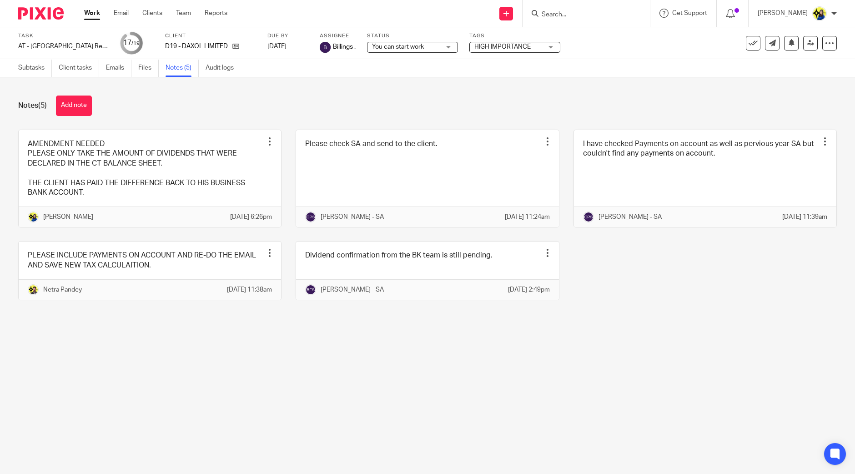
click at [624, 111] on div "Notes (5) Add note" at bounding box center [427, 105] width 818 height 20
click at [805, 46] on link at bounding box center [810, 43] width 15 height 15
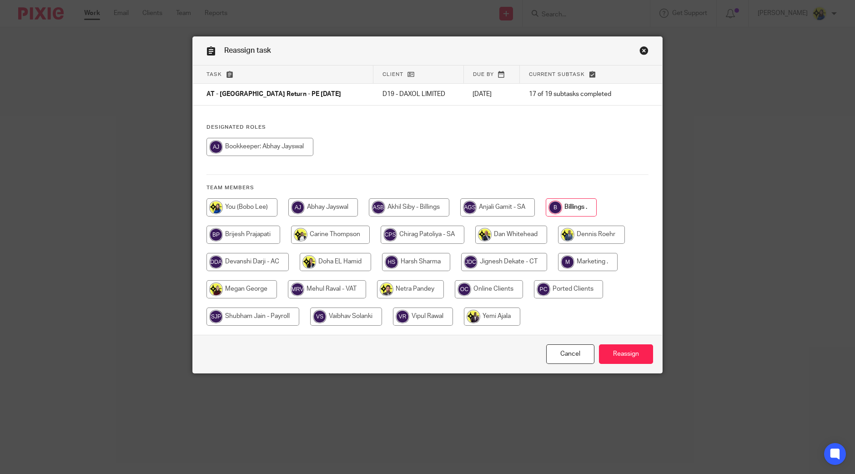
click at [441, 241] on input "radio" at bounding box center [423, 235] width 84 height 18
radio input "true"
click at [602, 356] on input "Reassign" at bounding box center [626, 354] width 54 height 20
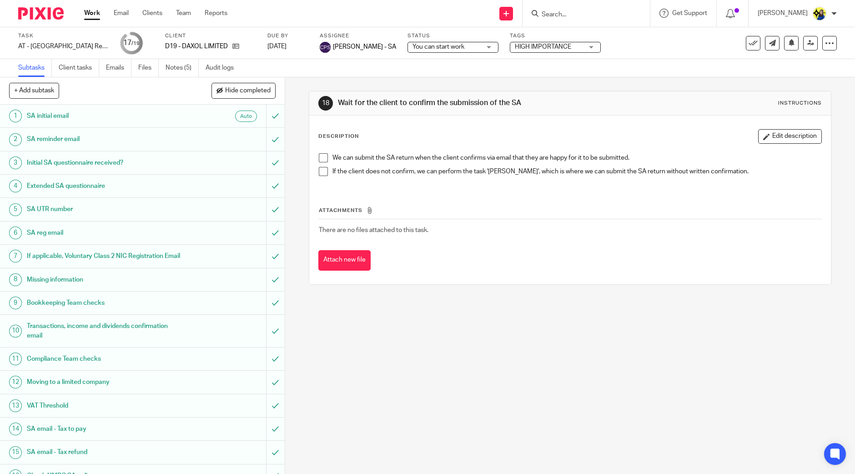
click at [601, 17] on input "Search" at bounding box center [582, 15] width 82 height 8
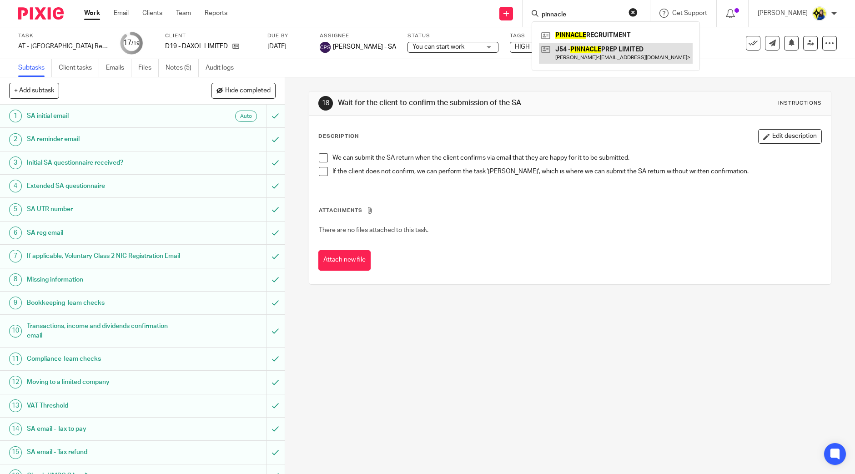
type input "pinnacle"
click at [598, 50] on link at bounding box center [616, 53] width 154 height 21
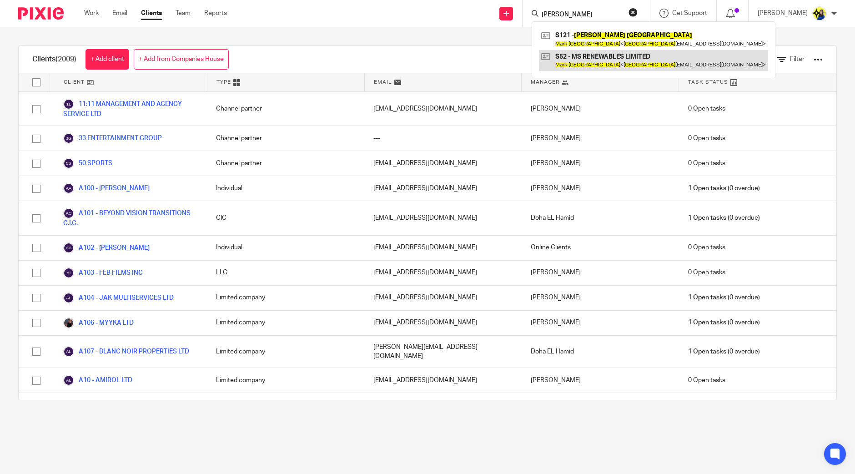
type input "mark stanfrd"
click at [608, 56] on link at bounding box center [653, 60] width 229 height 21
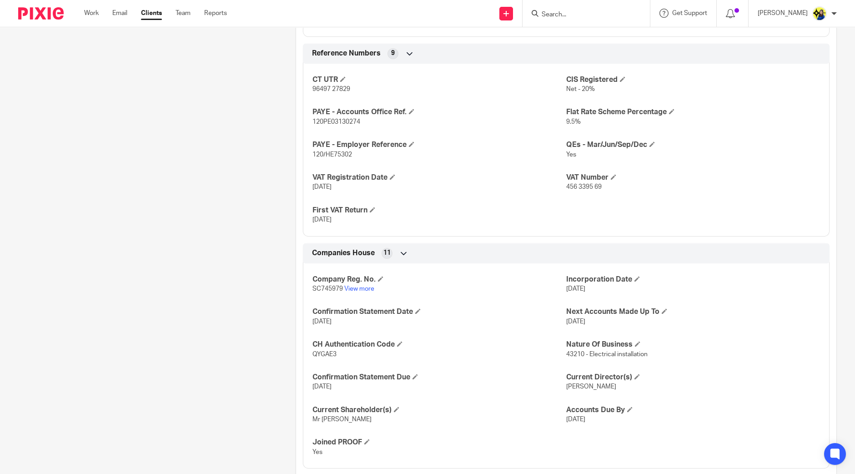
scroll to position [662, 0]
click at [355, 290] on p "SC745979 View more" at bounding box center [439, 287] width 254 height 9
click at [358, 288] on link "View more" at bounding box center [359, 288] width 30 height 6
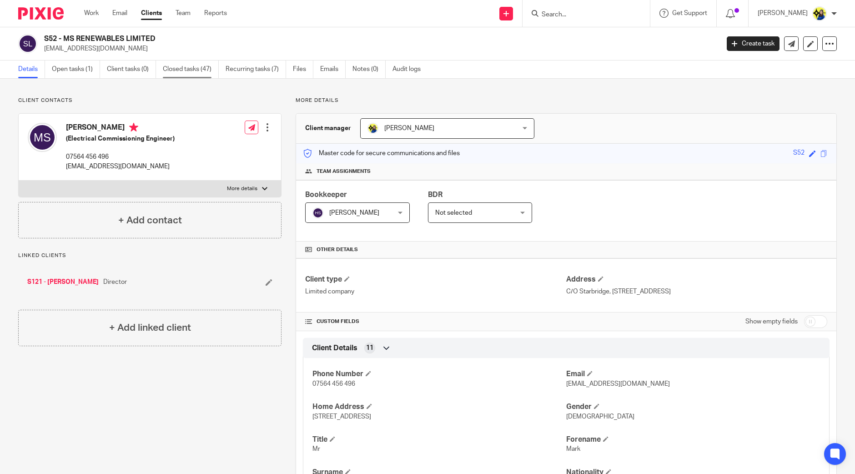
click at [190, 67] on link "Closed tasks (47)" at bounding box center [191, 69] width 56 height 18
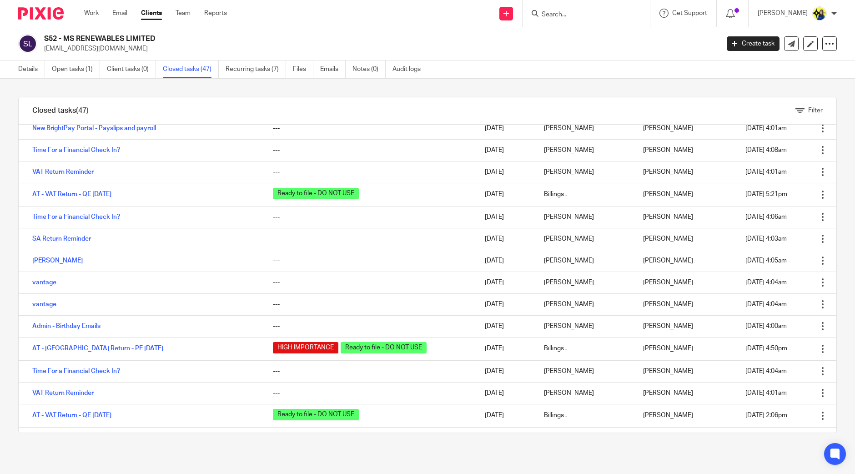
scroll to position [316, 0]
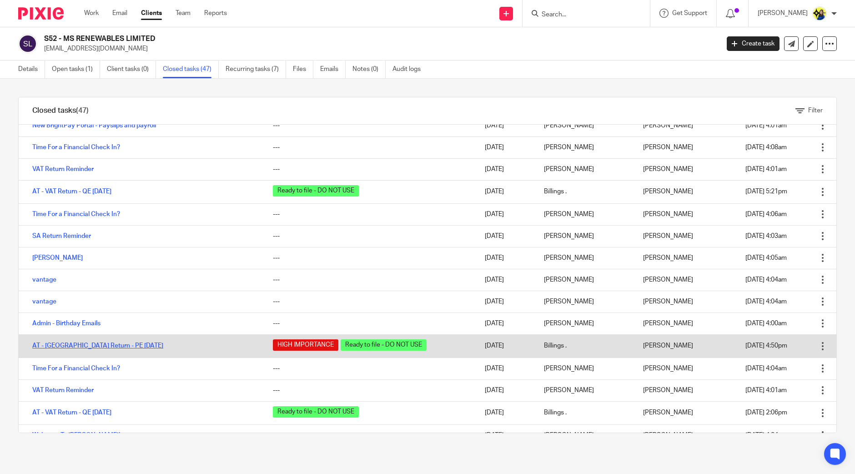
click at [81, 344] on link "AT - [GEOGRAPHIC_DATA] Return - PE [DATE]" at bounding box center [97, 345] width 131 height 6
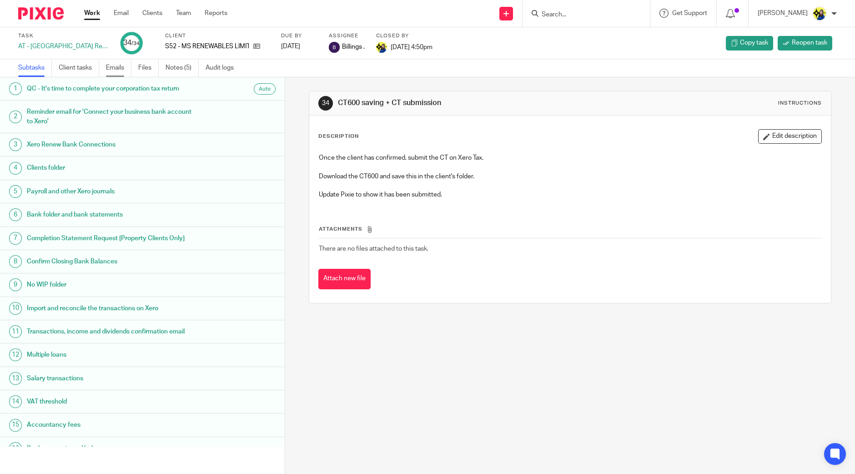
click at [116, 65] on link "Emails" at bounding box center [118, 68] width 25 height 18
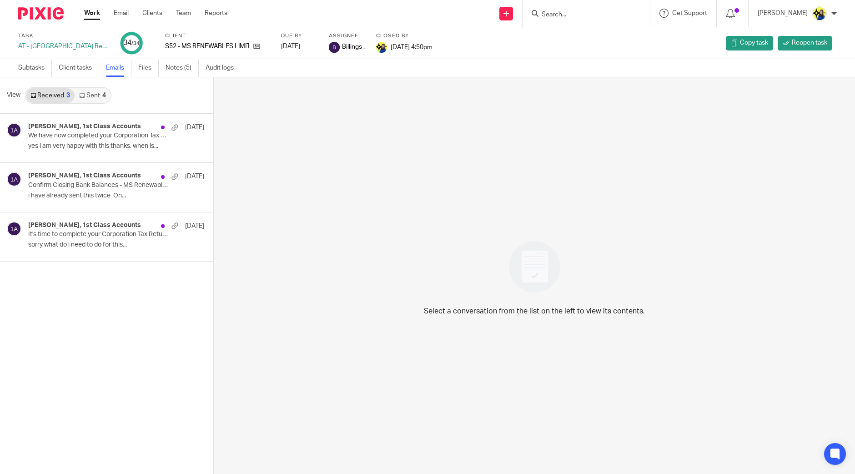
click at [92, 92] on link "Sent 4" at bounding box center [92, 95] width 35 height 15
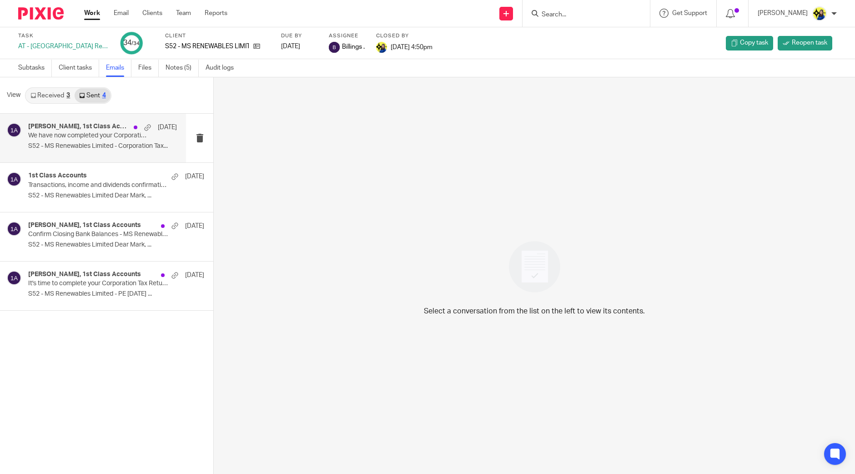
click at [83, 130] on h4 "[PERSON_NAME], 1st Class Accounts" at bounding box center [78, 127] width 101 height 8
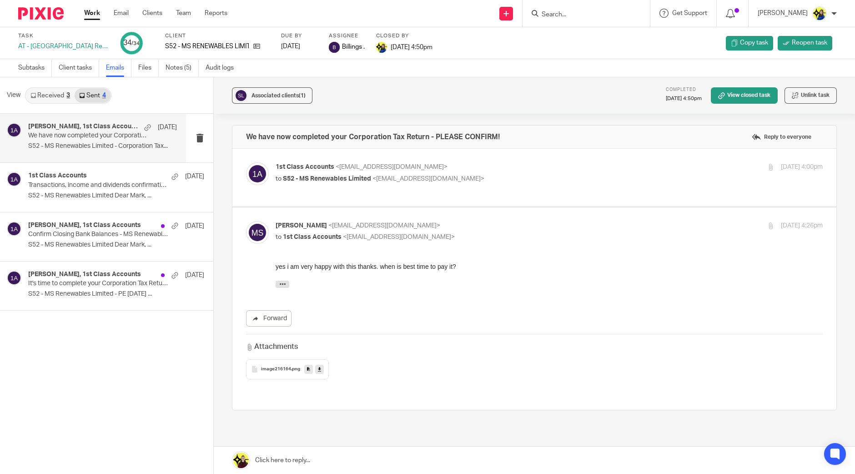
click at [368, 176] on span "S52 - MS Renewables Limited" at bounding box center [327, 179] width 88 height 6
checkbox input "true"
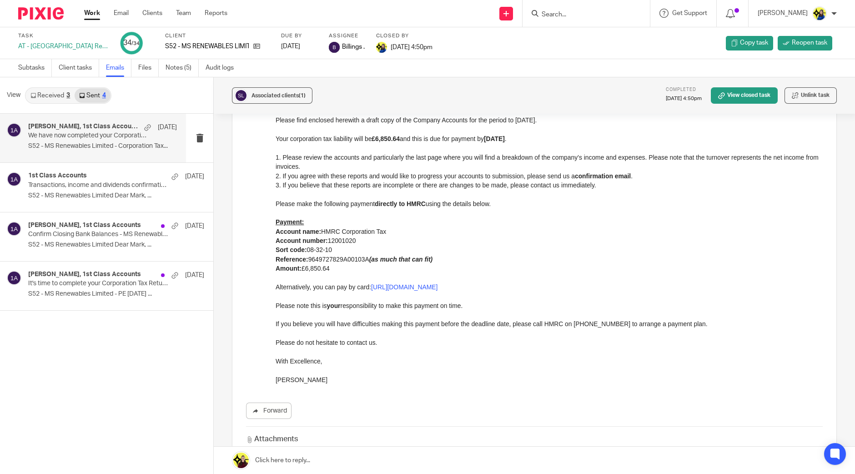
scroll to position [125, 0]
drag, startPoint x: 438, startPoint y: 260, endPoint x: 541, endPoint y: 301, distance: 110.6
click html "S52 - MS Renewables Limited - Corporation Tax Return Dear Mark, Please find enc…"
copy div "Payment: Account name: HMRC Corporation Tax Account number: 12001020 Sort code:…"
click at [276, 273] on p at bounding box center [549, 277] width 547 height 9
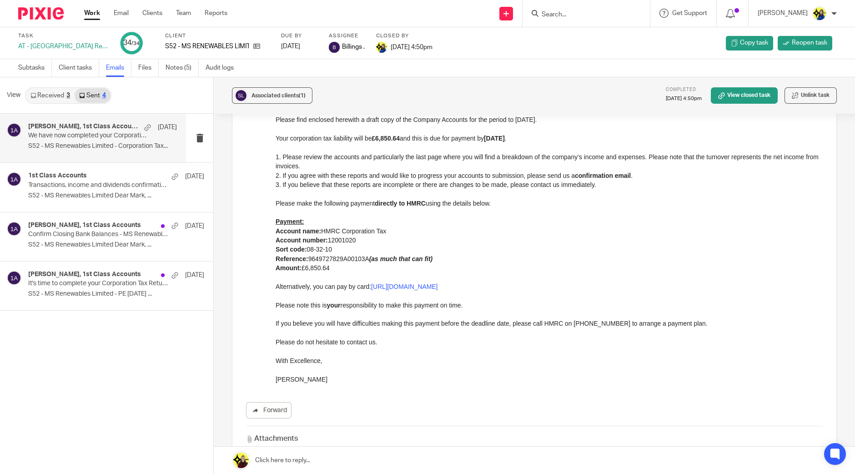
drag, startPoint x: 544, startPoint y: 350, endPoint x: 283, endPoint y: 267, distance: 273.2
drag, startPoint x: 544, startPoint y: 344, endPoint x: 333, endPoint y: 266, distance: 224.4
drag, startPoint x: 333, startPoint y: 266, endPoint x: 546, endPoint y: 344, distance: 226.6
click html "S52 - MS Renewables Limited - Corporation Tax Return Dear Mark, Please find enc…"
copy p "Amount: £6,850.64"
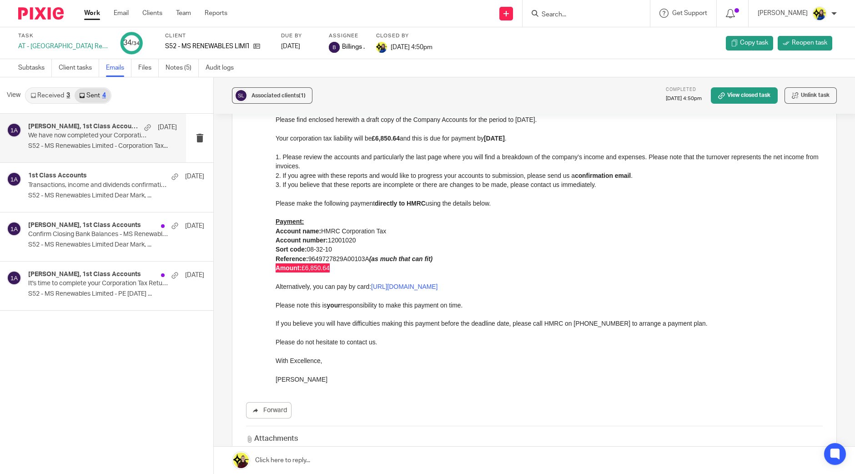
click at [598, 19] on form at bounding box center [589, 13] width 97 height 11
click at [603, 12] on input "Search" at bounding box center [582, 15] width 82 height 8
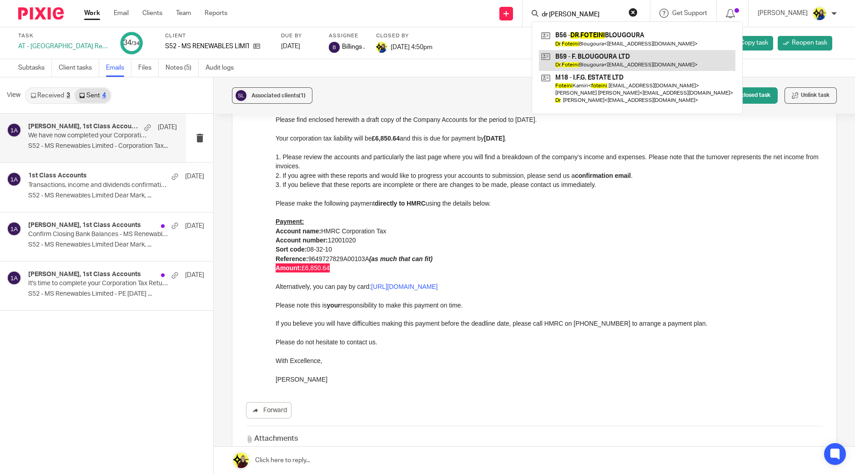
type input "dr foteini"
click at [608, 59] on link at bounding box center [637, 60] width 196 height 21
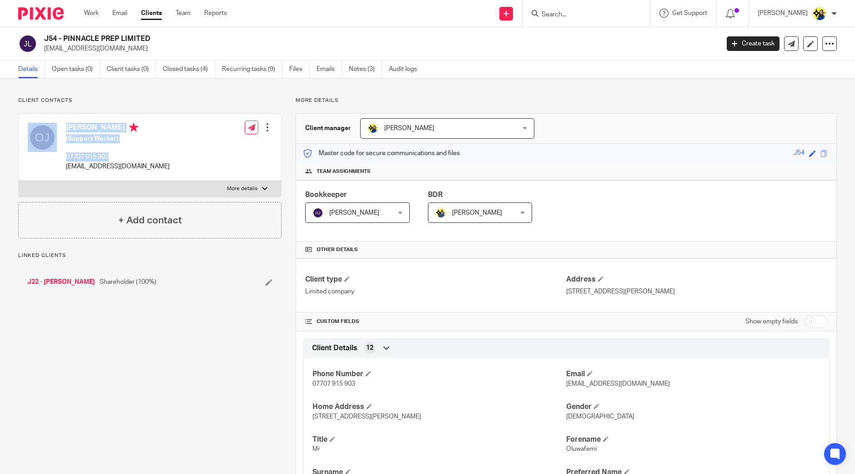
drag, startPoint x: 108, startPoint y: 155, endPoint x: 58, endPoint y: 153, distance: 50.5
click at [58, 153] on div "[PERSON_NAME] (Support Worker) 07707 915 903 [EMAIL_ADDRESS][DOMAIN_NAME]" at bounding box center [99, 146] width 142 height 57
click at [95, 165] on p "[EMAIL_ADDRESS][DOMAIN_NAME]" at bounding box center [118, 166] width 104 height 9
drag, startPoint x: 115, startPoint y: 158, endPoint x: 64, endPoint y: 159, distance: 51.4
click at [64, 159] on div "Oluwafemi Johnson (Support Worker) 07707 915 903 oluwafemijohnson2020@gmail.com" at bounding box center [99, 146] width 142 height 57
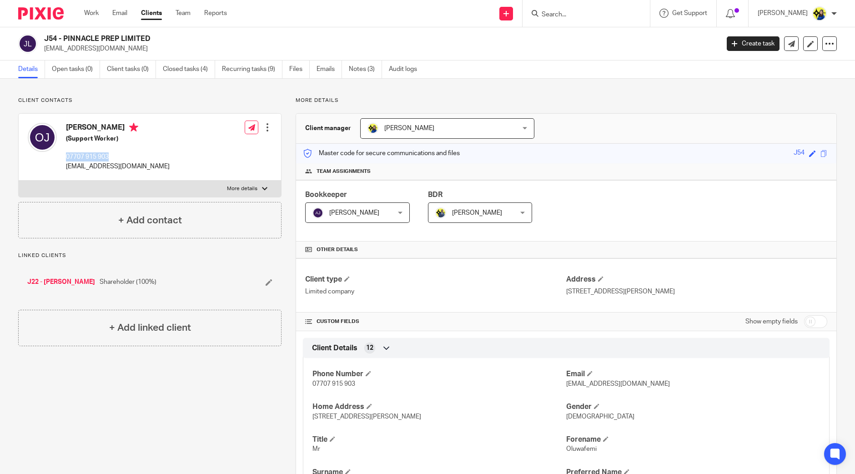
copy p "07707 915 903"
drag, startPoint x: 59, startPoint y: 165, endPoint x: 181, endPoint y: 169, distance: 121.9
click at [181, 169] on div "Oluwafemi Johnson (Support Worker) 07707 915 903 oluwafemijohnson2020@gmail.com…" at bounding box center [150, 147] width 262 height 67
drag, startPoint x: 179, startPoint y: 169, endPoint x: 65, endPoint y: 167, distance: 113.7
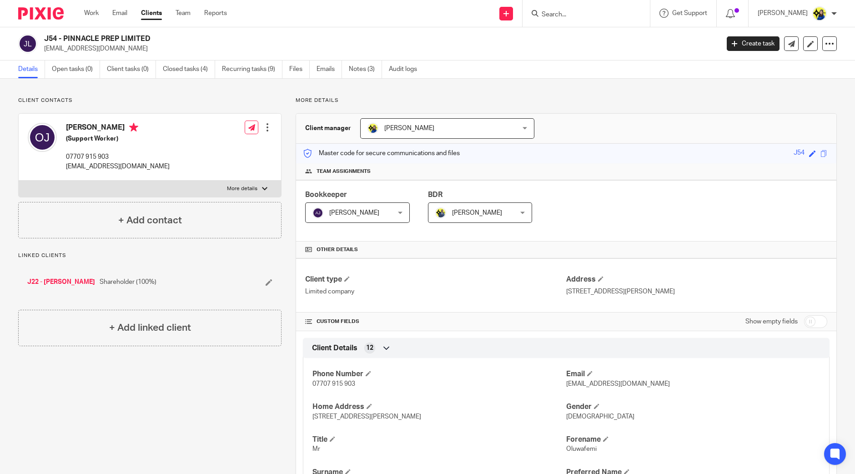
click at [65, 167] on div "Oluwafemi Johnson (Support Worker) 07707 915 903 oluwafemijohnson2020@gmail.com…" at bounding box center [150, 147] width 262 height 67
copy p "oluwafemijohnson2020@gmail.com"
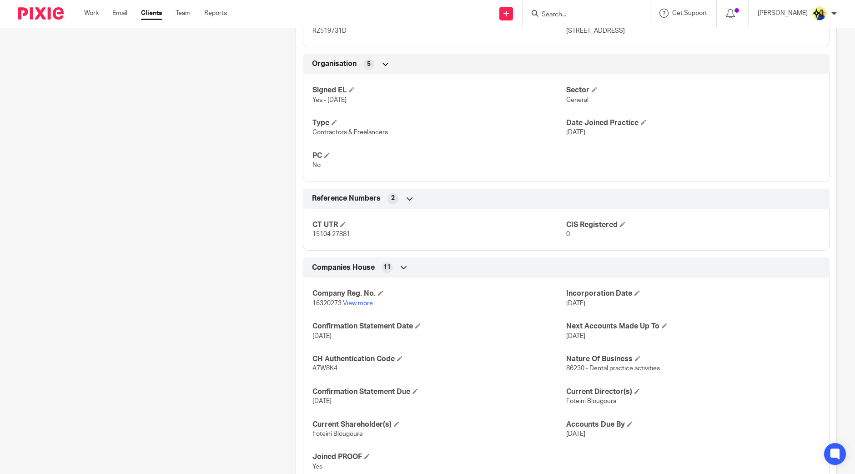
scroll to position [576, 0]
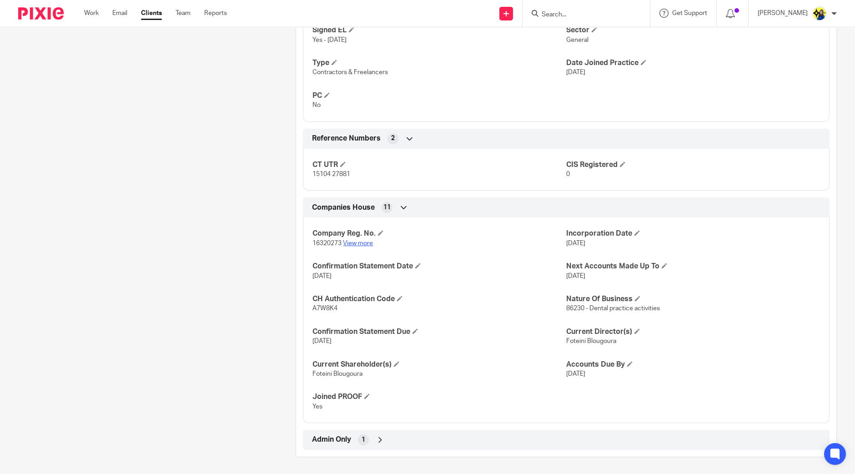
click at [354, 240] on link "View more" at bounding box center [358, 243] width 30 height 6
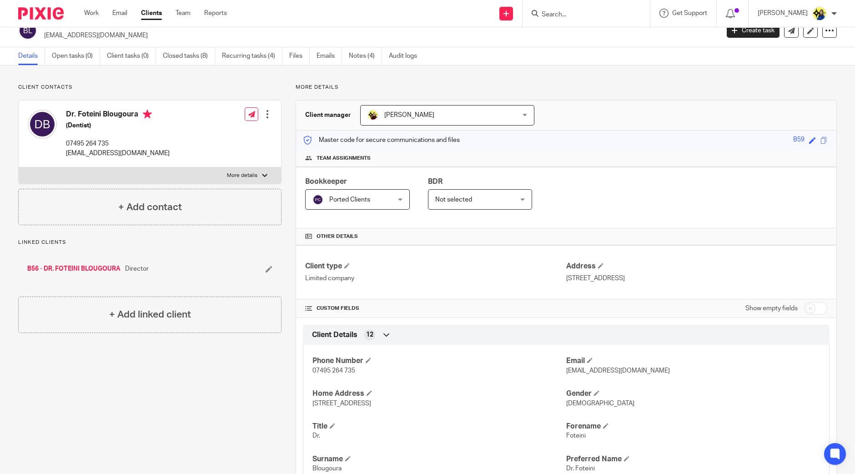
scroll to position [0, 0]
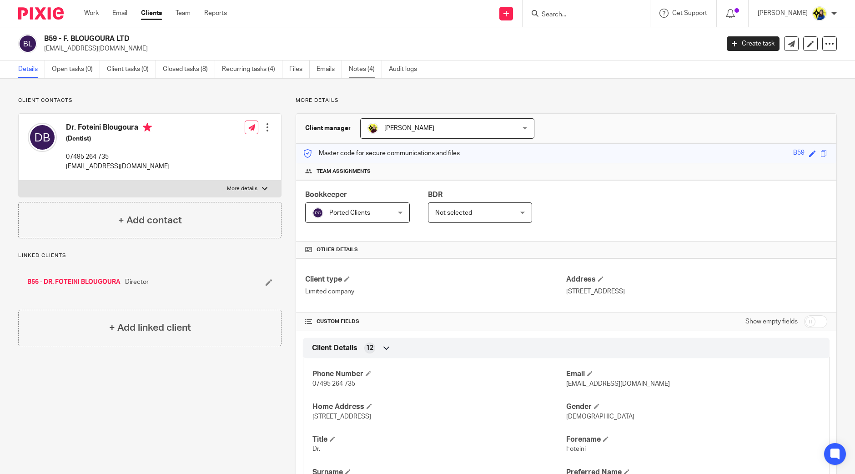
click at [359, 70] on link "Notes (4)" at bounding box center [365, 69] width 33 height 18
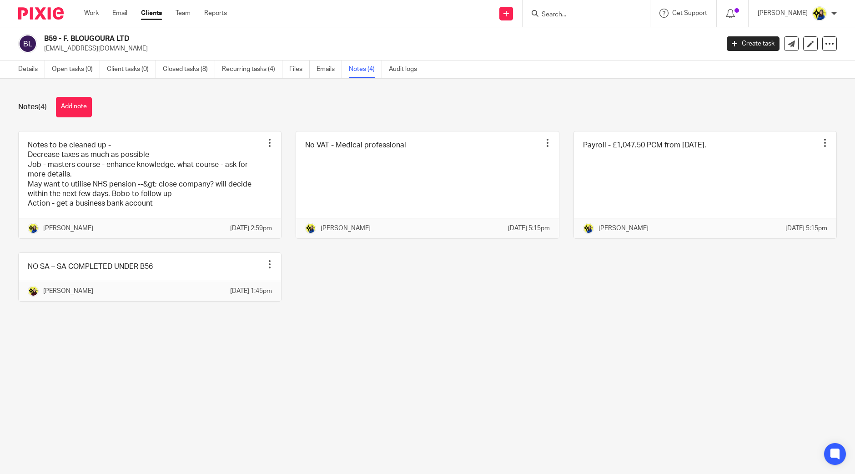
click at [583, 14] on input "Search" at bounding box center [582, 15] width 82 height 8
type input "bowdens"
click at [612, 38] on link at bounding box center [627, 39] width 176 height 21
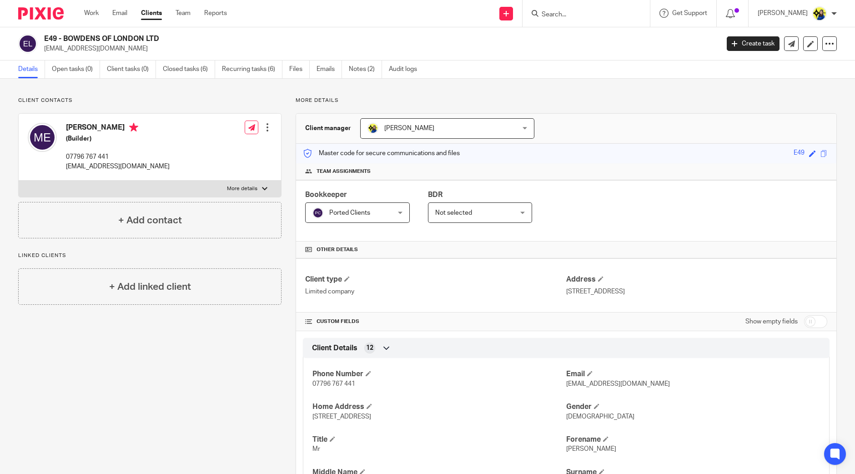
click at [604, 14] on input "Search" at bounding box center [582, 15] width 82 height 8
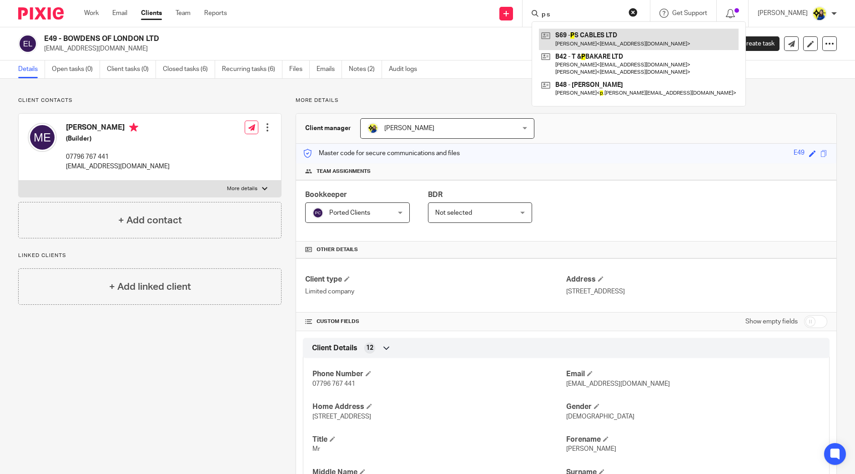
type input "p s"
click at [620, 37] on link at bounding box center [639, 39] width 200 height 21
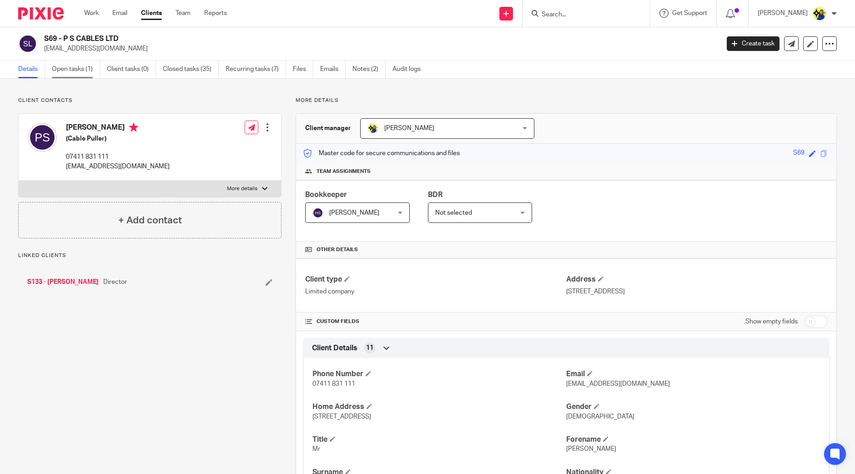
click at [77, 66] on link "Open tasks (1)" at bounding box center [76, 69] width 48 height 18
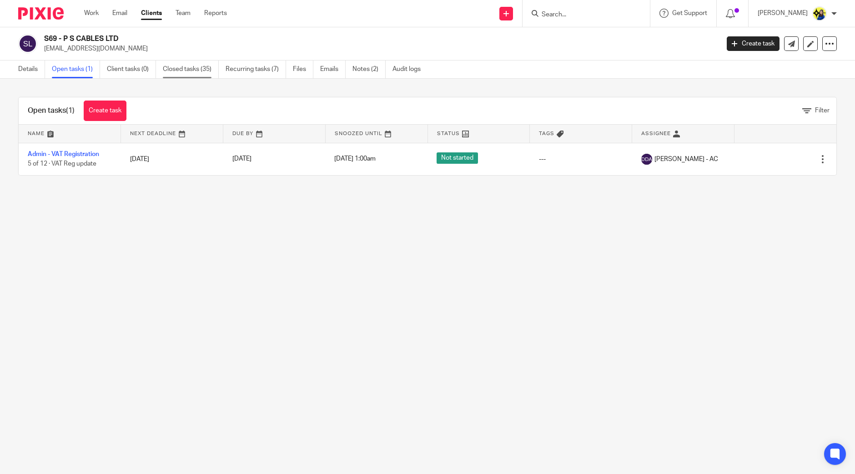
click at [196, 68] on link "Closed tasks (35)" at bounding box center [191, 69] width 56 height 18
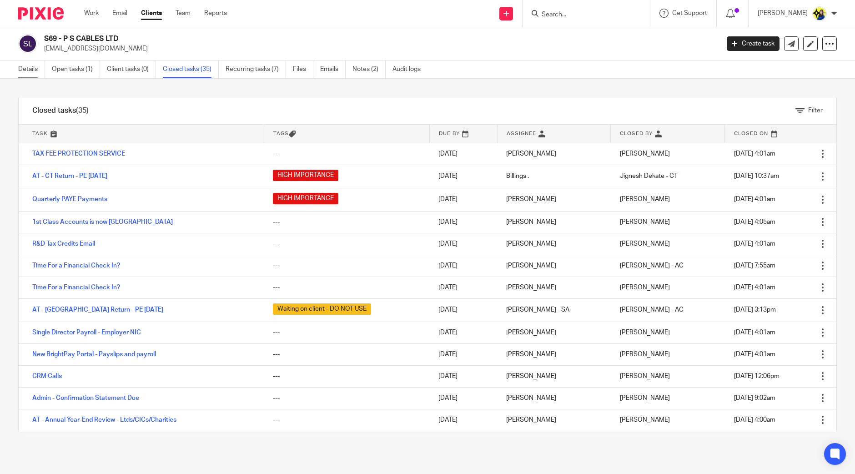
click at [30, 71] on link "Details" at bounding box center [31, 69] width 27 height 18
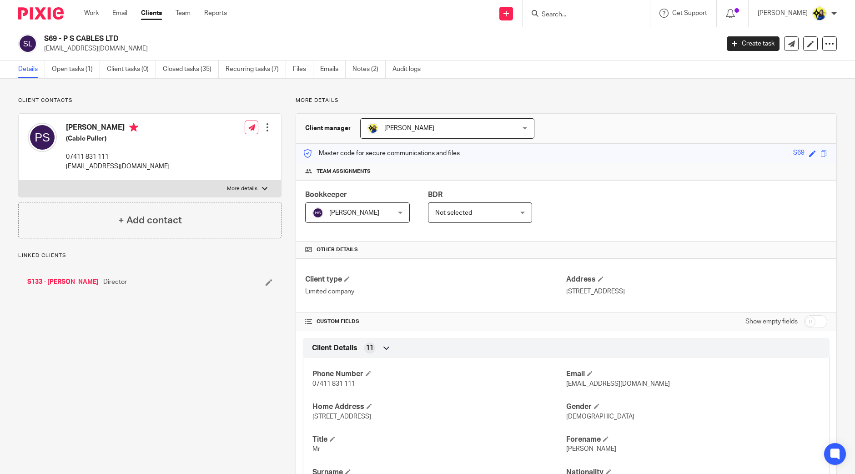
click at [70, 280] on link "S133 - [PERSON_NAME]" at bounding box center [62, 281] width 71 height 9
click at [78, 64] on link "Open tasks (1)" at bounding box center [76, 69] width 48 height 18
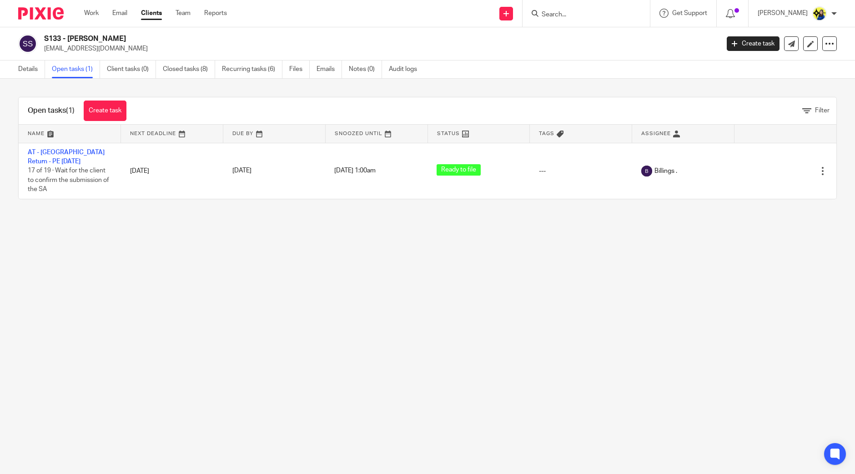
click at [33, 73] on link "Details" at bounding box center [31, 69] width 27 height 18
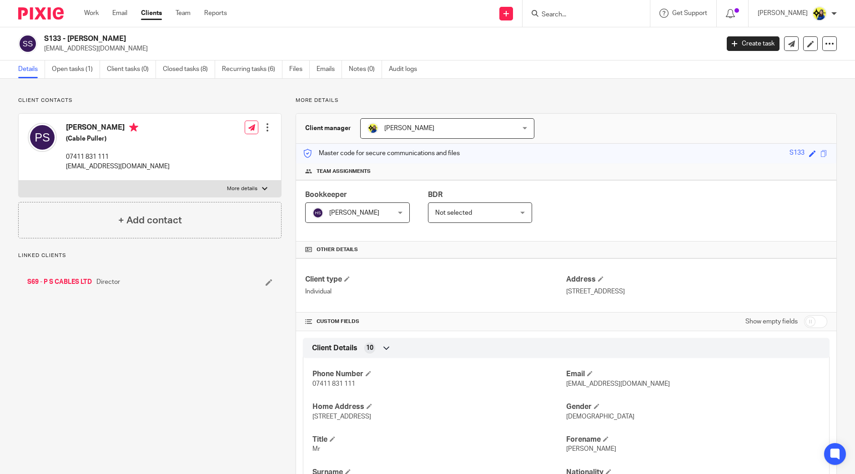
click at [61, 280] on link "S69 - P S CABLES LTD" at bounding box center [59, 281] width 65 height 9
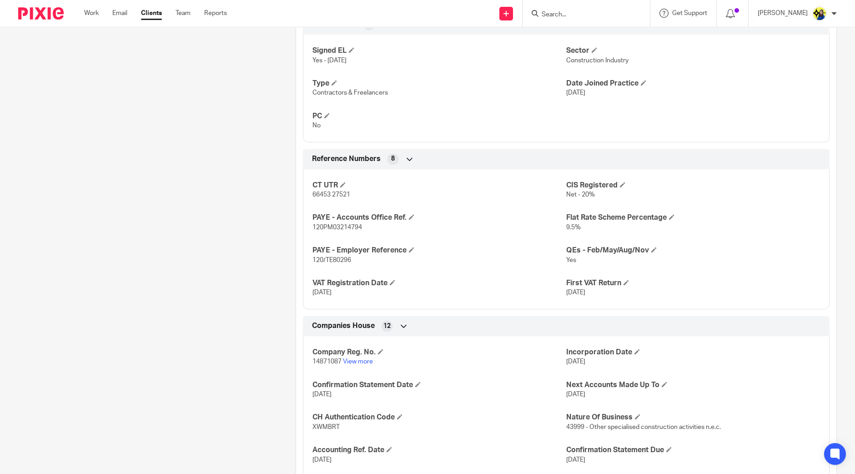
scroll to position [701, 0]
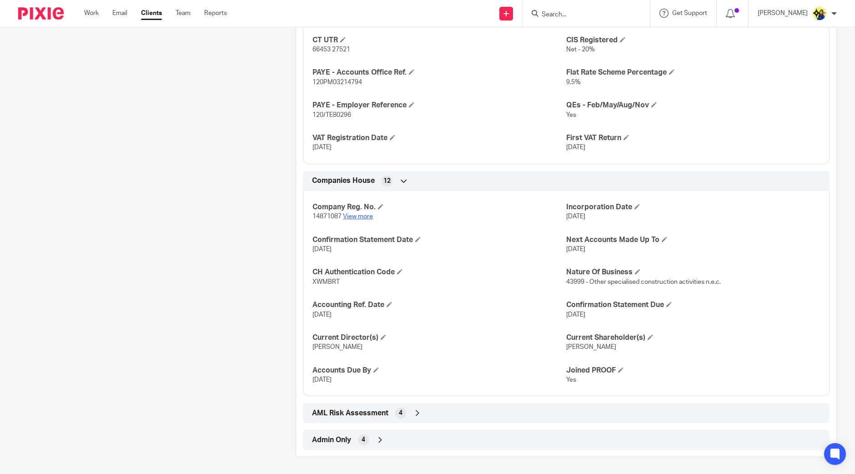
click at [361, 215] on link "View more" at bounding box center [358, 216] width 30 height 6
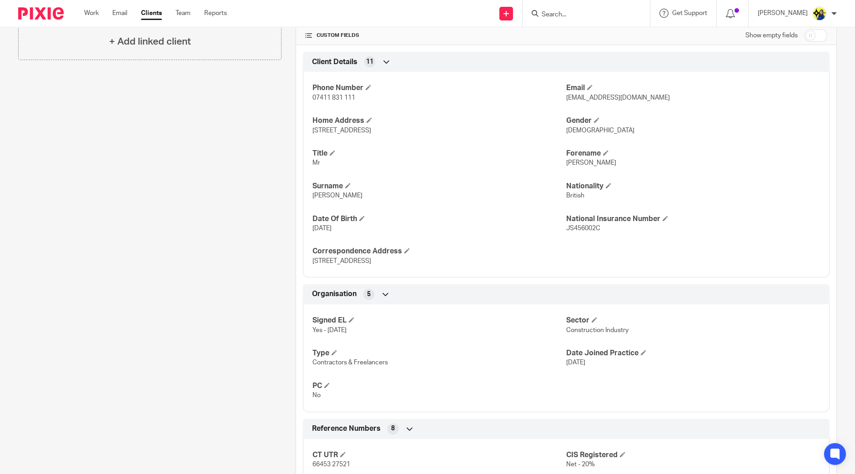
scroll to position [0, 0]
